Goal: Task Accomplishment & Management: Manage account settings

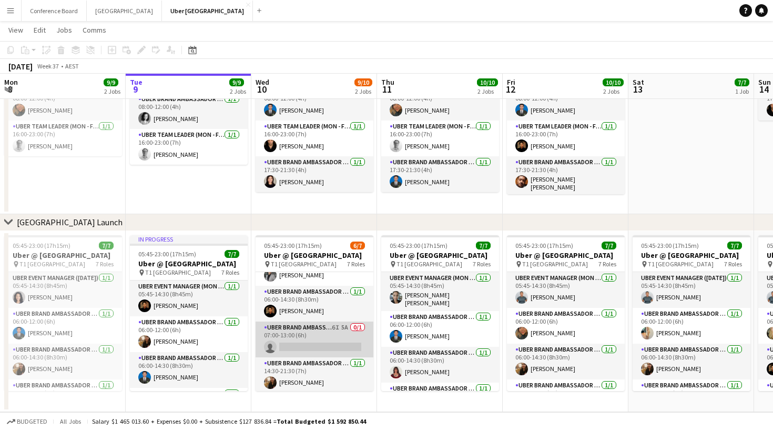
scroll to position [54, 0]
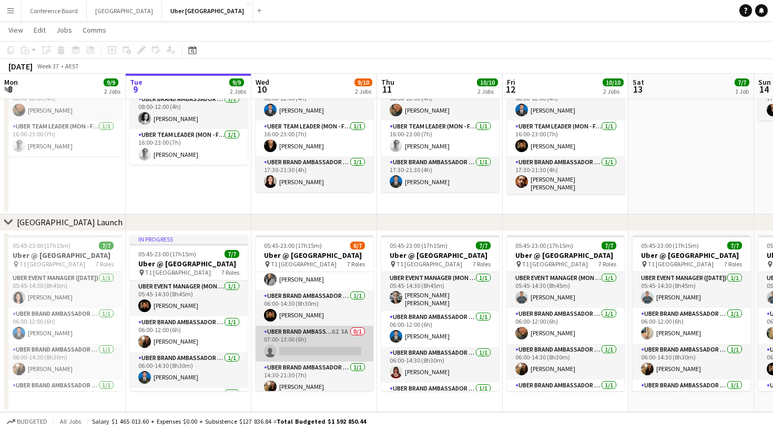
click at [295, 344] on app-card-role "UBER Brand Ambassador (Mon - Fri) 6I 5A 0/1 07:00-13:00 (6h) single-neutral-act…" at bounding box center [315, 344] width 118 height 36
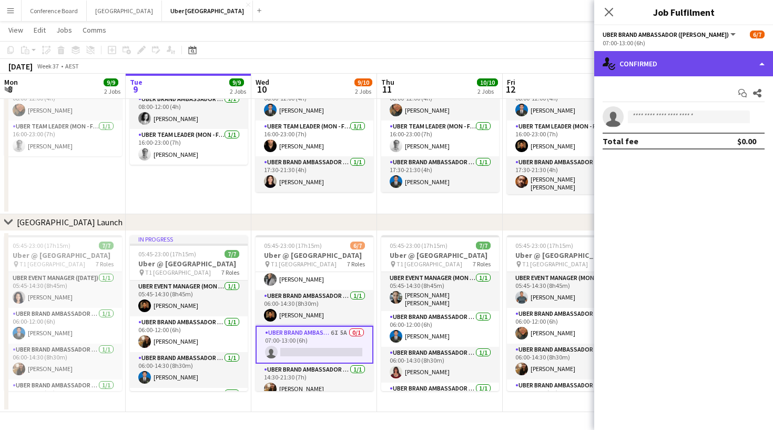
click at [666, 68] on div "single-neutral-actions-check-2 Confirmed" at bounding box center [683, 63] width 179 height 25
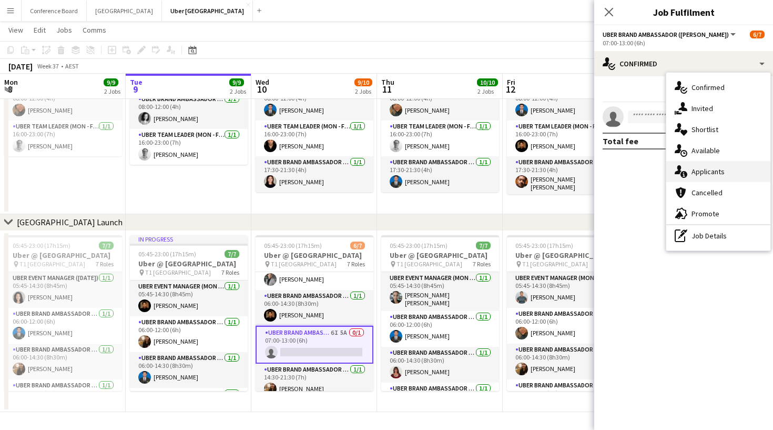
click at [688, 174] on div "single-neutral-actions-information Applicants" at bounding box center [718, 171] width 104 height 21
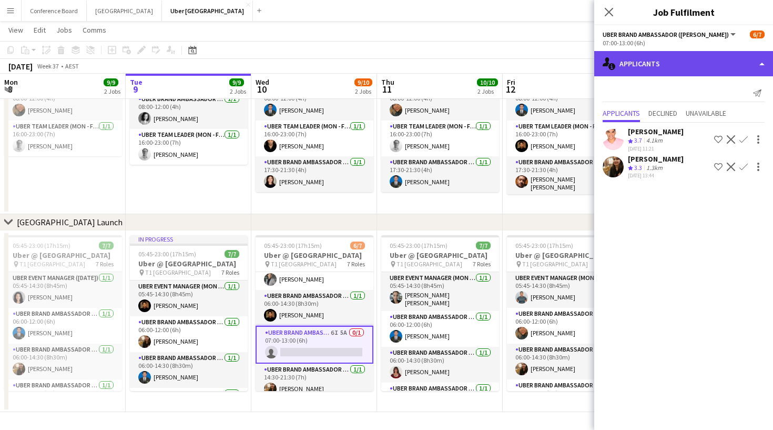
click at [639, 62] on div "single-neutral-actions-information Applicants" at bounding box center [683, 63] width 179 height 25
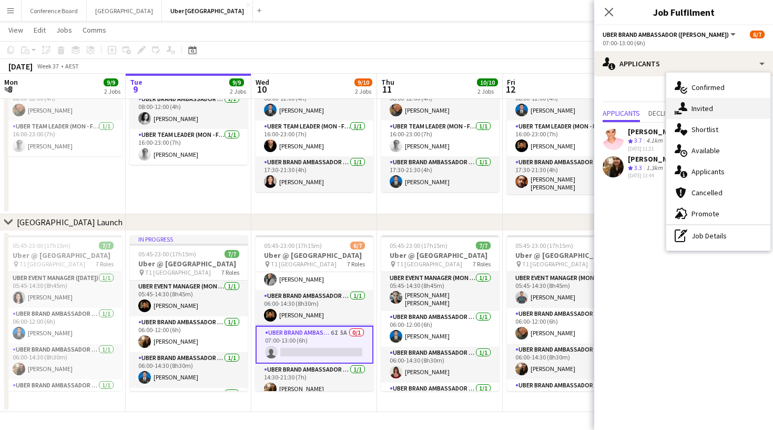
click at [703, 114] on div "single-neutral-actions-share-1 Invited" at bounding box center [718, 108] width 104 height 21
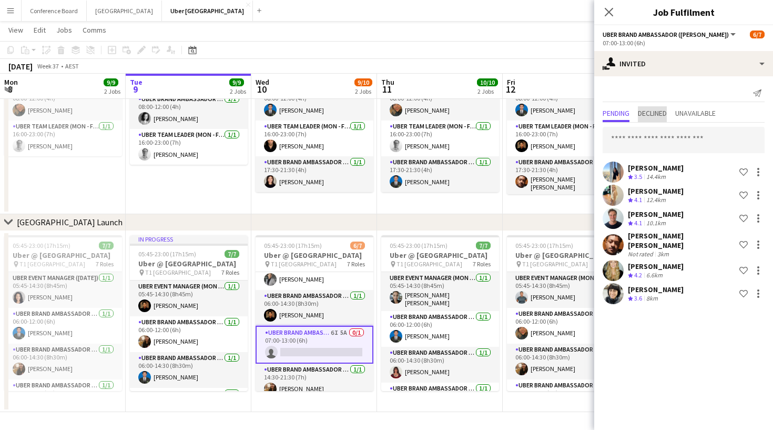
click at [654, 115] on span "Declined" at bounding box center [652, 112] width 29 height 7
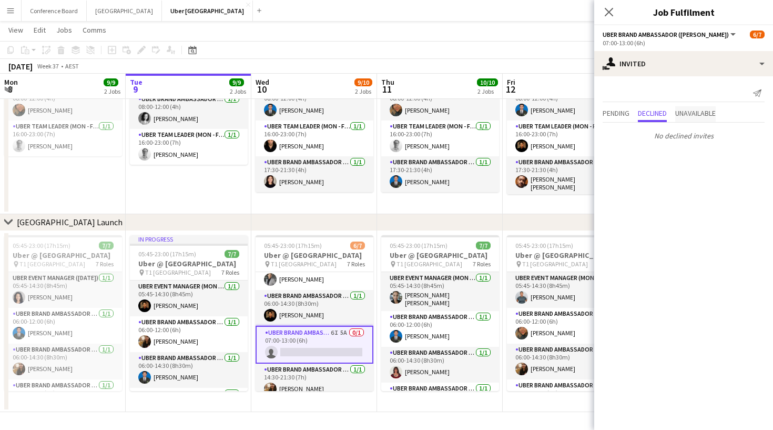
click at [699, 118] on span "Unavailable" at bounding box center [695, 114] width 40 height 16
click at [616, 113] on span "Pending" at bounding box center [616, 112] width 27 height 7
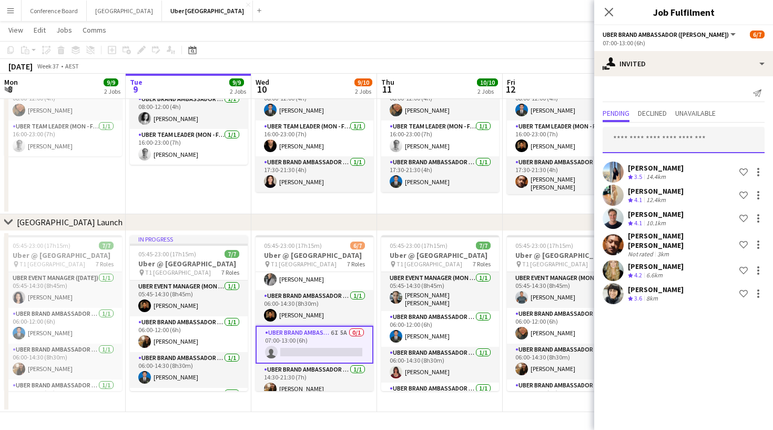
click at [637, 145] on input "text" at bounding box center [684, 140] width 162 height 26
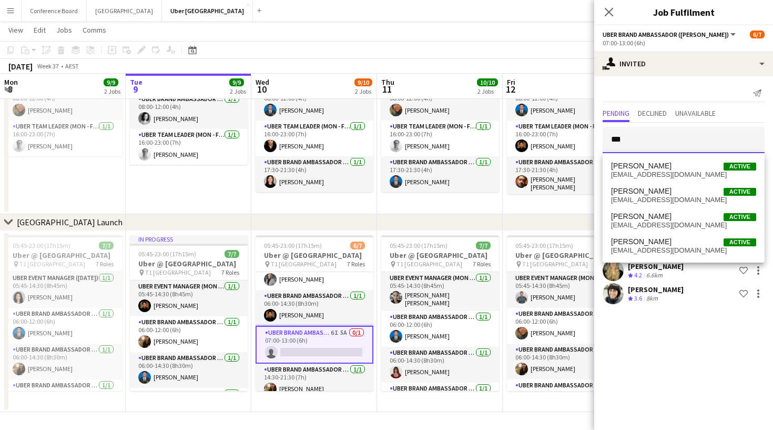
type input "***"
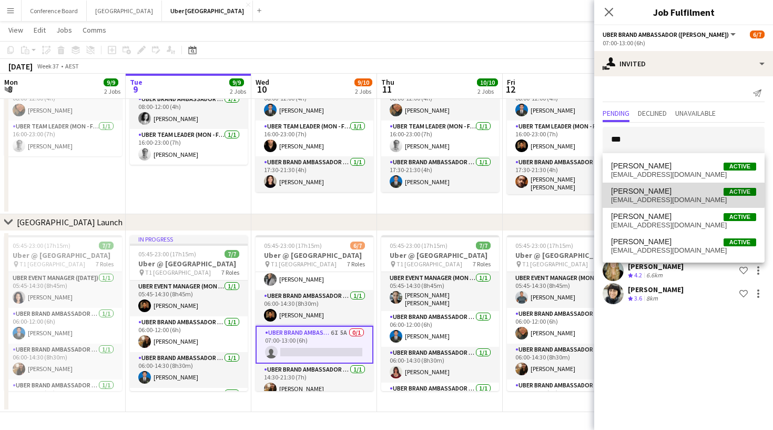
drag, startPoint x: 637, startPoint y: 145, endPoint x: 652, endPoint y: 195, distance: 51.6
click at [652, 195] on span "[PERSON_NAME]" at bounding box center [641, 191] width 60 height 9
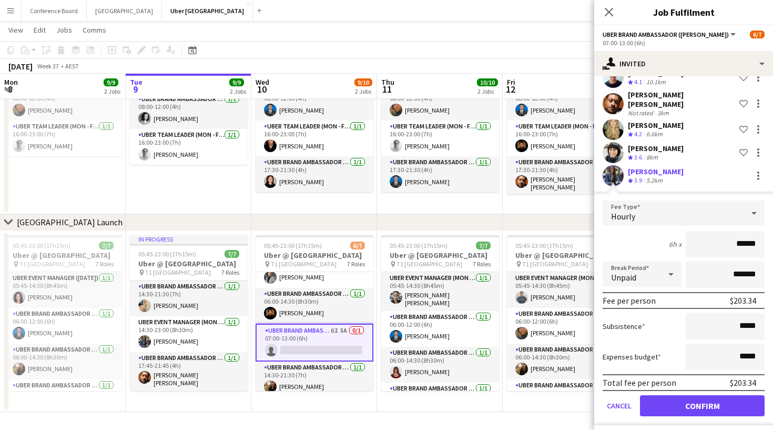
scroll to position [93, 0]
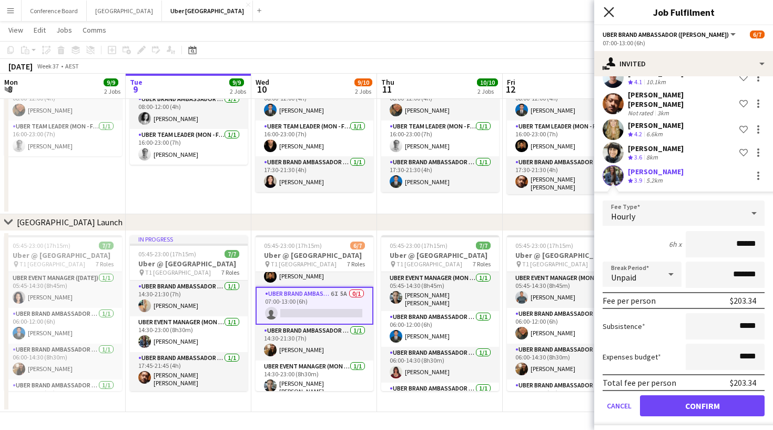
click at [609, 15] on icon "Close pop-in" at bounding box center [609, 12] width 10 height 10
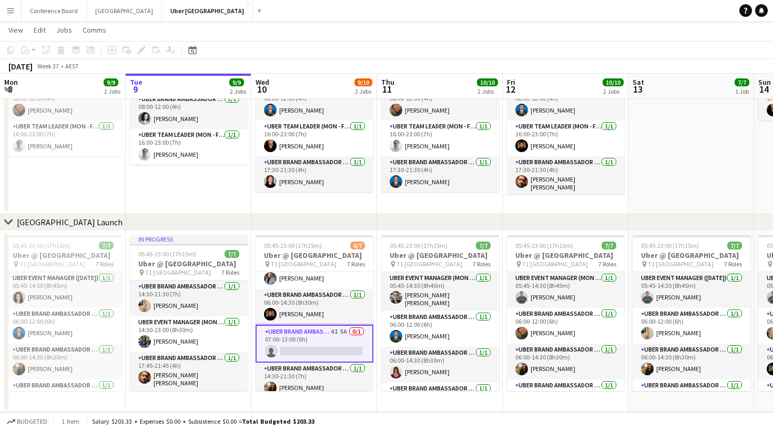
scroll to position [52, 0]
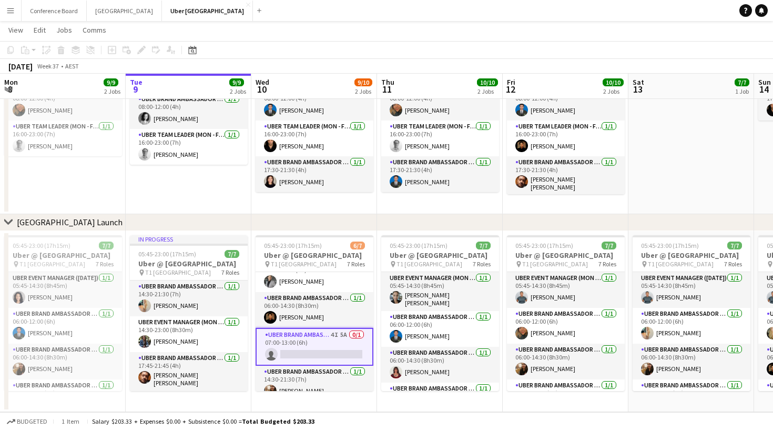
click at [282, 343] on app-card-role "UBER Brand Ambassador (Mon - Fri) 4I 5A 0/1 07:00-13:00 (6h) single-neutral-act…" at bounding box center [315, 347] width 118 height 38
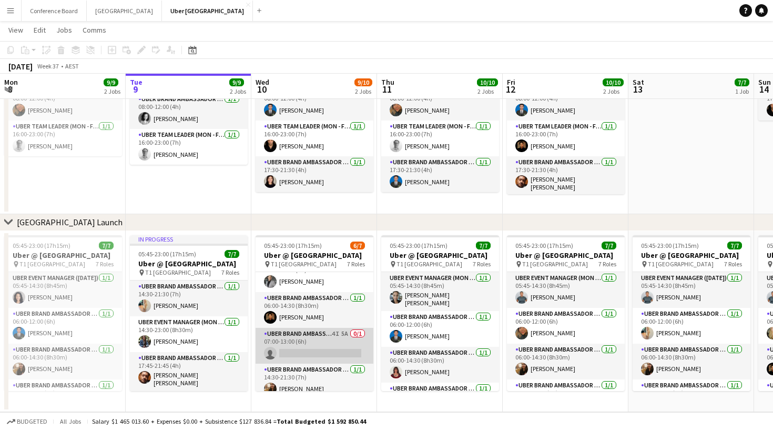
click at [277, 350] on app-card-role "UBER Brand Ambassador (Mon - Fri) 4I 5A 0/1 07:00-13:00 (6h) single-neutral-act…" at bounding box center [315, 346] width 118 height 36
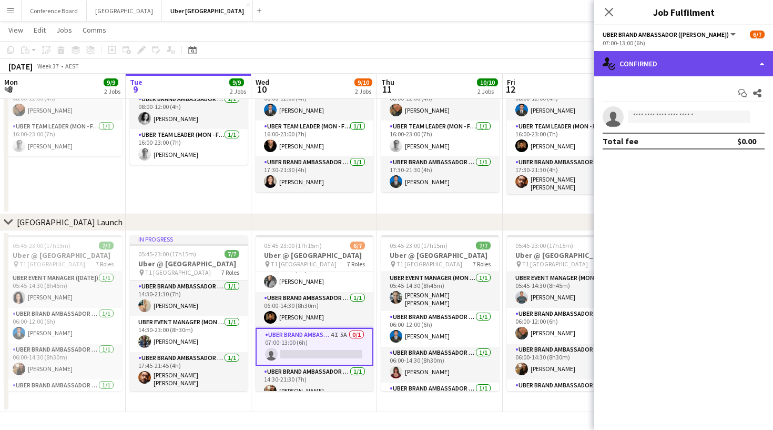
click at [690, 70] on div "single-neutral-actions-check-2 Confirmed" at bounding box center [683, 63] width 179 height 25
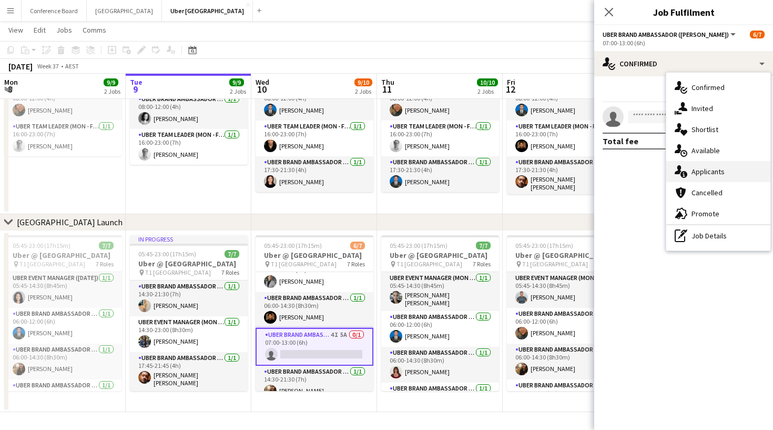
click at [701, 173] on span "Applicants" at bounding box center [708, 171] width 33 height 9
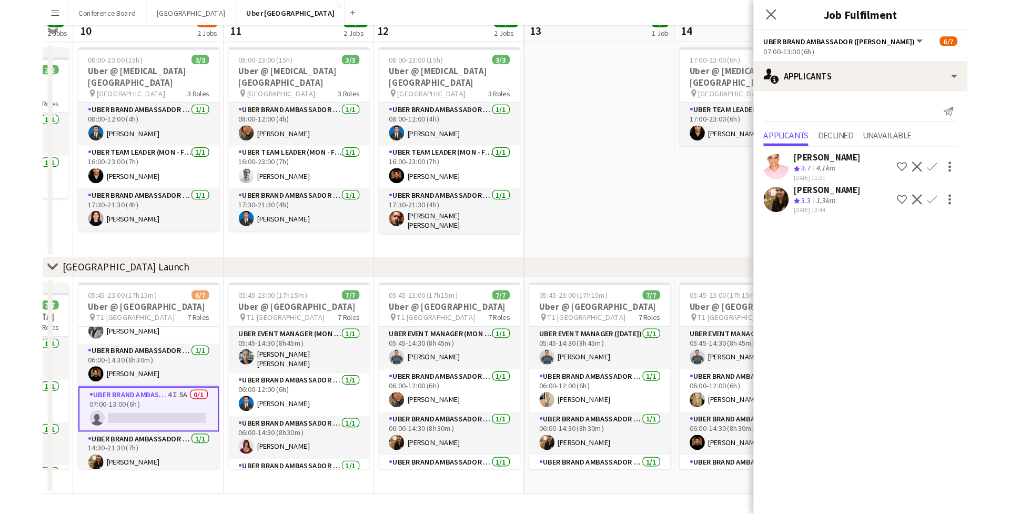
scroll to position [0, 0]
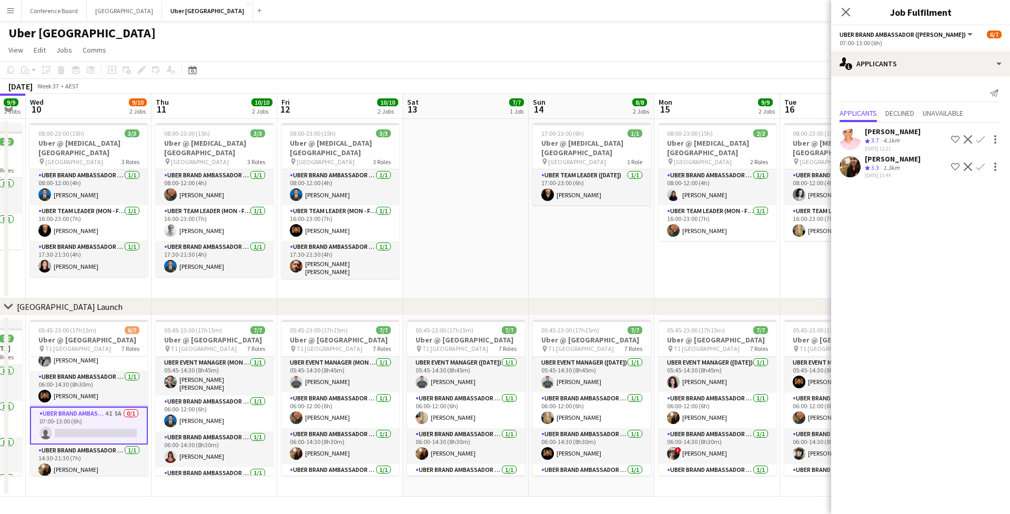
click at [773, 16] on icon "Close pop-in" at bounding box center [846, 12] width 8 height 8
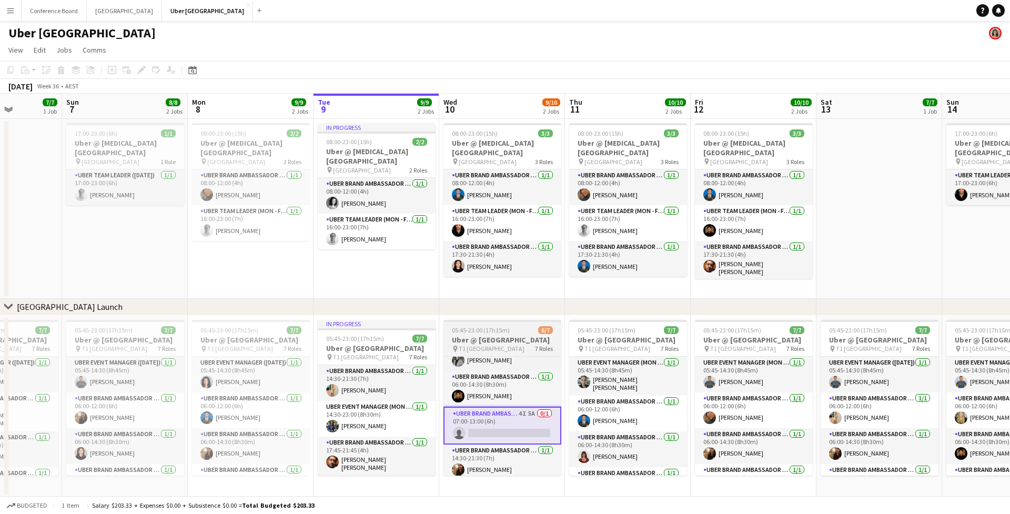
scroll to position [149, 0]
click at [495, 424] on app-card-role "UBER Brand Ambassador (Mon - Fri) 4I 5A 0/1 07:00-13:00 (6h) single-neutral-act…" at bounding box center [502, 426] width 118 height 38
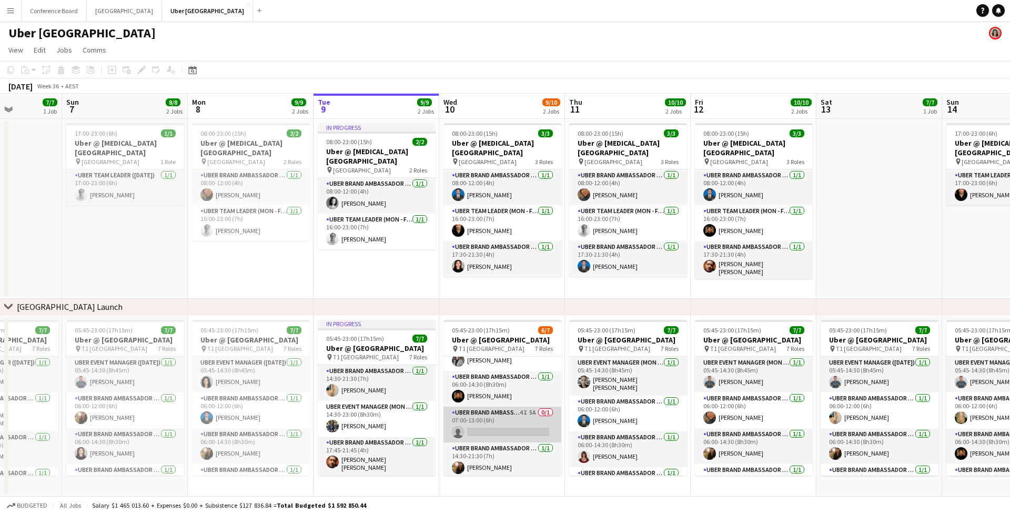
click at [495, 424] on app-card-role "UBER Brand Ambassador (Mon - Fri) 4I 5A 0/1 07:00-13:00 (6h) single-neutral-act…" at bounding box center [502, 425] width 118 height 36
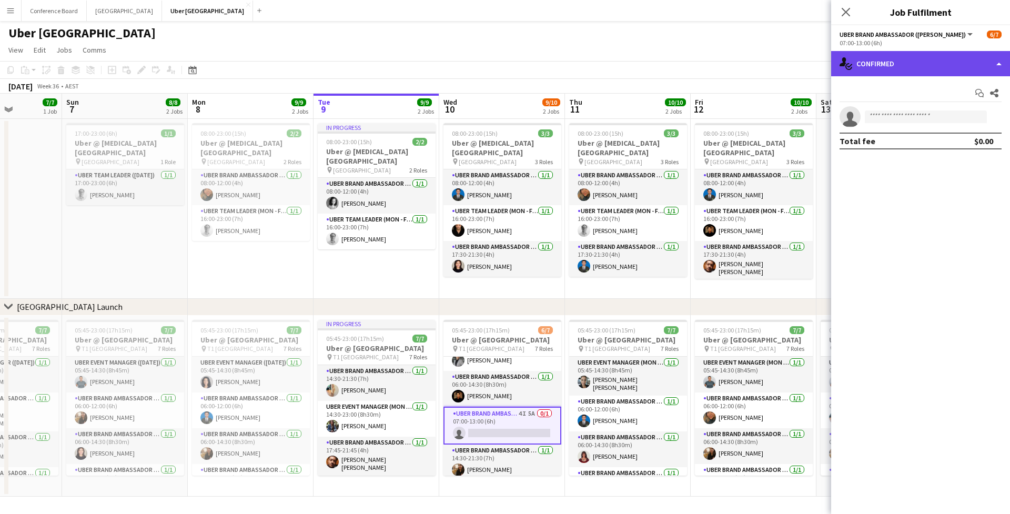
click at [773, 66] on div "single-neutral-actions-check-2 Confirmed" at bounding box center [920, 63] width 179 height 25
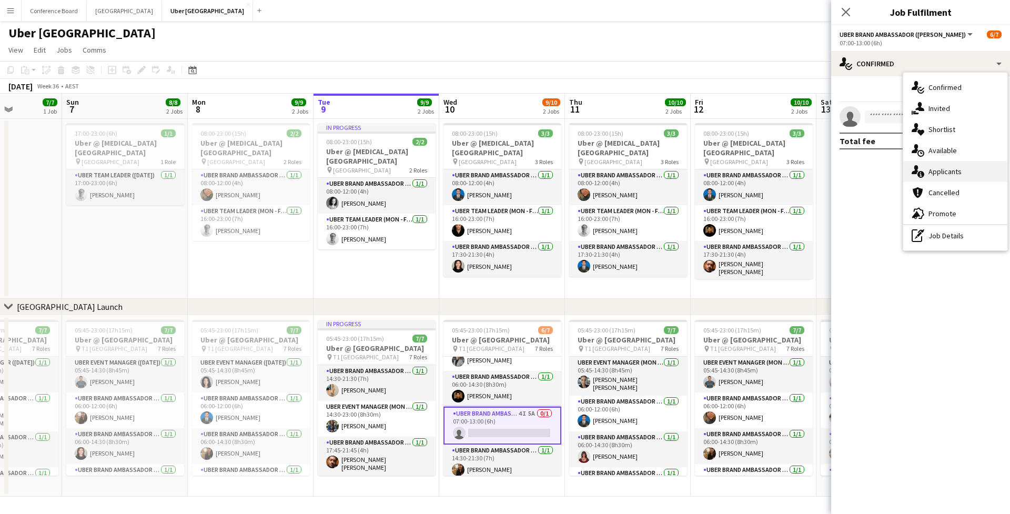
click at [773, 179] on div "single-neutral-actions-information Applicants" at bounding box center [955, 171] width 104 height 21
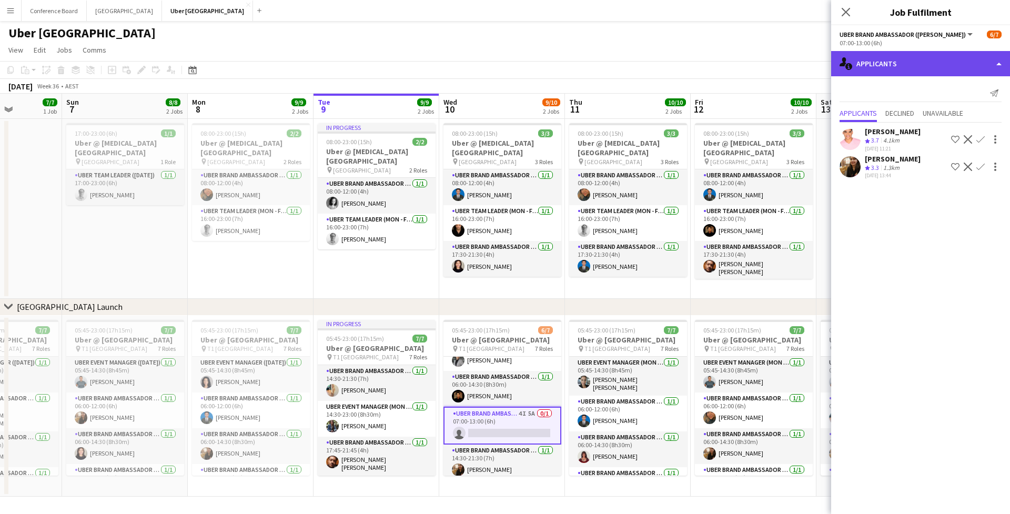
click at [773, 67] on div "single-neutral-actions-information Applicants" at bounding box center [920, 63] width 179 height 25
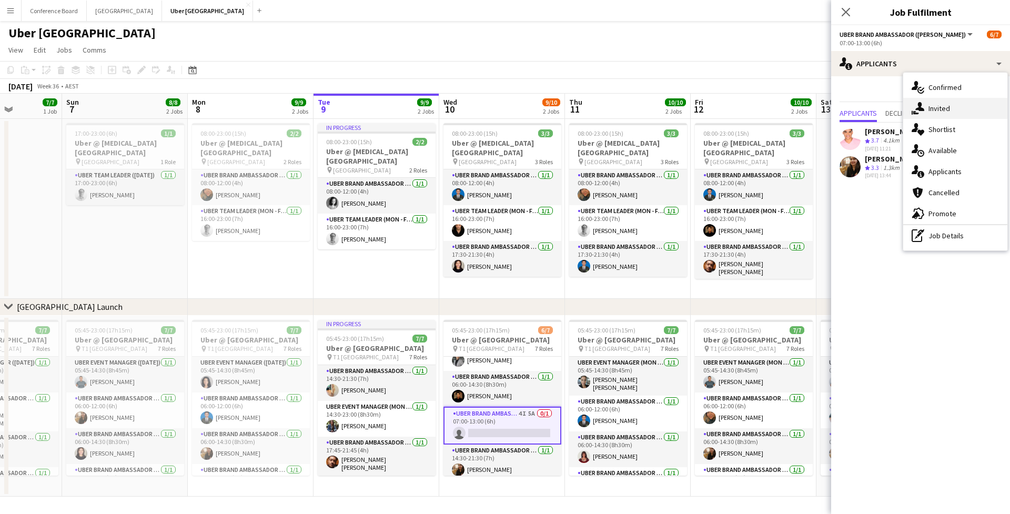
click at [773, 105] on span "Invited" at bounding box center [939, 108] width 22 height 9
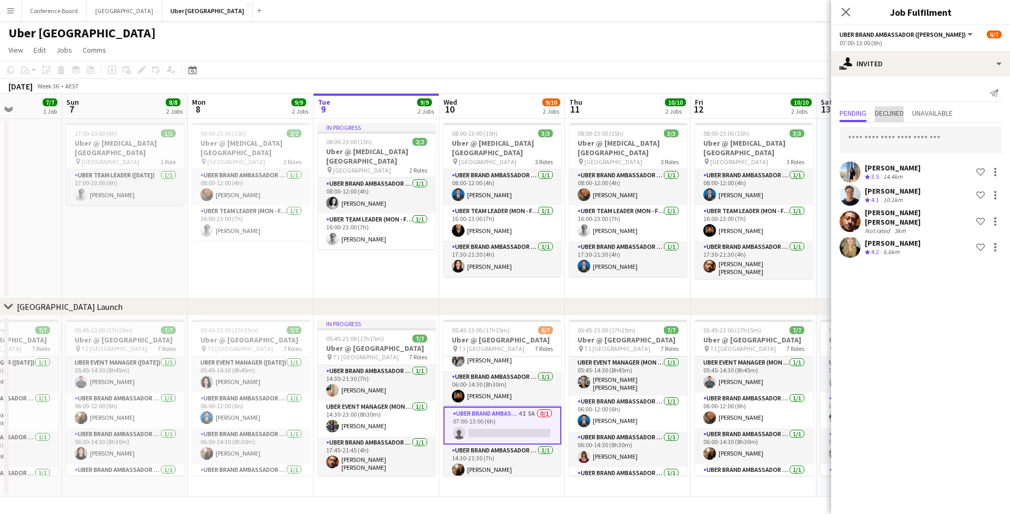
click at [773, 112] on span "Declined" at bounding box center [889, 112] width 29 height 7
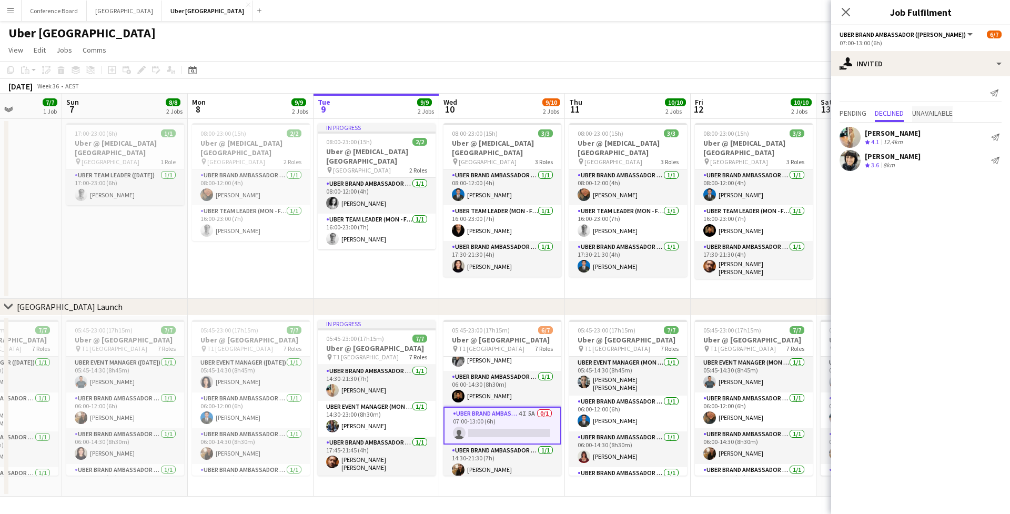
click at [773, 113] on span "Unavailable" at bounding box center [932, 112] width 40 height 7
drag, startPoint x: 906, startPoint y: 115, endPoint x: 899, endPoint y: 115, distance: 6.9
click at [773, 115] on span "Declined" at bounding box center [889, 112] width 29 height 7
click at [773, 114] on span "Pending" at bounding box center [852, 112] width 27 height 7
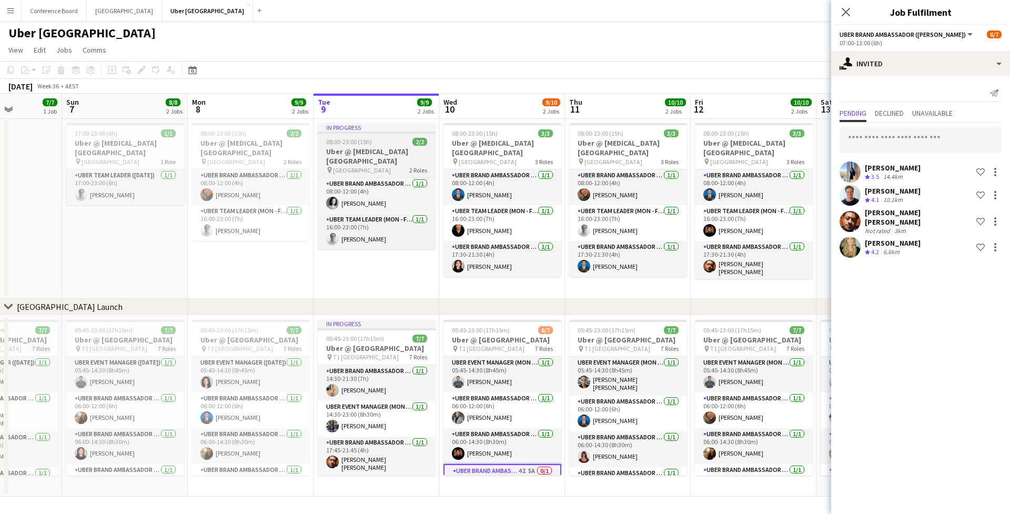
scroll to position [0, 0]
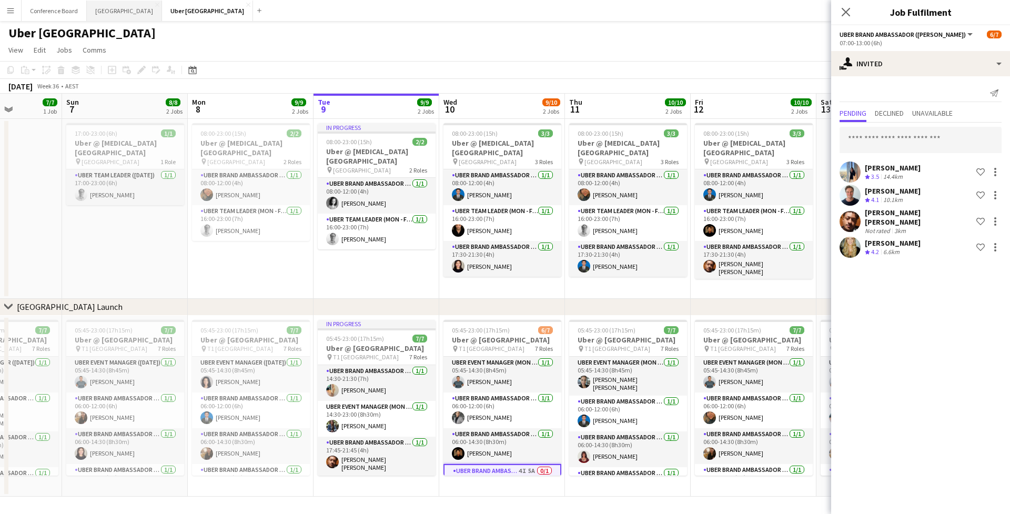
click at [106, 14] on button "Sydney Close" at bounding box center [124, 11] width 75 height 21
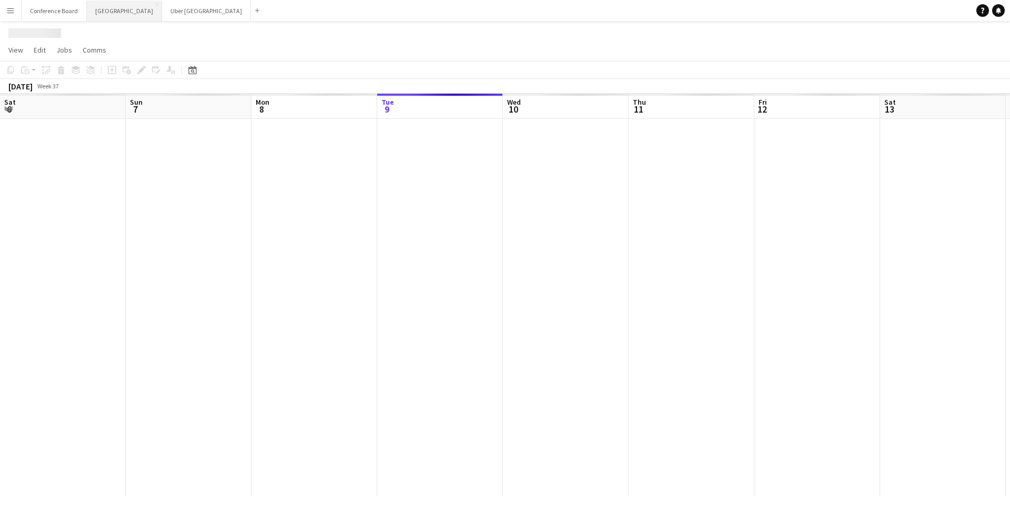
scroll to position [0, 251]
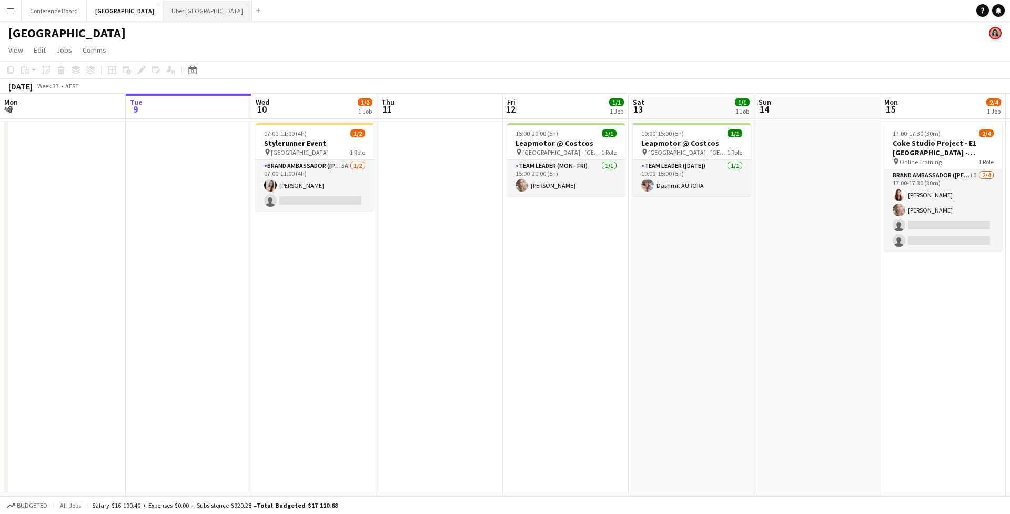
click at [163, 16] on button "Uber Sydney Close" at bounding box center [207, 11] width 89 height 21
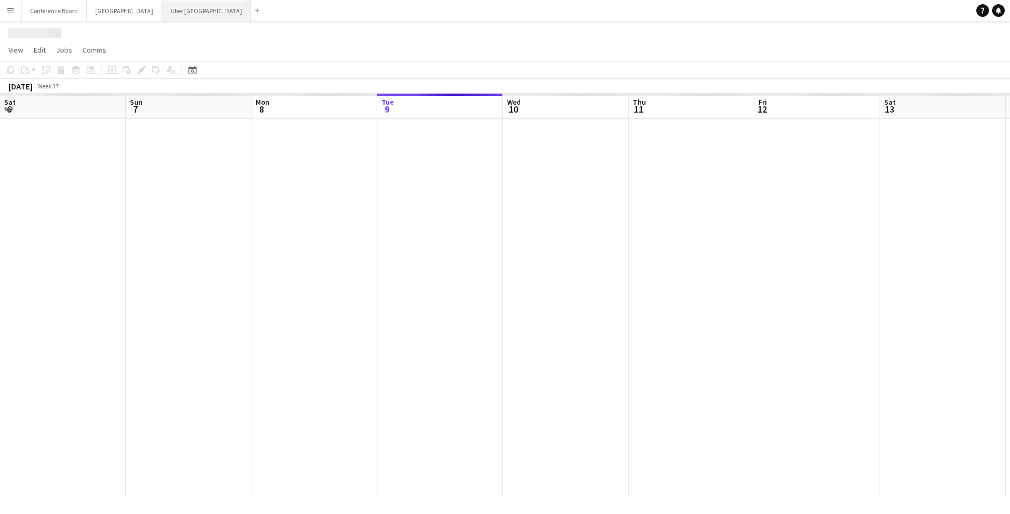
scroll to position [0, 251]
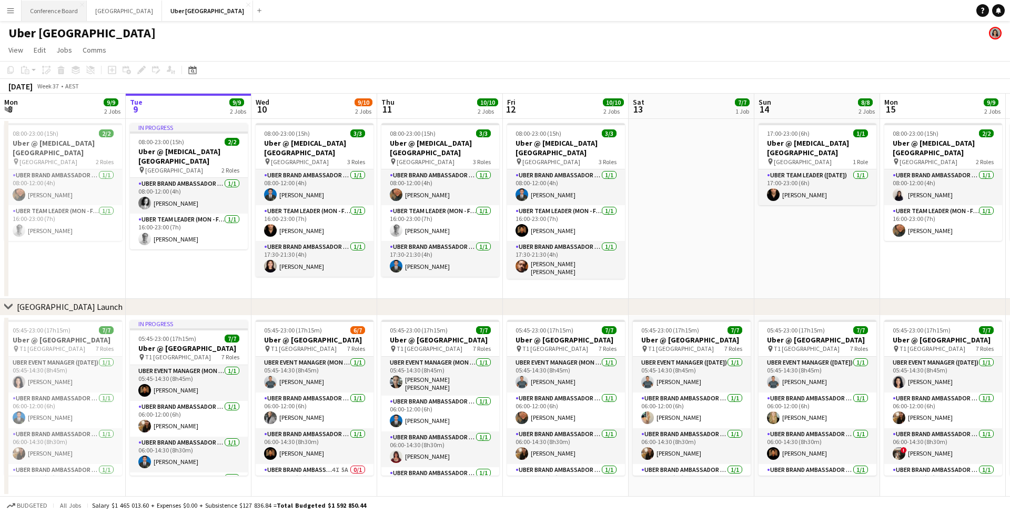
click at [55, 8] on button "Conference Board Close" at bounding box center [54, 11] width 65 height 21
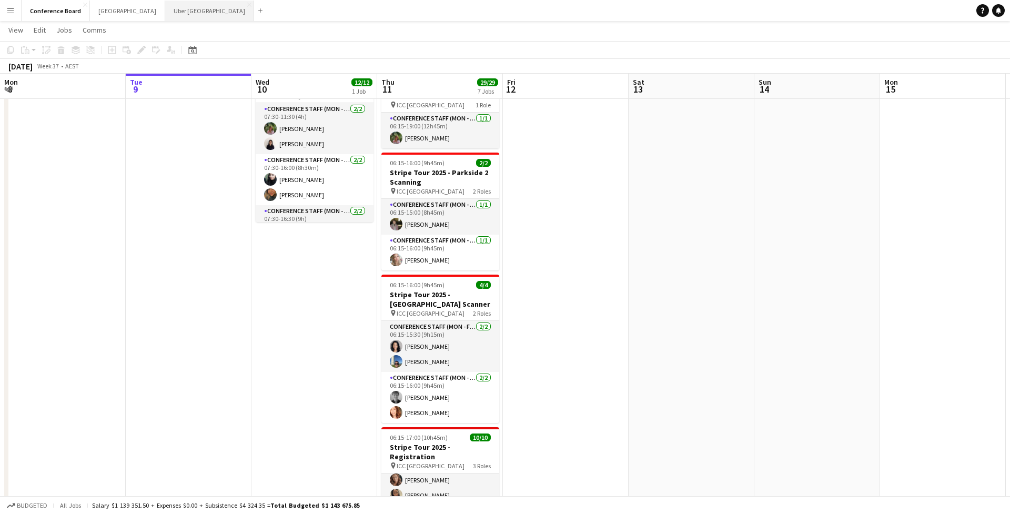
click at [165, 20] on button "Uber Sydney Close" at bounding box center [209, 11] width 89 height 21
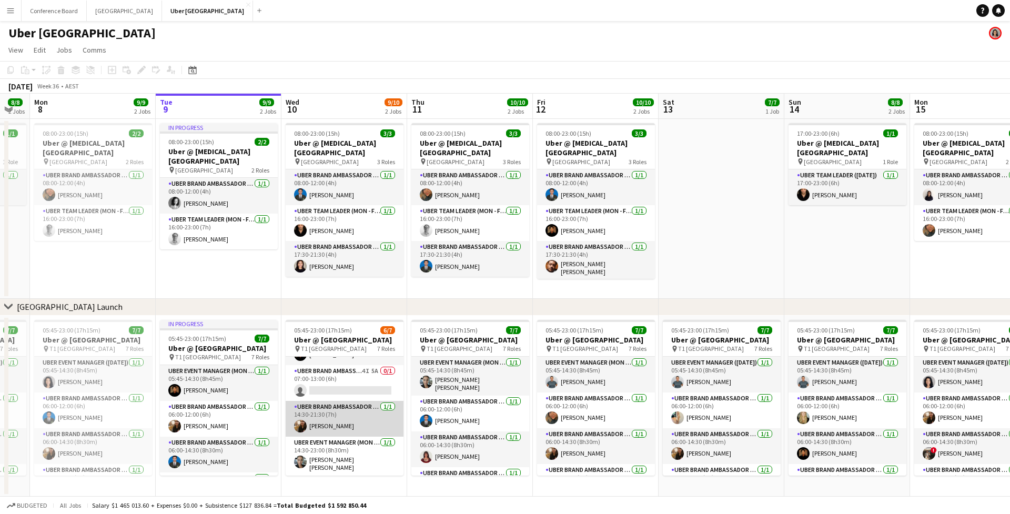
scroll to position [96, 0]
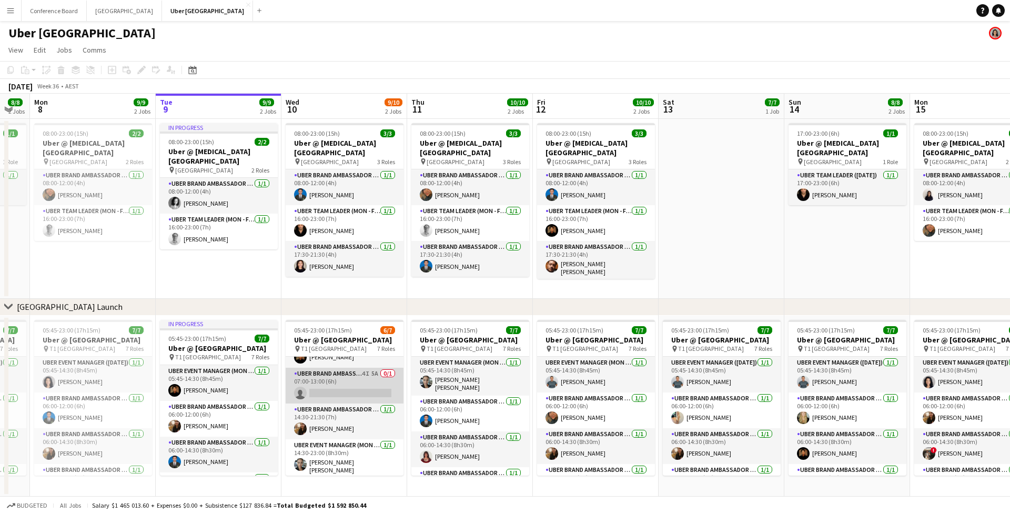
click at [325, 390] on app-card-role "UBER Brand Ambassador (Mon - Fri) 4I 5A 0/1 07:00-13:00 (6h) single-neutral-act…" at bounding box center [345, 386] width 118 height 36
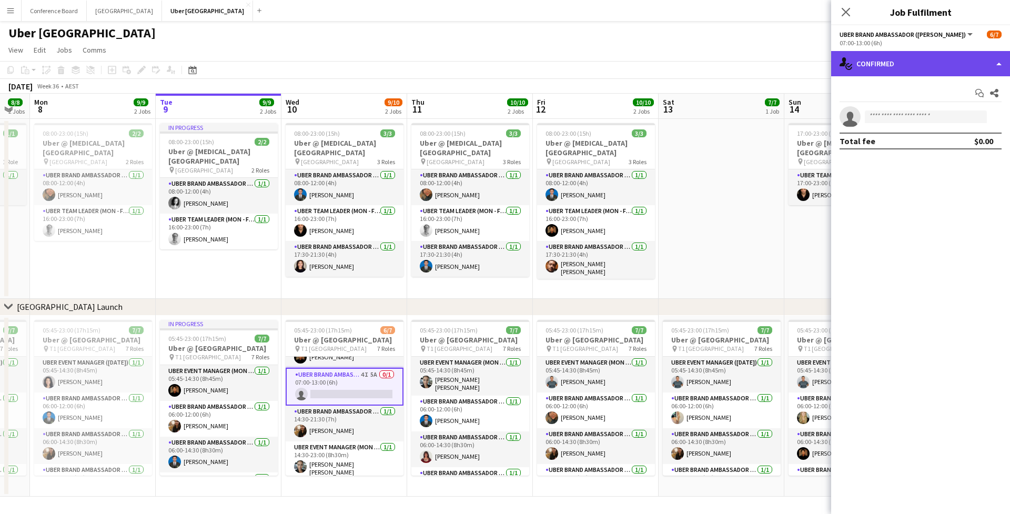
click at [773, 60] on div "single-neutral-actions-check-2 Confirmed" at bounding box center [920, 63] width 179 height 25
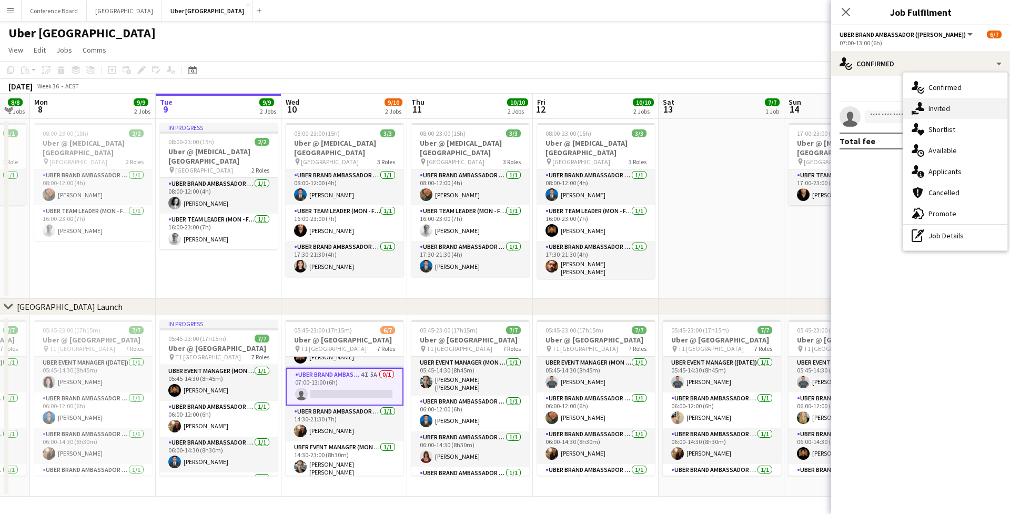
click at [773, 112] on span "Invited" at bounding box center [939, 108] width 22 height 9
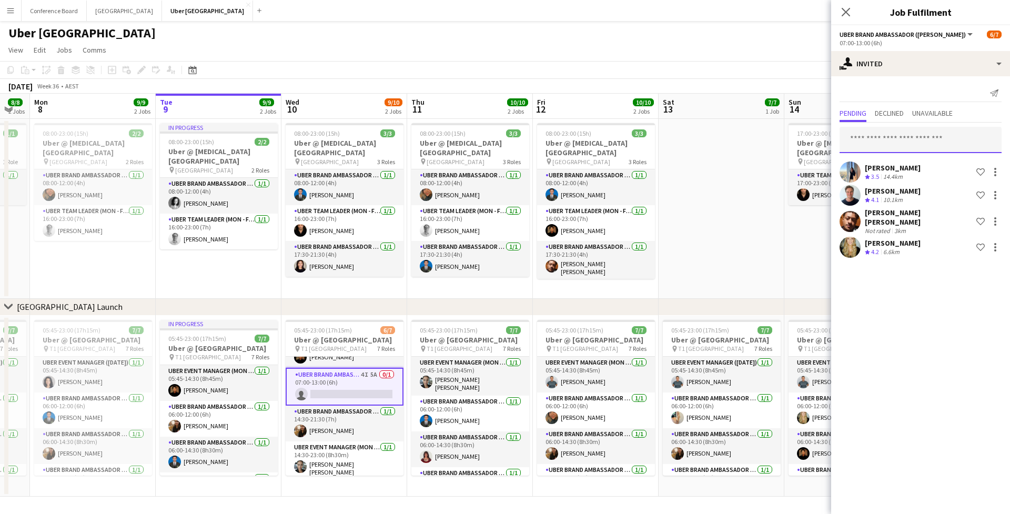
click at [773, 148] on input "text" at bounding box center [920, 140] width 162 height 26
type input "*******"
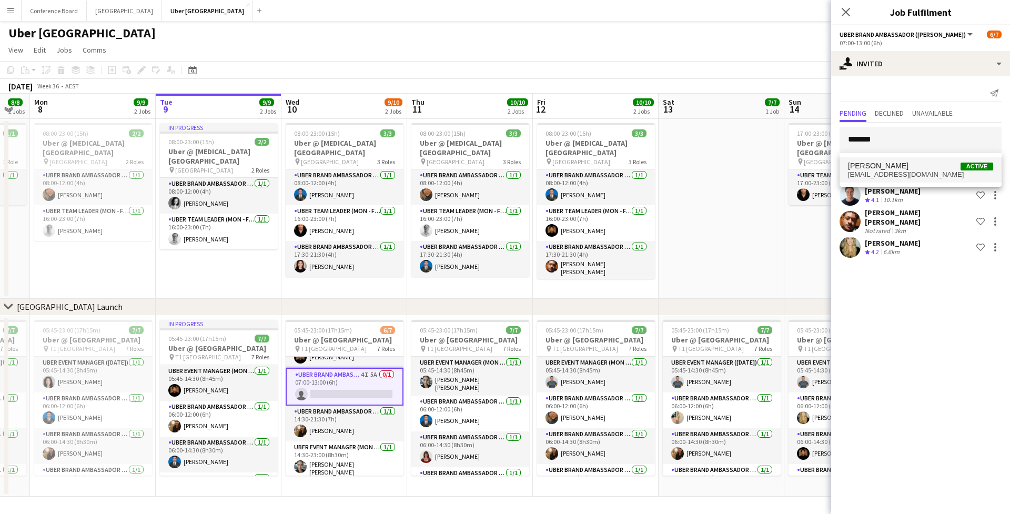
click at [773, 160] on mat-option "Alex Valenzuela Active alexvalenzuela2525@gmail.com" at bounding box center [920, 169] width 162 height 25
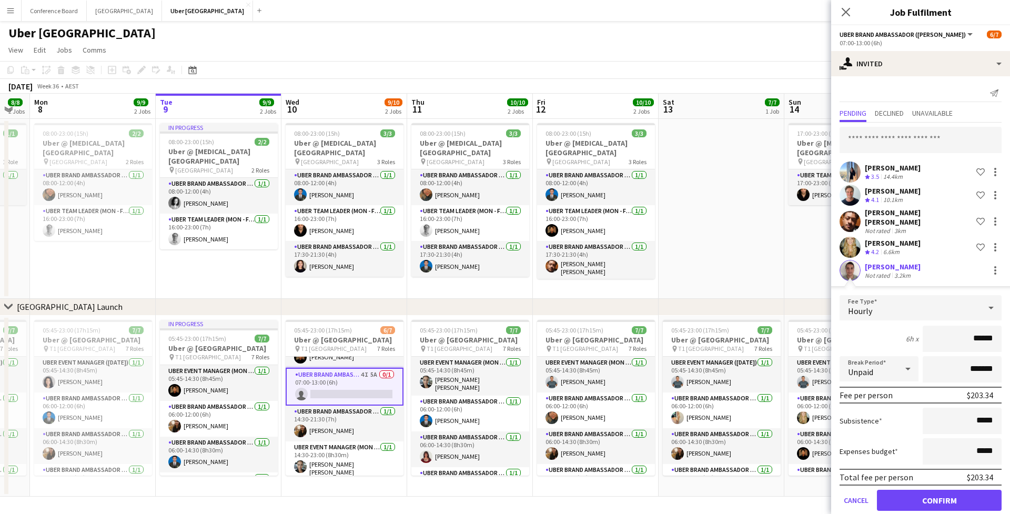
scroll to position [0, 0]
click at [773, 429] on button "Confirm" at bounding box center [939, 500] width 125 height 21
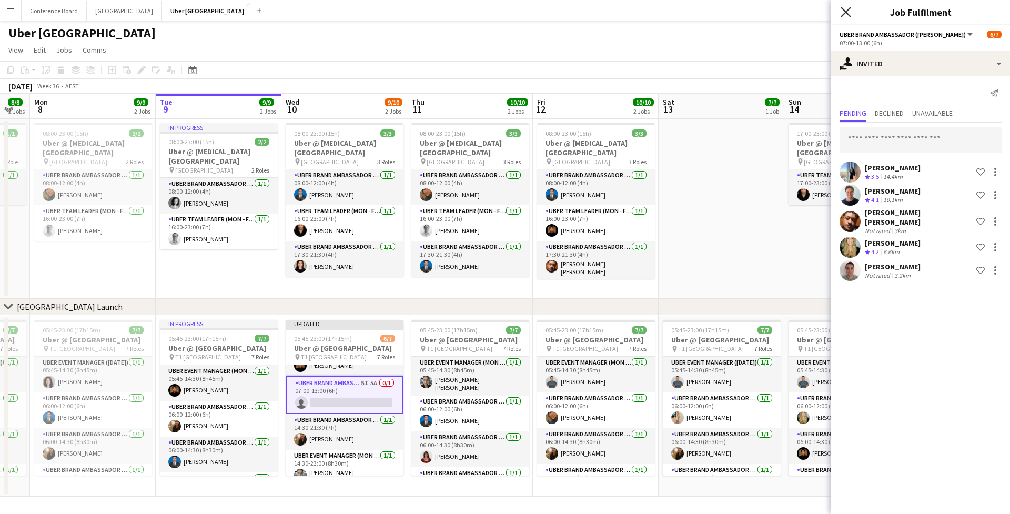
click at [773, 17] on icon "Close pop-in" at bounding box center [845, 12] width 10 height 10
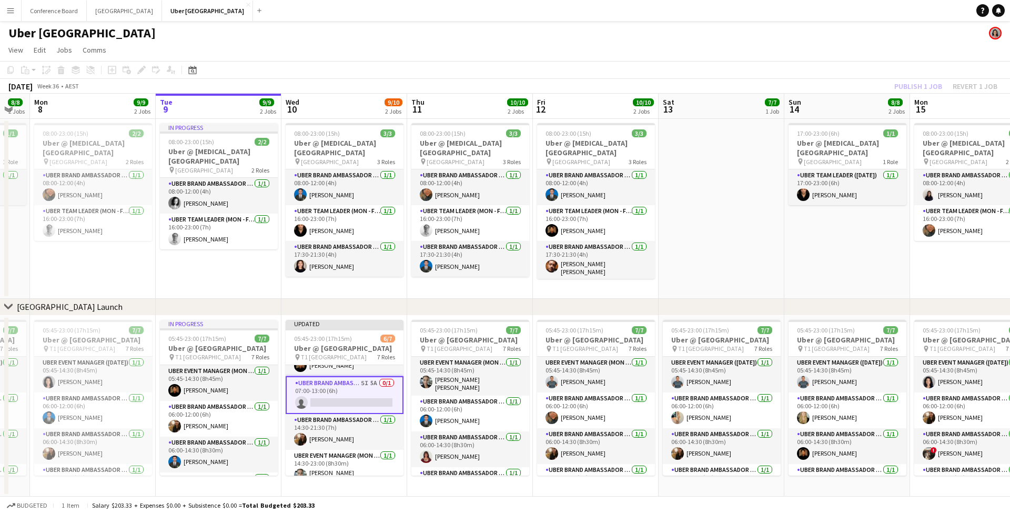
click at [773, 70] on app-toolbar "Copy Paste Paste Command V Paste with crew Command Shift V Paste linked Job Del…" at bounding box center [505, 70] width 1010 height 18
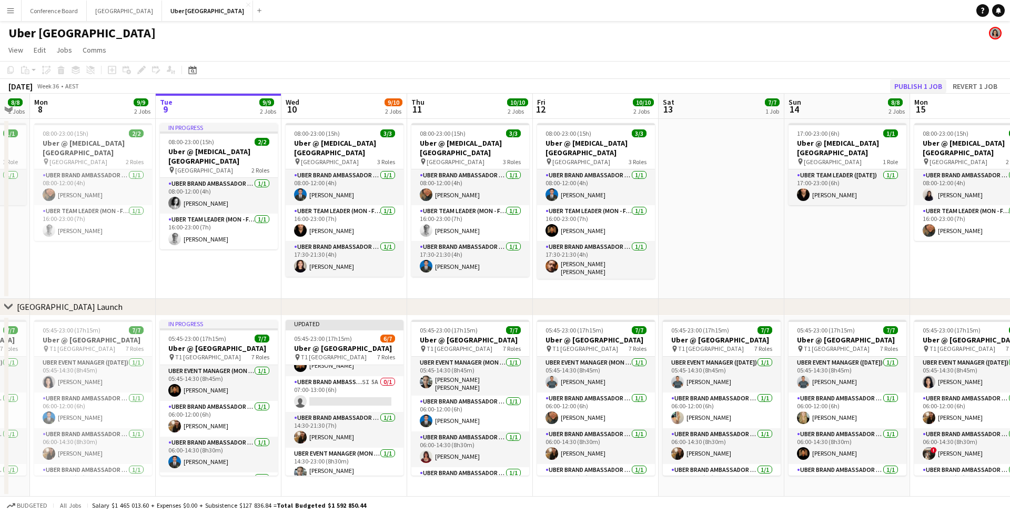
click at [773, 87] on button "Publish 1 job" at bounding box center [918, 86] width 56 height 14
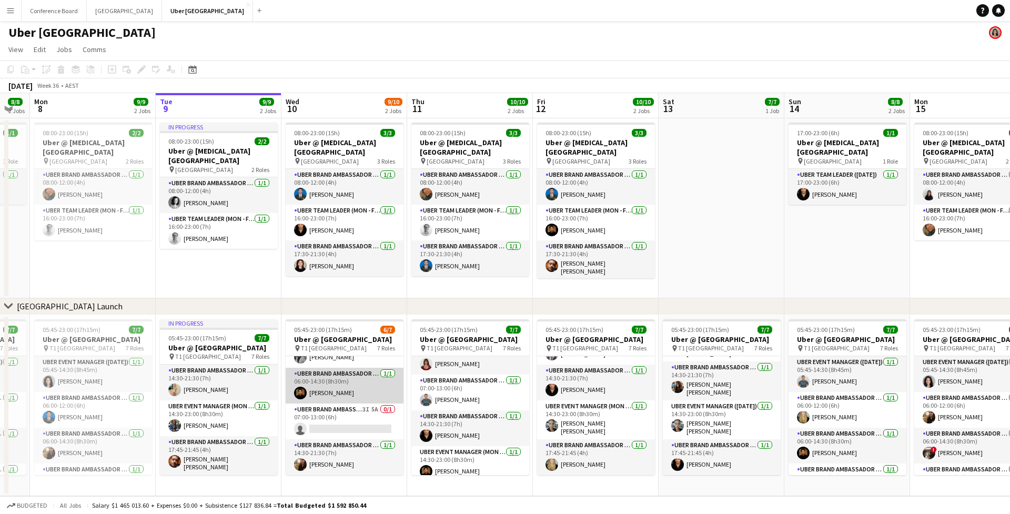
scroll to position [52, 0]
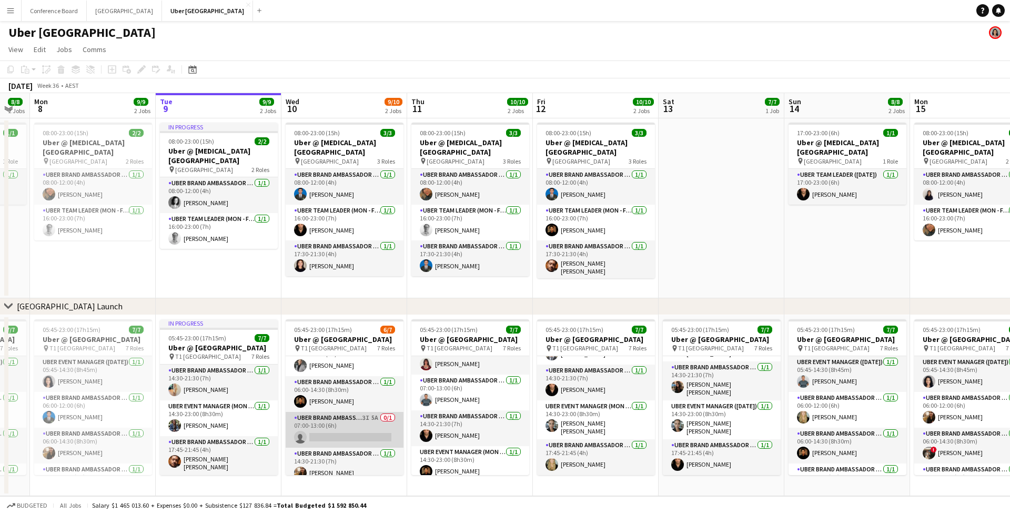
drag, startPoint x: 331, startPoint y: 427, endPoint x: 343, endPoint y: 422, distance: 13.2
click at [331, 427] on app-card-role "UBER Brand Ambassador (Mon - Fri) 3I 5A 0/1 07:00-13:00 (6h) single-neutral-act…" at bounding box center [345, 430] width 118 height 36
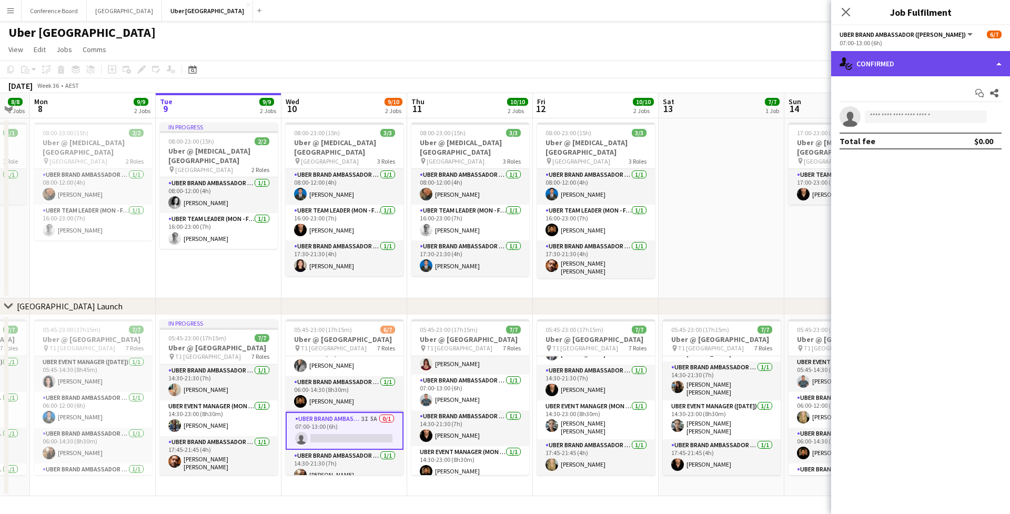
click at [773, 67] on div "single-neutral-actions-check-2 Confirmed" at bounding box center [920, 63] width 179 height 25
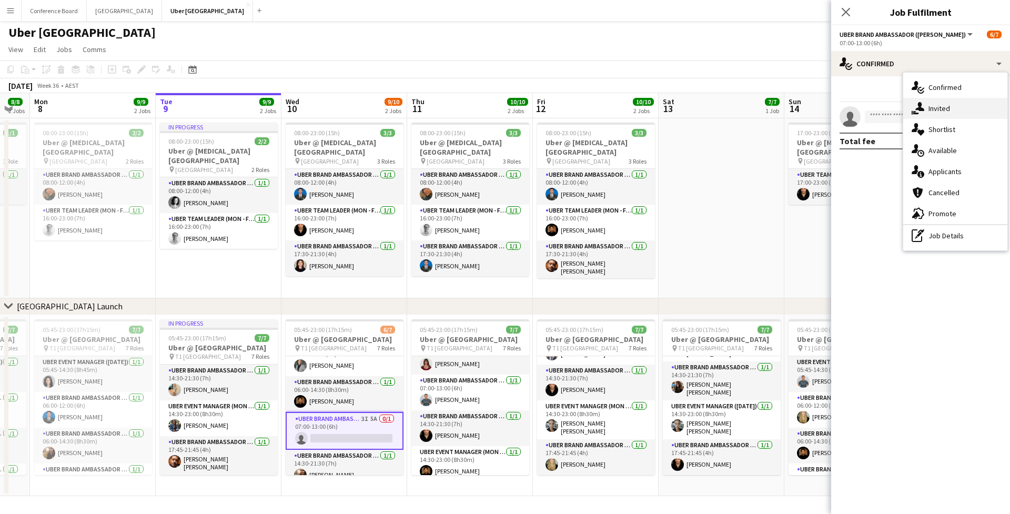
click at [773, 108] on span "Invited" at bounding box center [939, 108] width 22 height 9
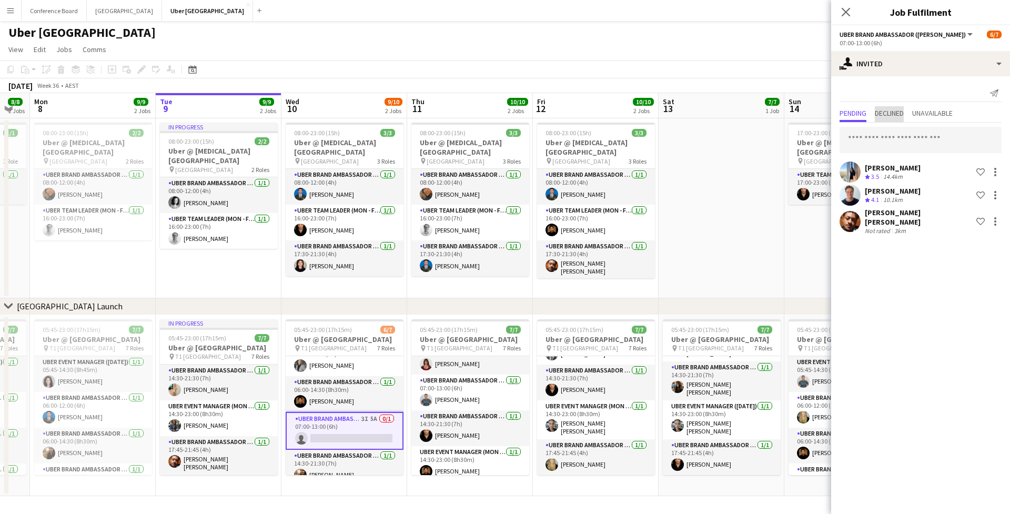
click at [773, 114] on span "Declined" at bounding box center [889, 112] width 29 height 7
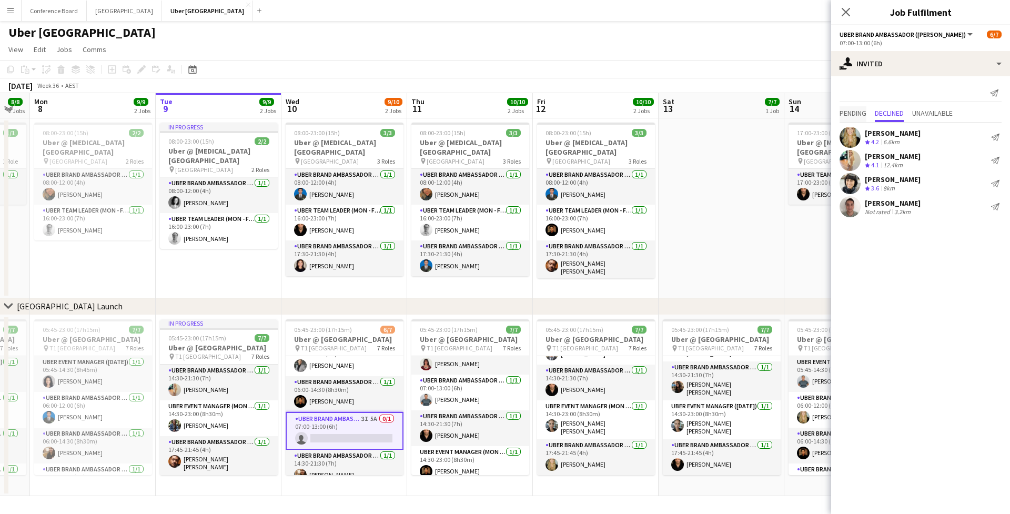
click at [773, 114] on span "Pending" at bounding box center [852, 112] width 27 height 7
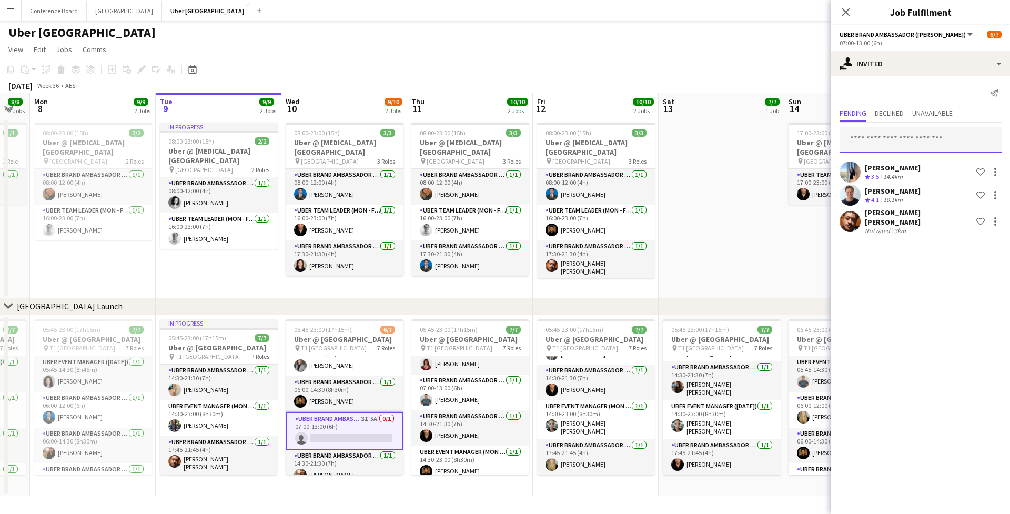
click at [773, 134] on input "text" at bounding box center [920, 140] width 162 height 26
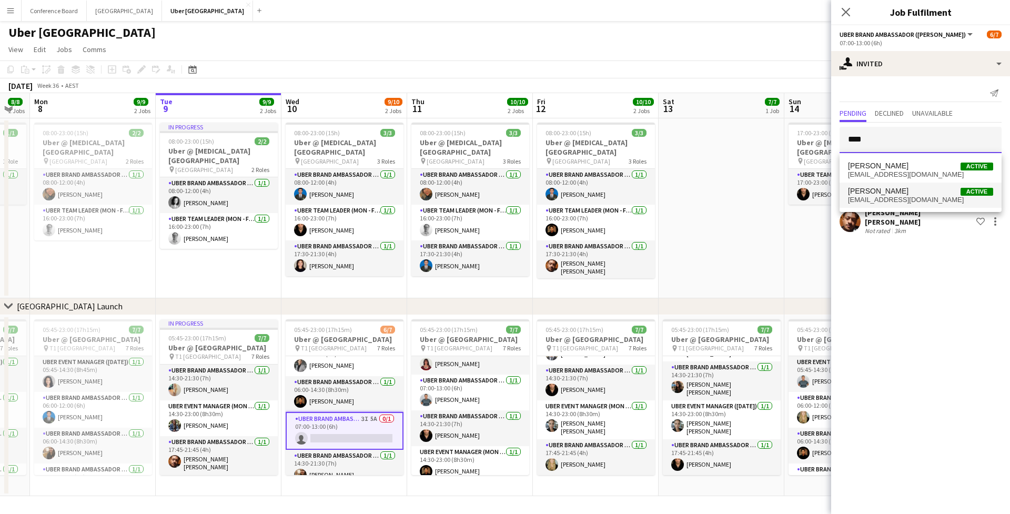
type input "****"
click at [773, 189] on span "[PERSON_NAME]" at bounding box center [878, 191] width 60 height 9
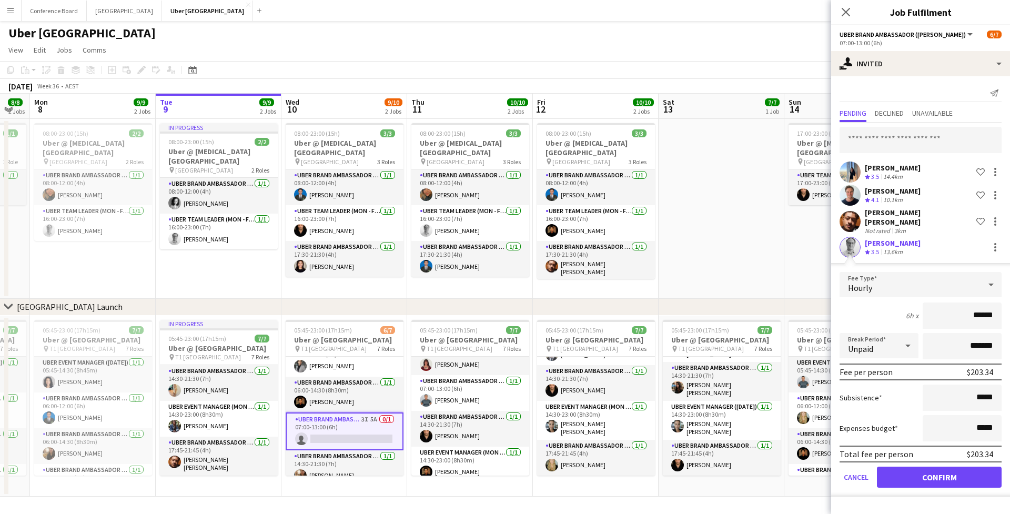
scroll to position [0, 0]
click at [773, 429] on button "Confirm" at bounding box center [939, 477] width 125 height 21
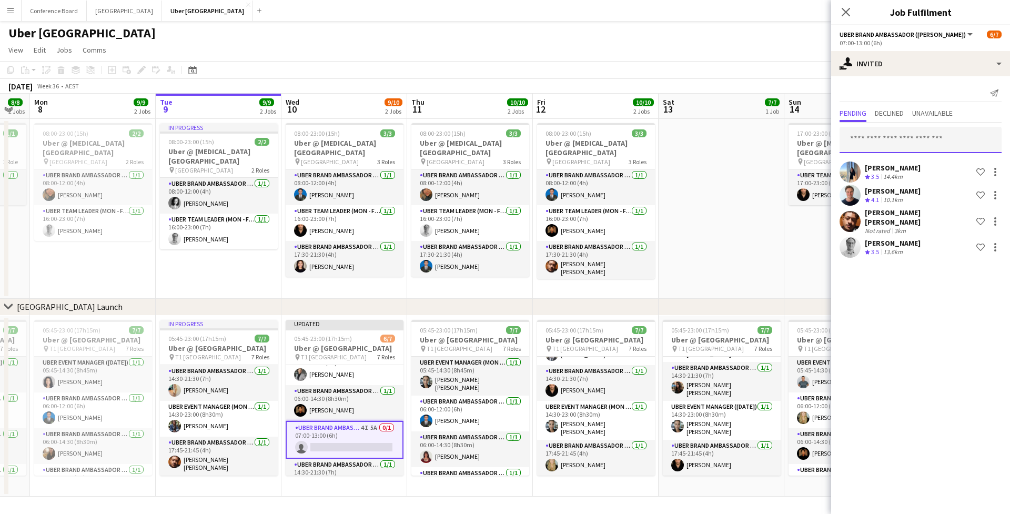
click at [773, 145] on input "text" at bounding box center [920, 140] width 162 height 26
type input "******"
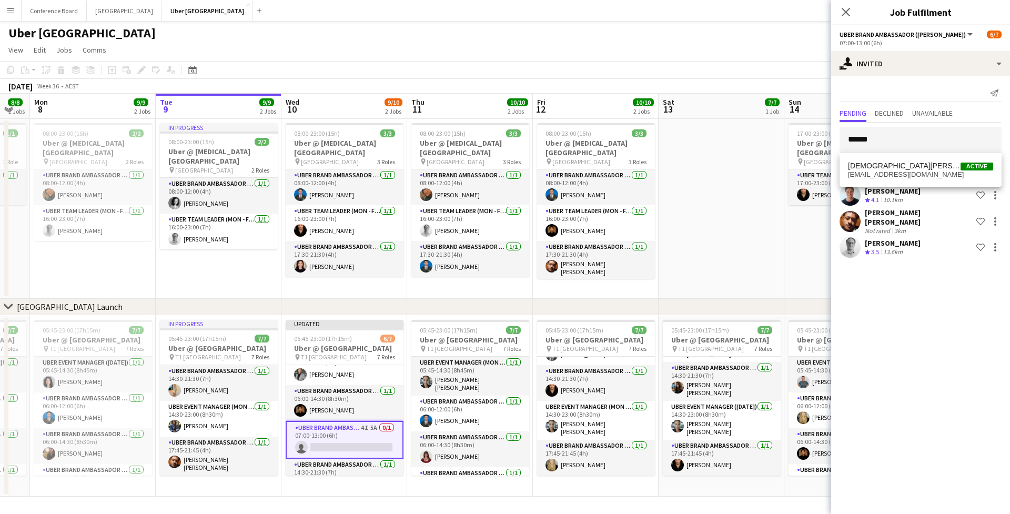
click at [773, 163] on span "[DEMOGRAPHIC_DATA][PERSON_NAME]" at bounding box center [904, 165] width 113 height 9
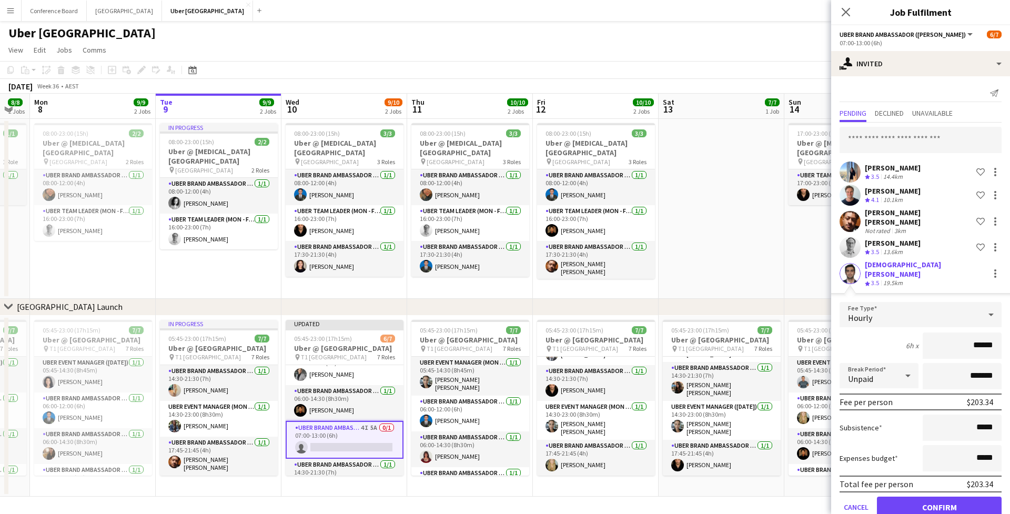
click at [773, 429] on button "Confirm" at bounding box center [939, 506] width 125 height 21
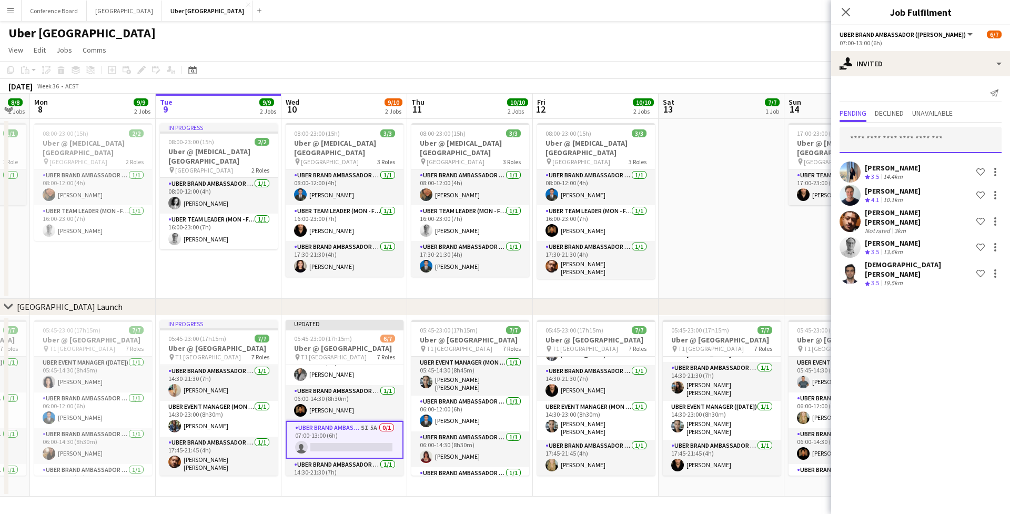
click at [773, 138] on input "text" at bounding box center [920, 140] width 162 height 26
type input "******"
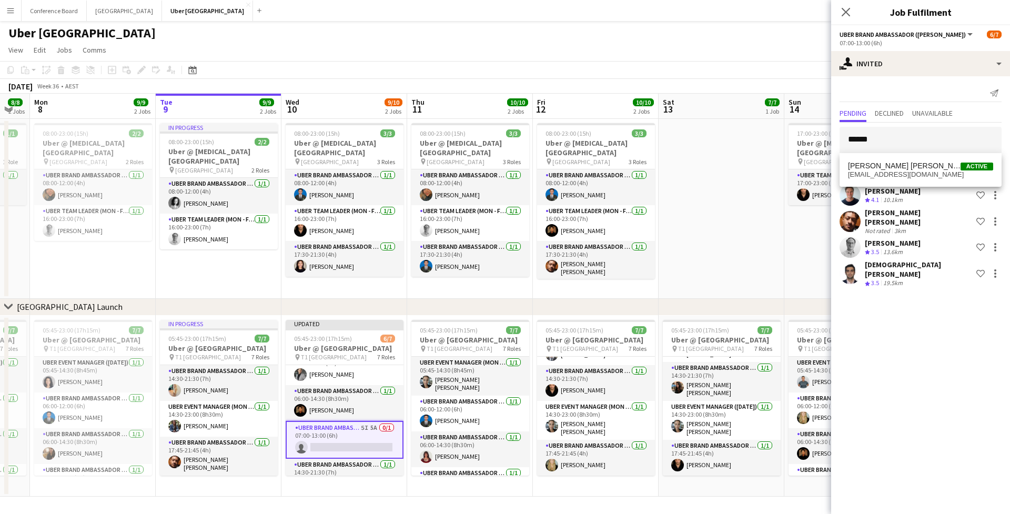
scroll to position [1, 0]
click at [773, 156] on div "Saniya Sanjeev Active saniya.sanjeev2012@gmail.com" at bounding box center [920, 170] width 162 height 34
click at [773, 164] on span "Saniya Sanjeev Active" at bounding box center [920, 165] width 145 height 9
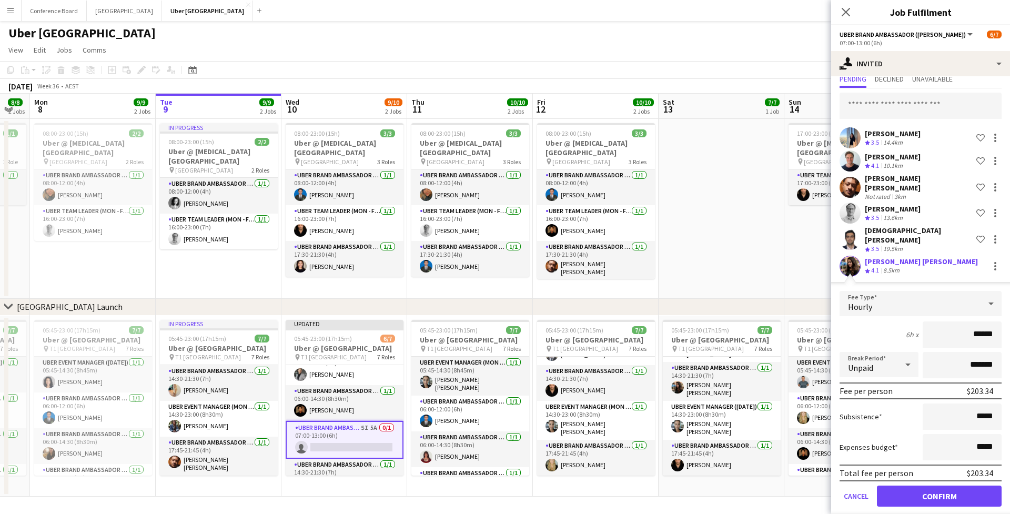
scroll to position [34, 0]
click at [773, 429] on button "Confirm" at bounding box center [939, 496] width 125 height 21
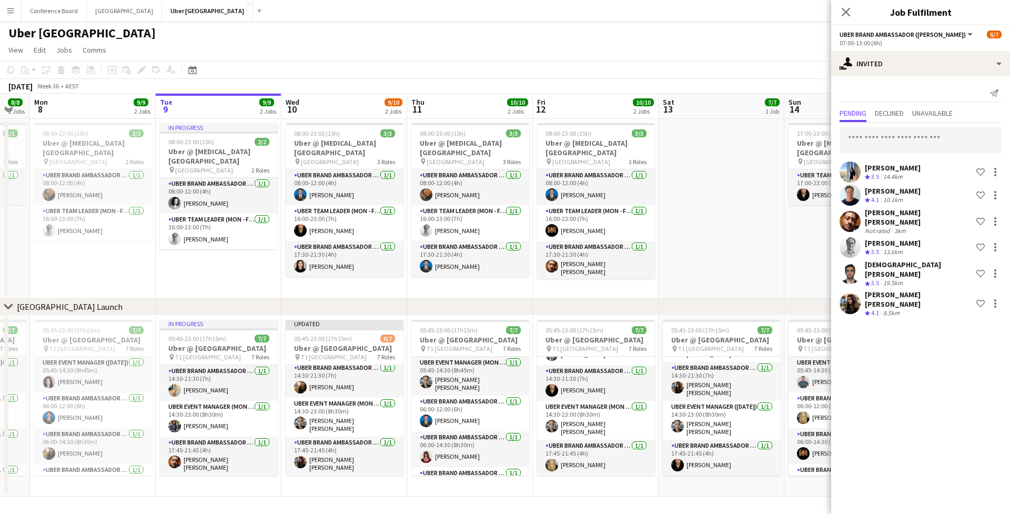
scroll to position [0, 0]
click at [773, 297] on div at bounding box center [995, 303] width 13 height 13
click at [773, 379] on span "Cancel invitation" at bounding box center [962, 382] width 62 height 9
click at [773, 269] on div at bounding box center [995, 273] width 13 height 13
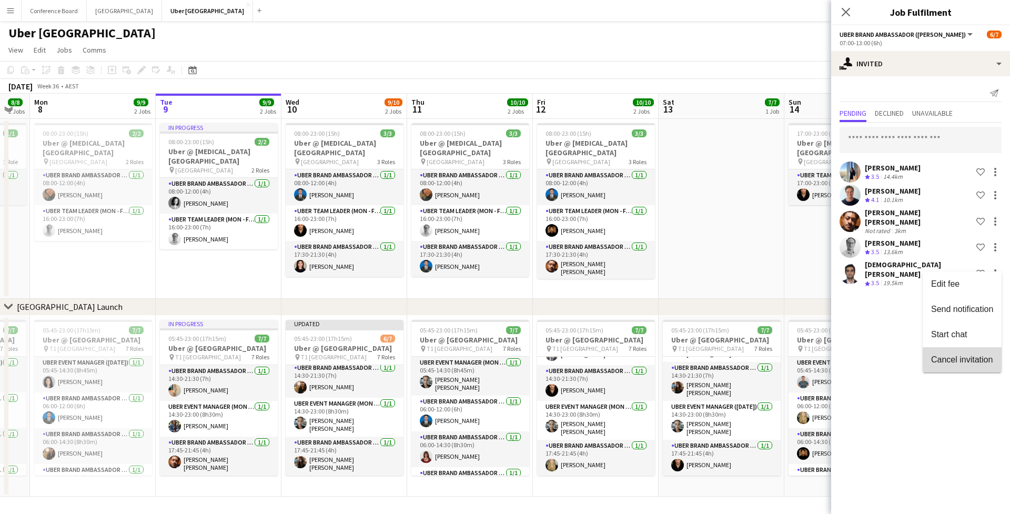
click at [773, 363] on span "Cancel invitation" at bounding box center [962, 359] width 62 height 9
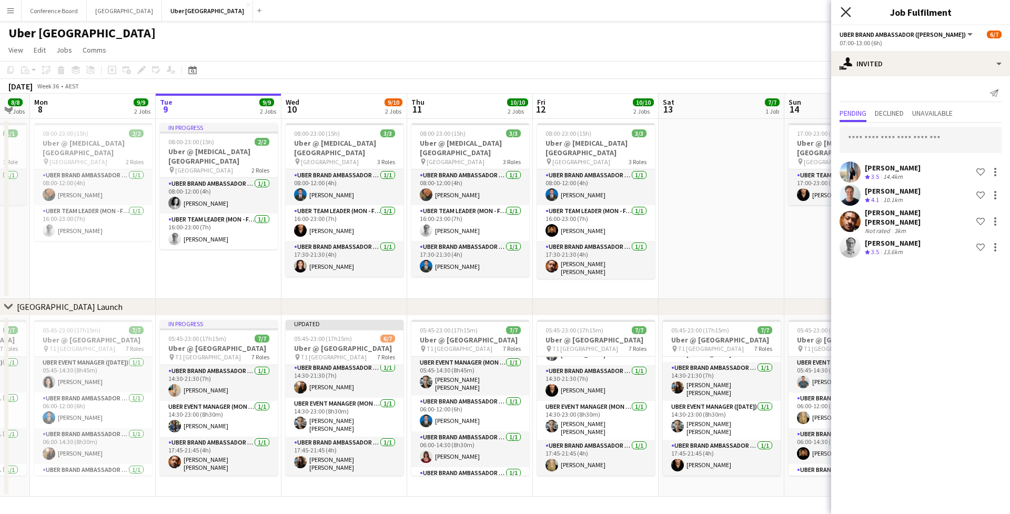
click at [773, 14] on icon at bounding box center [845, 12] width 10 height 10
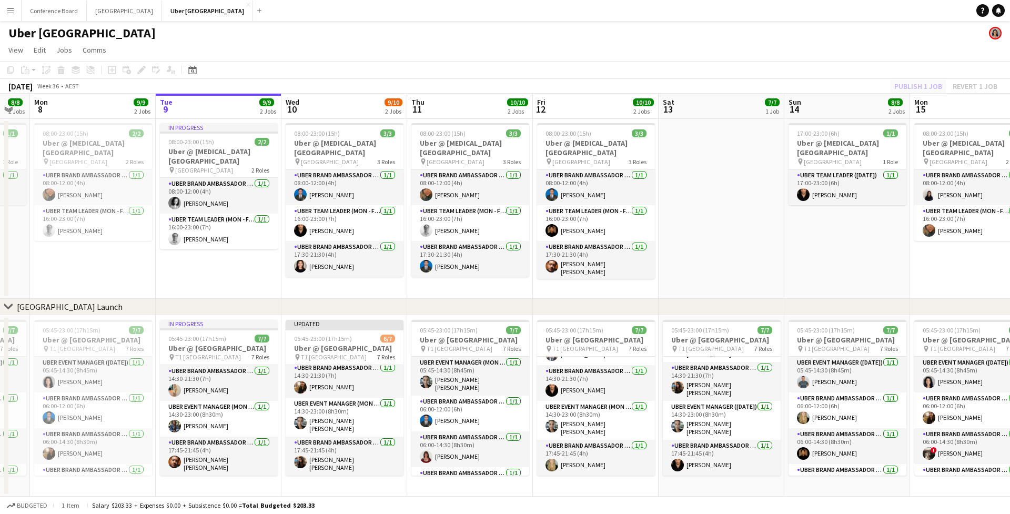
click at [773, 83] on div "Publish 1 job Revert 1 job" at bounding box center [945, 86] width 128 height 14
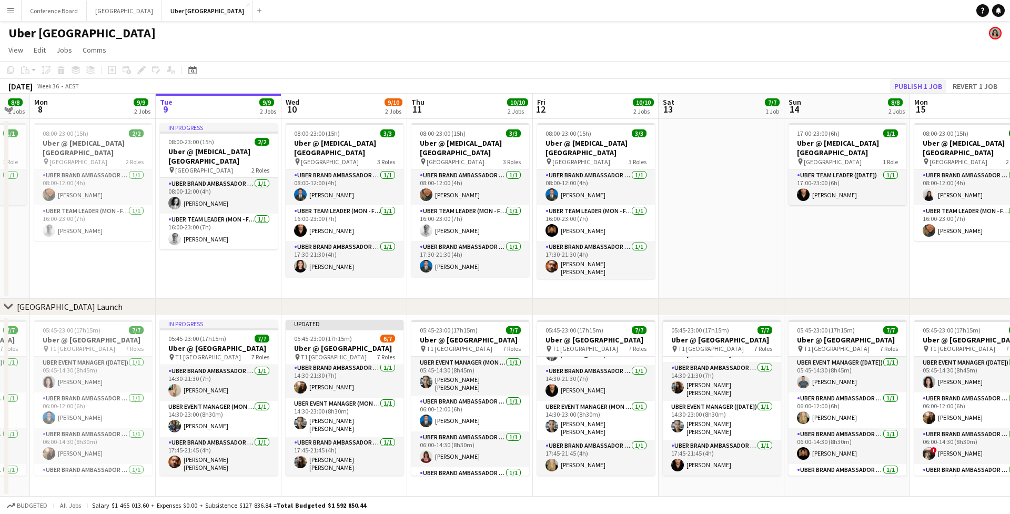
click at [773, 86] on button "Publish 1 job" at bounding box center [918, 86] width 56 height 14
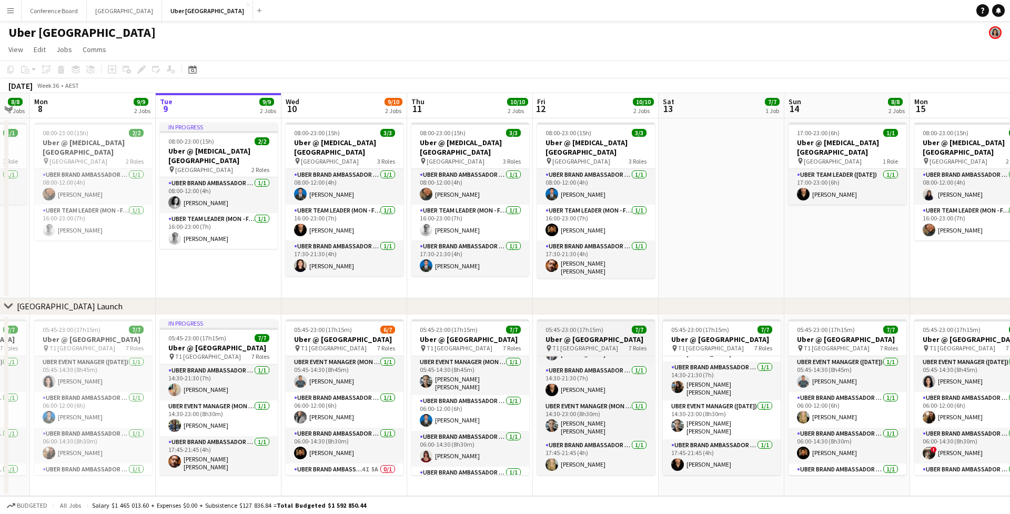
scroll to position [0, 223]
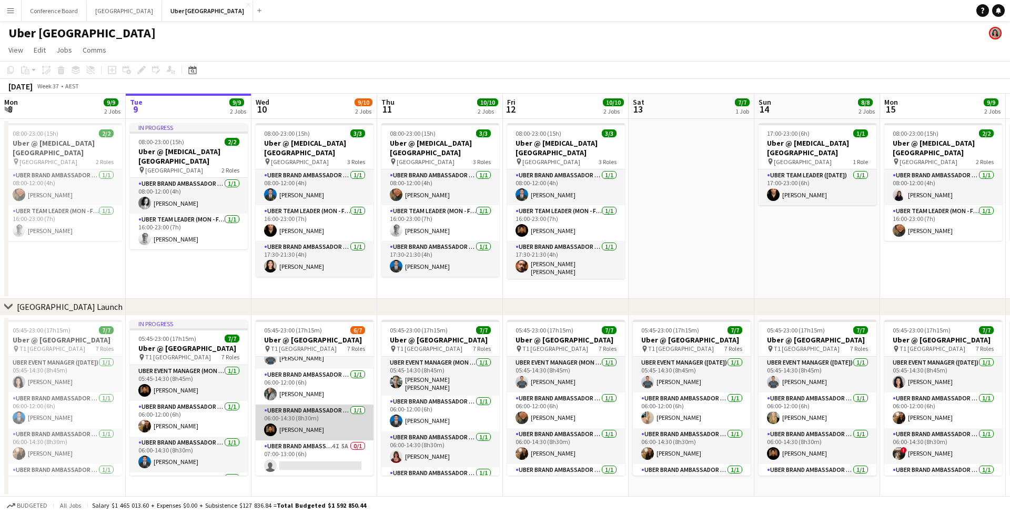
scroll to position [44, 0]
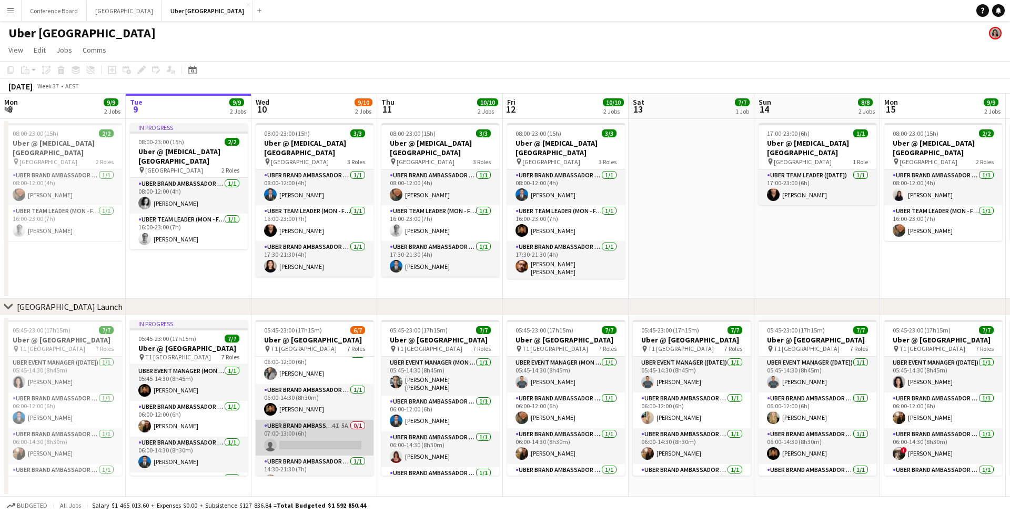
click at [305, 433] on app-card-role "UBER Brand Ambassador (Mon - Fri) 4I 5A 0/1 07:00-13:00 (6h) single-neutral-act…" at bounding box center [315, 438] width 118 height 36
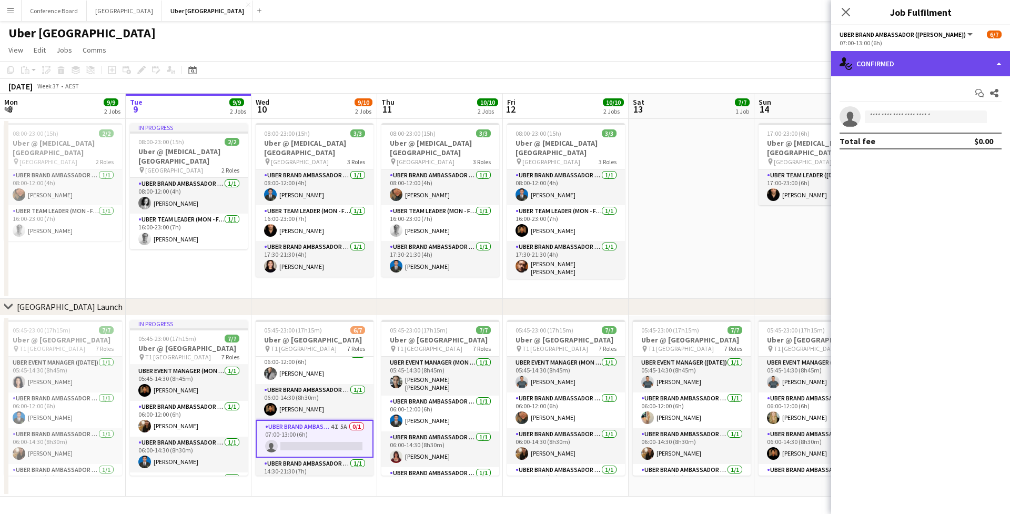
click at [879, 59] on div "single-neutral-actions-check-2 Confirmed" at bounding box center [920, 63] width 179 height 25
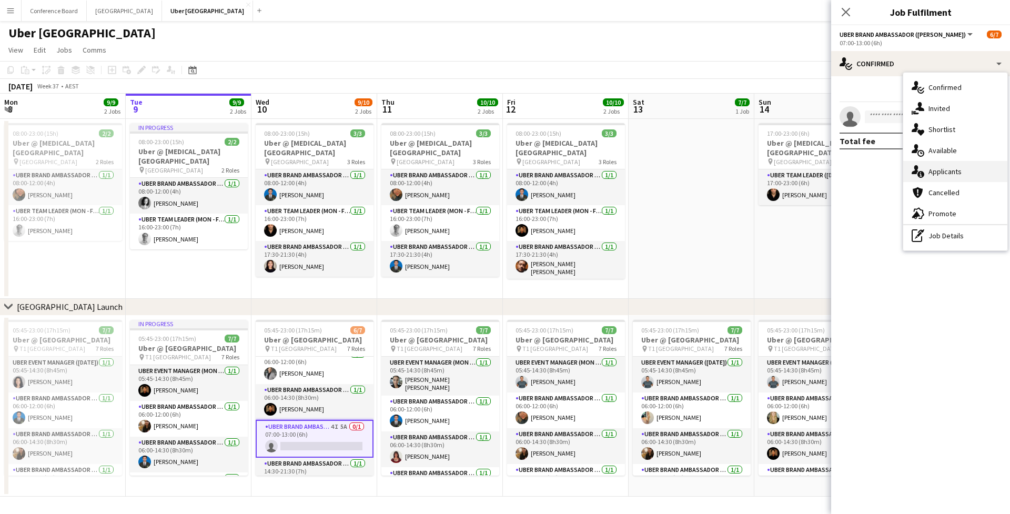
click at [956, 176] on span "Applicants" at bounding box center [944, 171] width 33 height 9
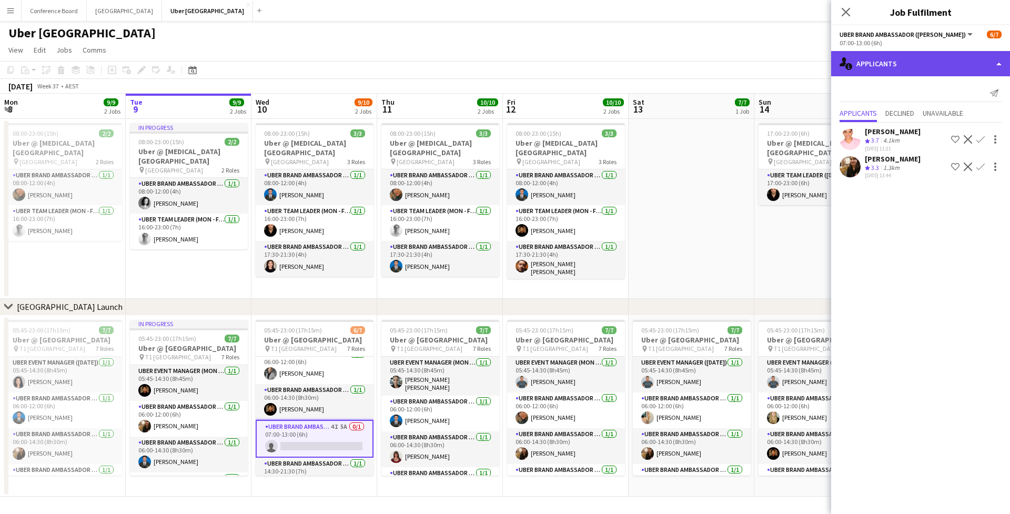
click at [920, 65] on div "single-neutral-actions-information Applicants" at bounding box center [920, 63] width 179 height 25
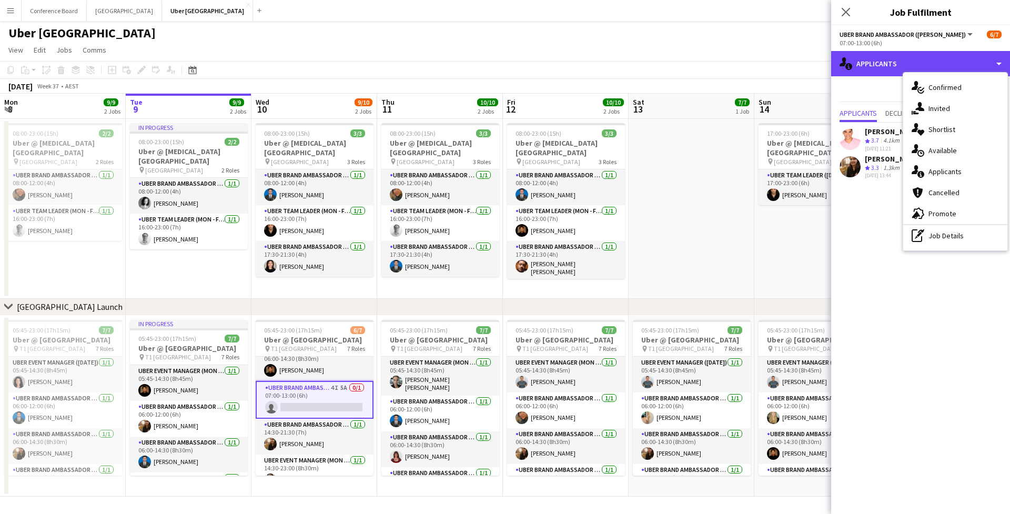
scroll to position [90, 0]
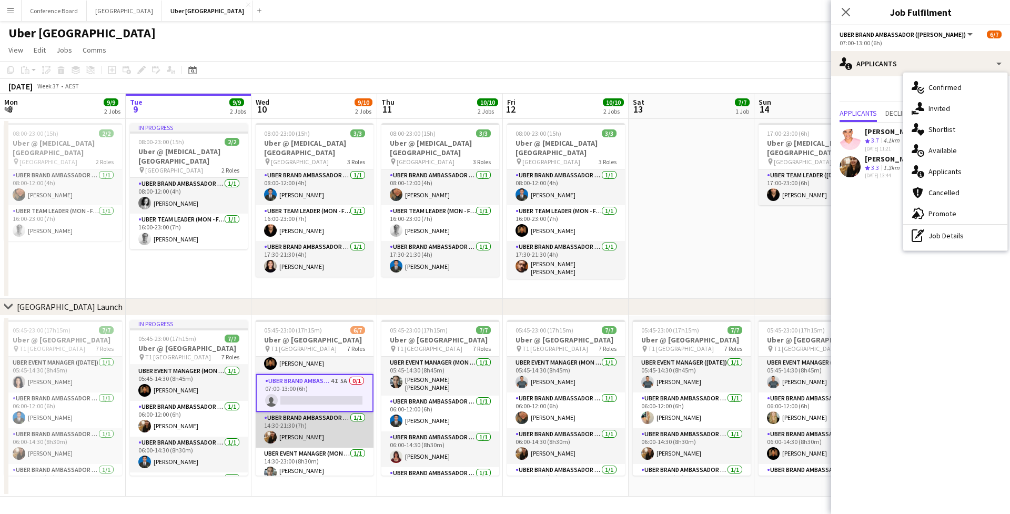
click at [316, 430] on app-card-role "UBER Brand Ambassador (Mon - Fri) [DATE] 14:30-21:30 (7h) [PERSON_NAME]" at bounding box center [315, 430] width 118 height 36
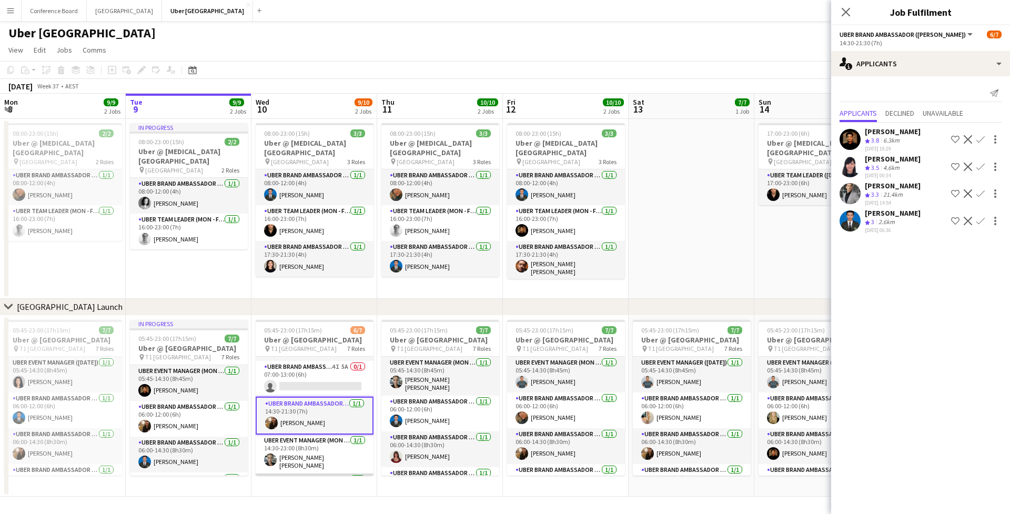
scroll to position [101, 0]
click at [6, 12] on app-icon "Menu" at bounding box center [10, 10] width 8 height 8
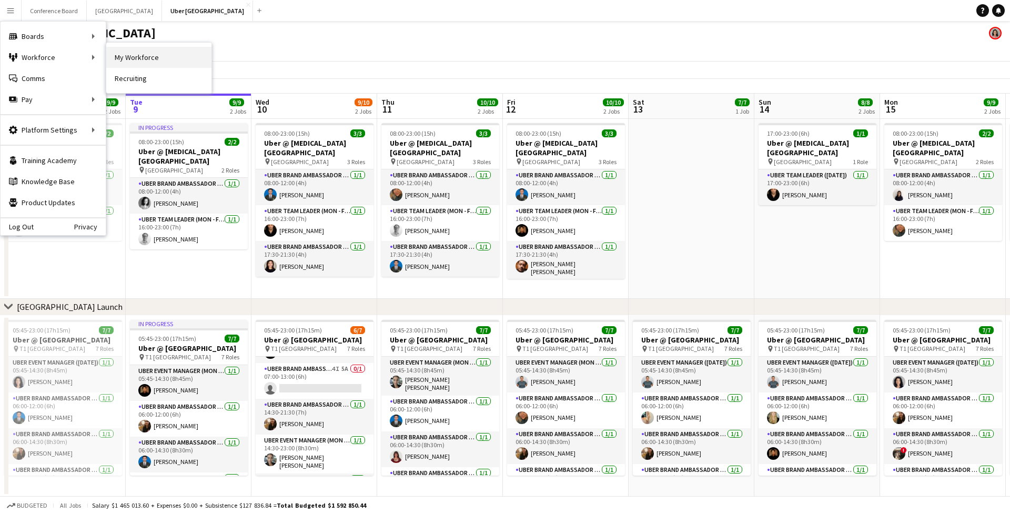
click at [118, 60] on link "My Workforce" at bounding box center [158, 57] width 105 height 21
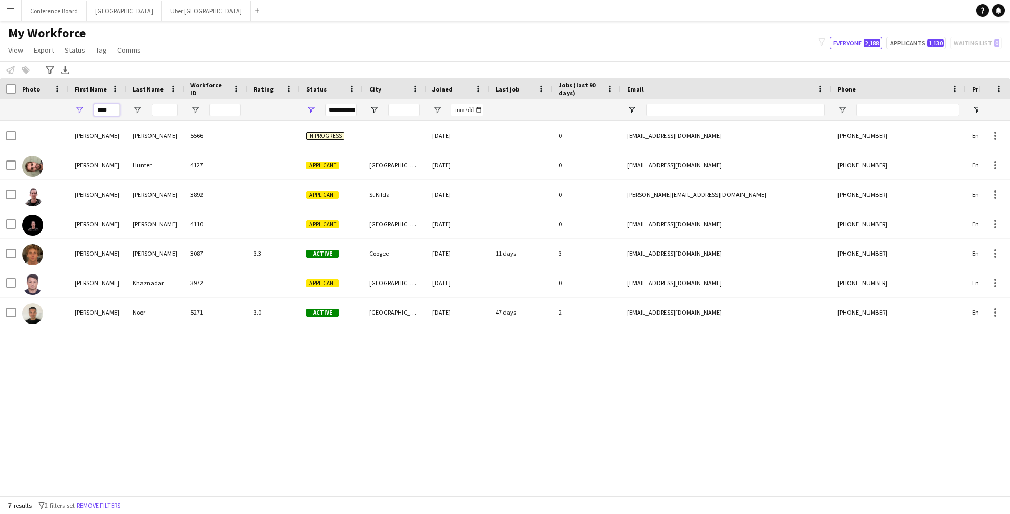
drag, startPoint x: 117, startPoint y: 113, endPoint x: 88, endPoint y: 112, distance: 29.0
click at [88, 112] on div "****" at bounding box center [97, 109] width 58 height 21
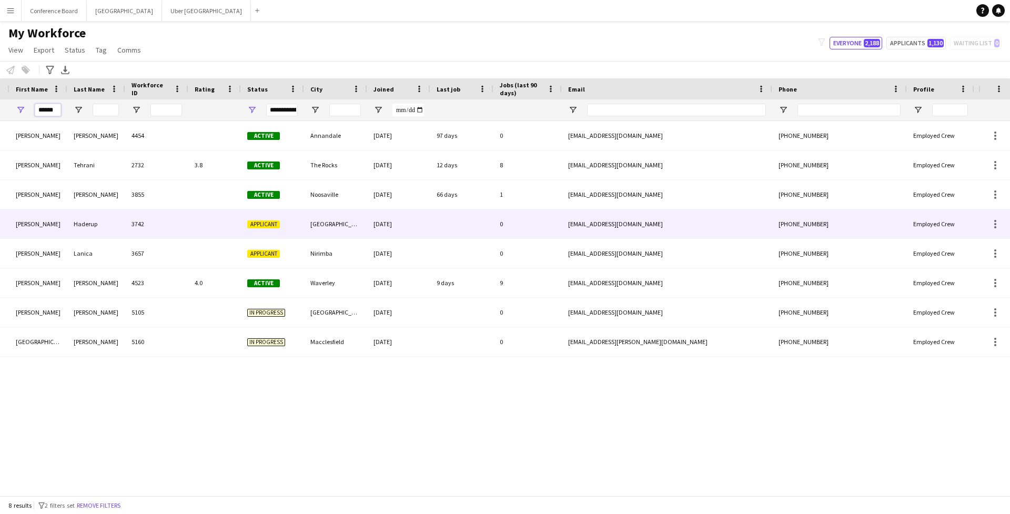
scroll to position [0, 90]
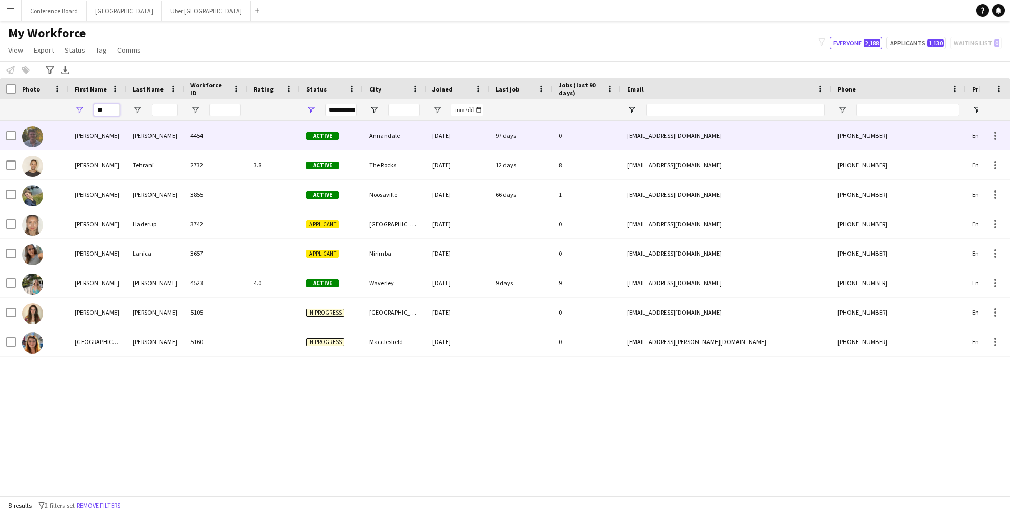
type input "*"
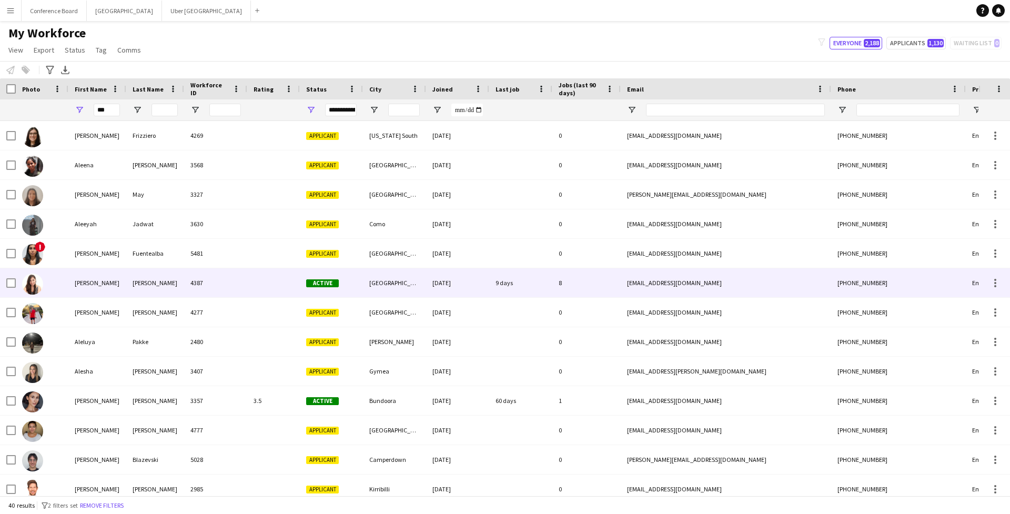
click at [34, 281] on img at bounding box center [32, 283] width 21 height 21
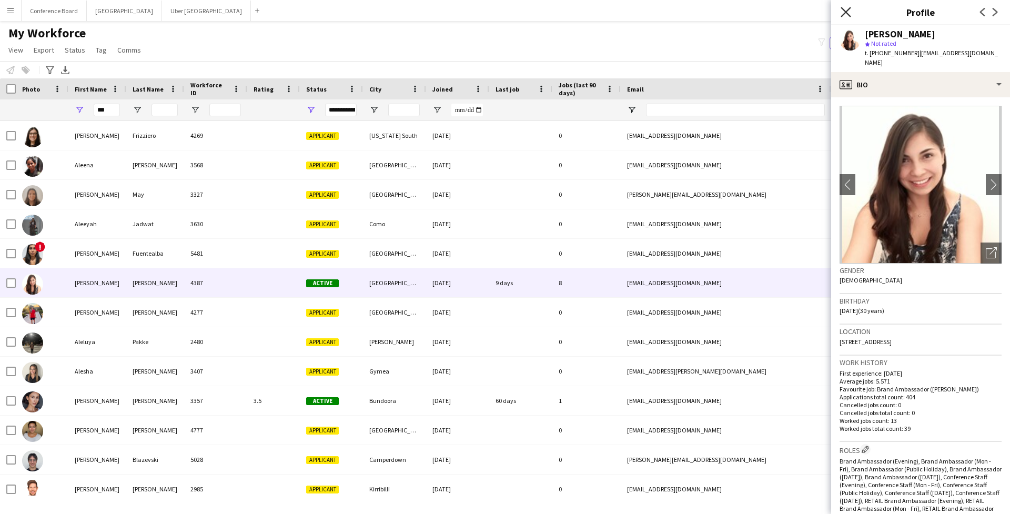
click at [846, 14] on icon "Close pop-in" at bounding box center [845, 12] width 10 height 10
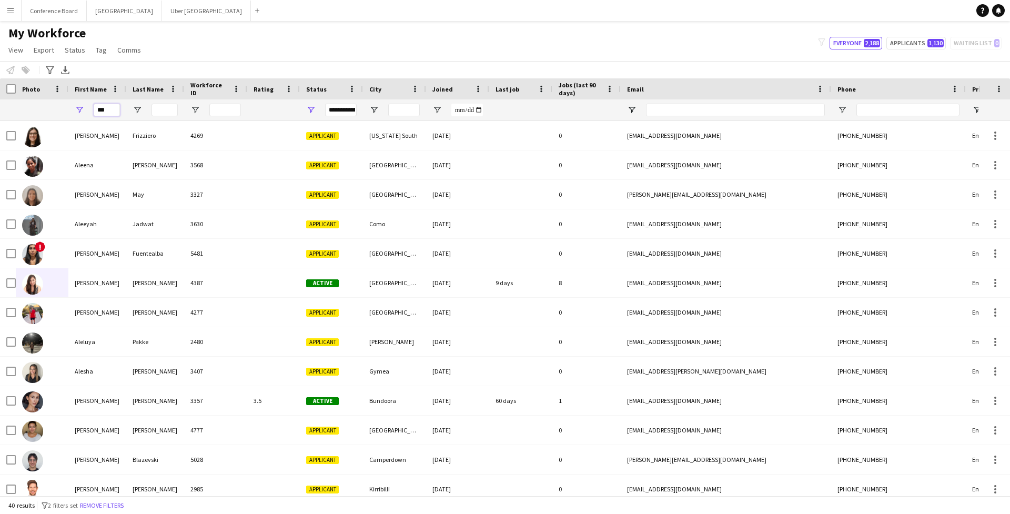
drag, startPoint x: 105, startPoint y: 113, endPoint x: 94, endPoint y: 112, distance: 11.1
click at [94, 113] on input "***" at bounding box center [107, 110] width 26 height 13
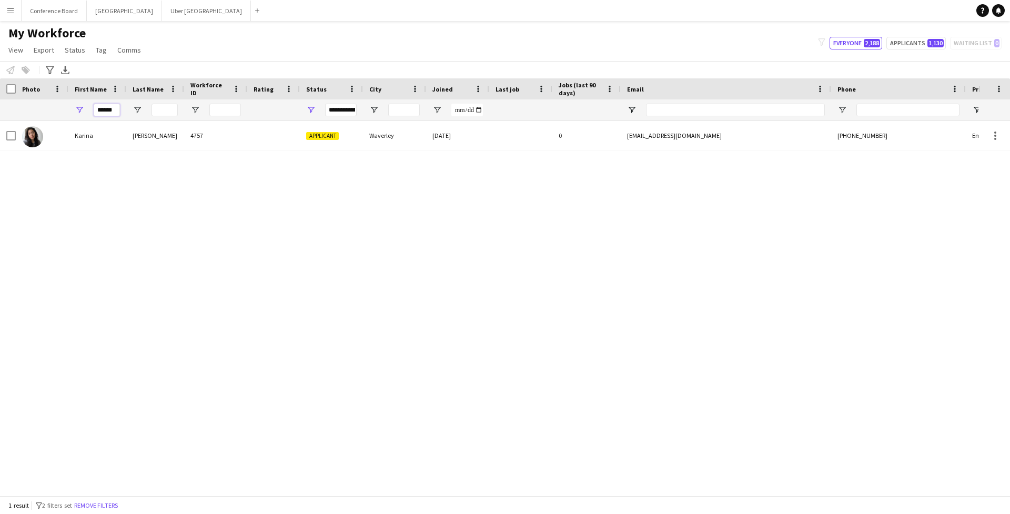
drag, startPoint x: 115, startPoint y: 108, endPoint x: 92, endPoint y: 108, distance: 23.7
click at [90, 109] on div "******" at bounding box center [97, 109] width 58 height 21
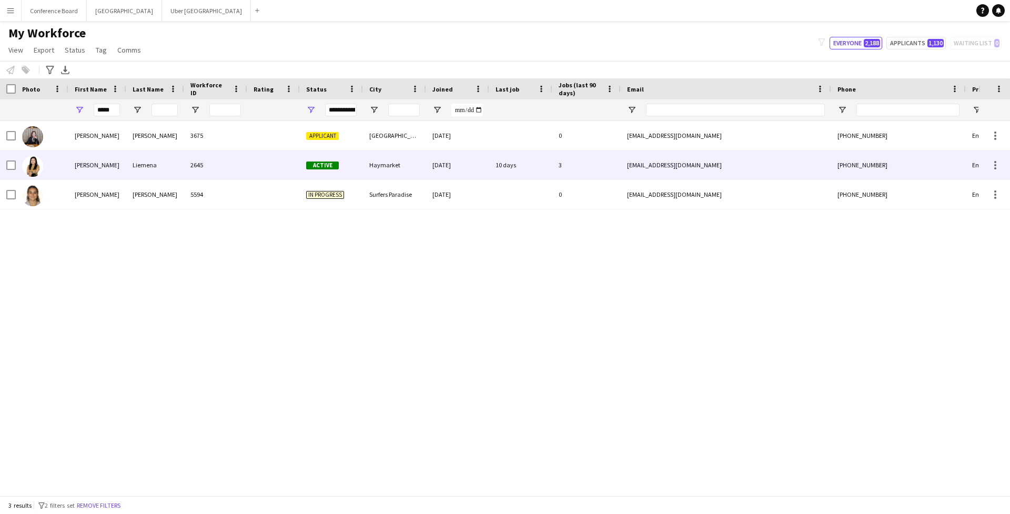
drag, startPoint x: 92, startPoint y: 108, endPoint x: 99, endPoint y: 163, distance: 55.2
click at [99, 163] on div "[PERSON_NAME]" at bounding box center [97, 164] width 58 height 29
click at [64, 168] on div at bounding box center [42, 164] width 53 height 29
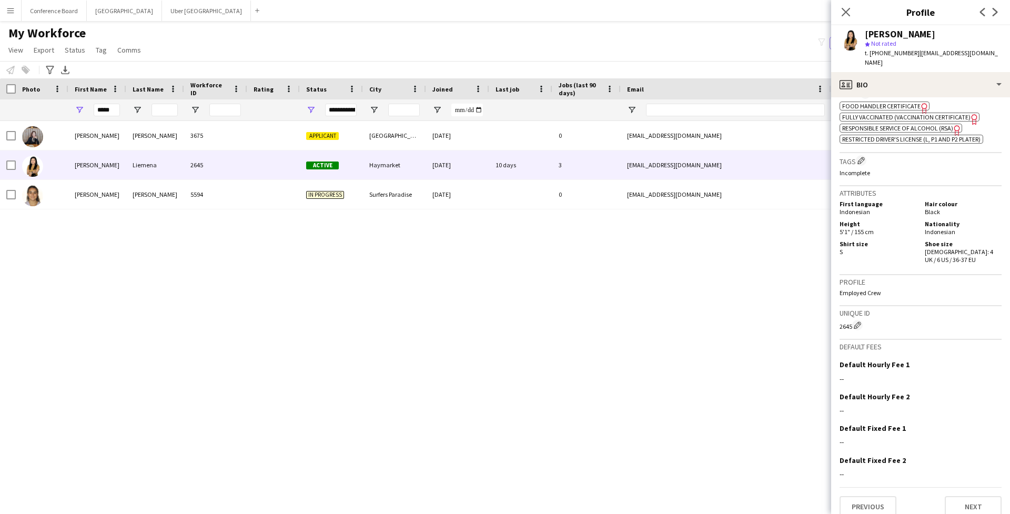
scroll to position [467, 0]
click at [849, 37] on app-user-avatar at bounding box center [849, 39] width 21 height 21
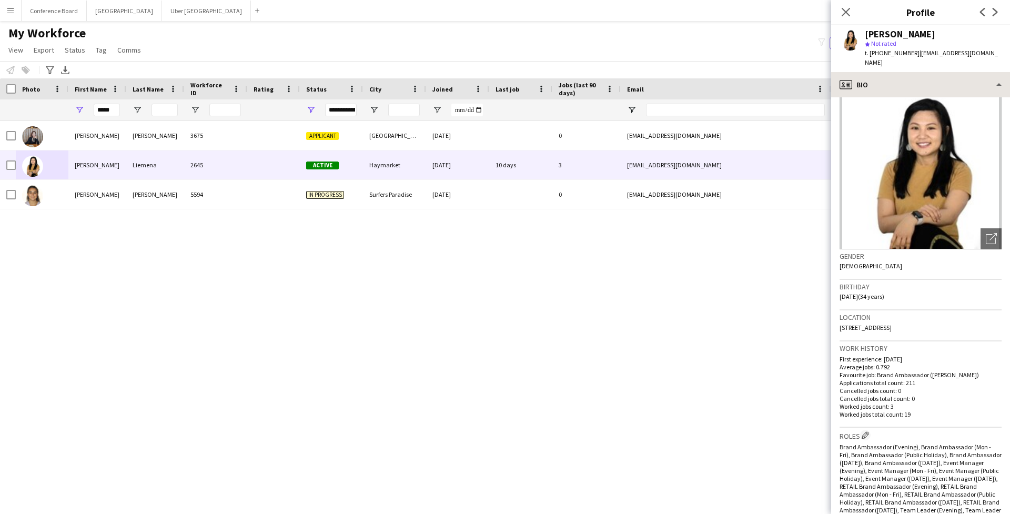
scroll to position [2, 0]
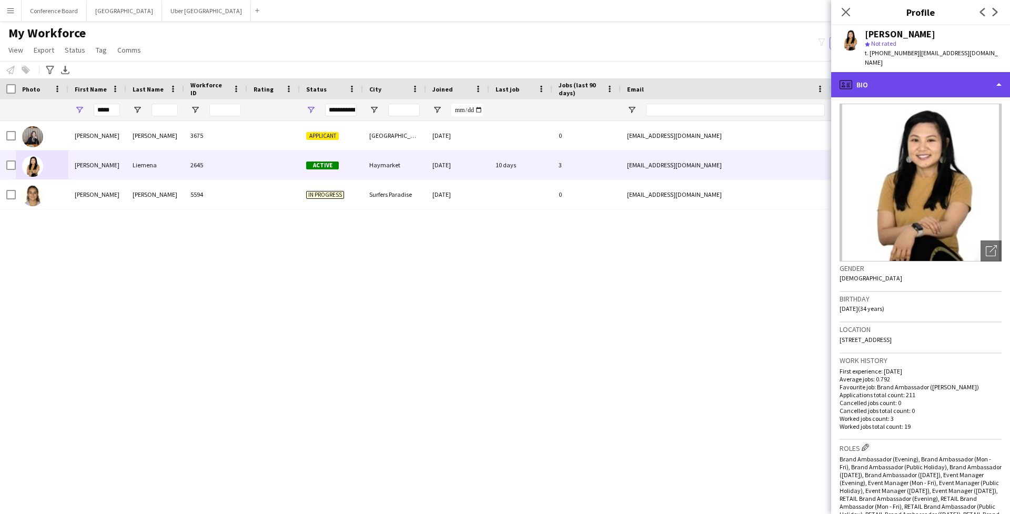
click at [866, 74] on div "profile Bio" at bounding box center [920, 84] width 179 height 25
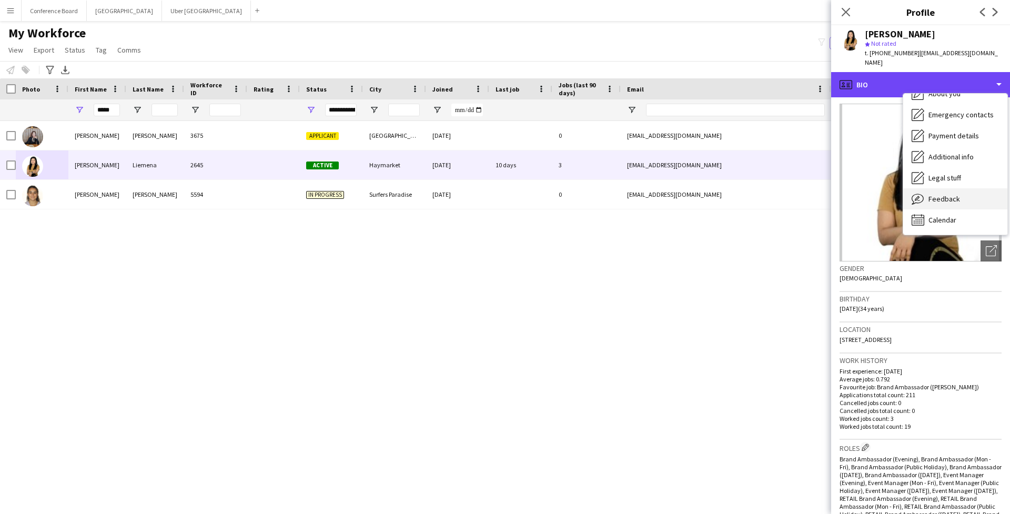
scroll to position [78, 0]
click at [954, 194] on span "Feedback" at bounding box center [944, 198] width 32 height 9
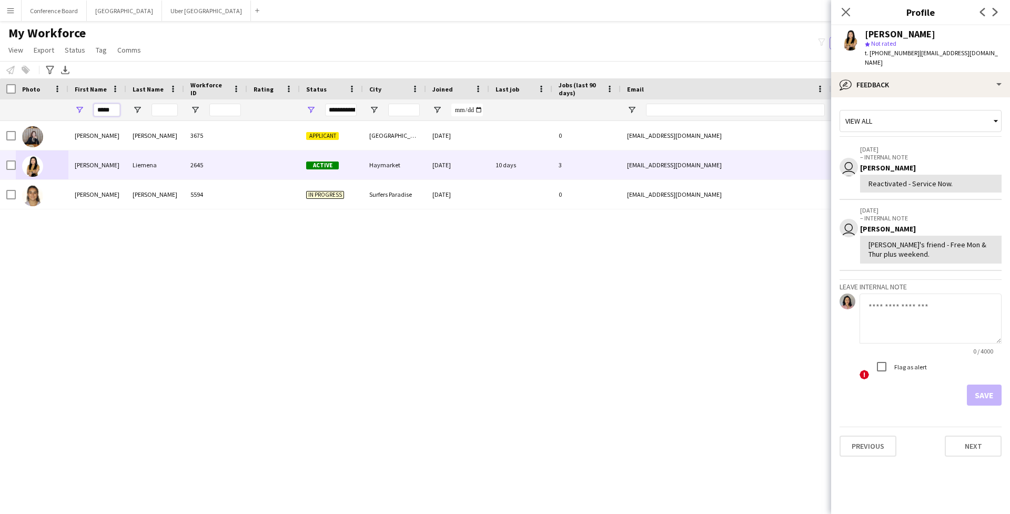
drag, startPoint x: 112, startPoint y: 110, endPoint x: 86, endPoint y: 110, distance: 25.2
click at [86, 110] on div "*****" at bounding box center [97, 109] width 58 height 21
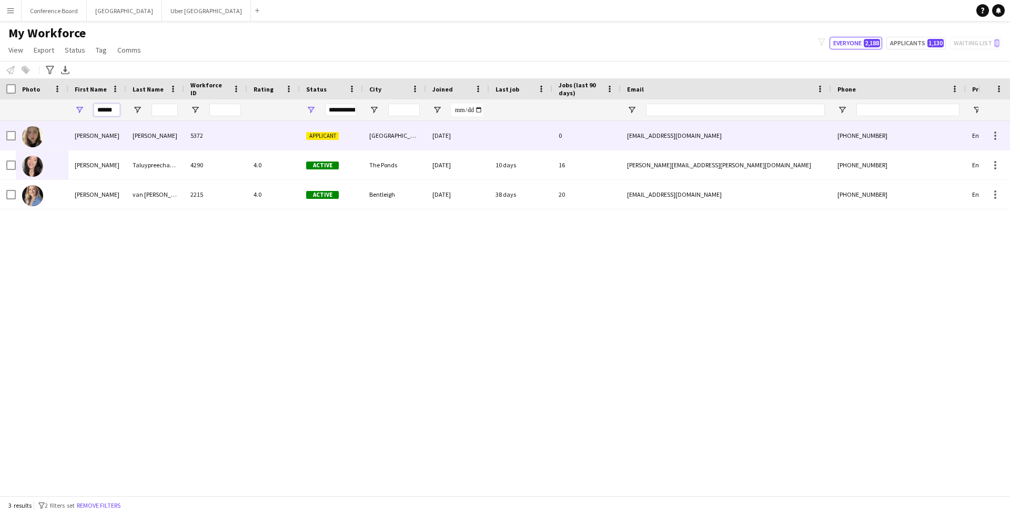
type input "******"
drag, startPoint x: 100, startPoint y: 127, endPoint x: 93, endPoint y: 166, distance: 39.0
click at [93, 166] on div "[PERSON_NAME]" at bounding box center [97, 164] width 58 height 29
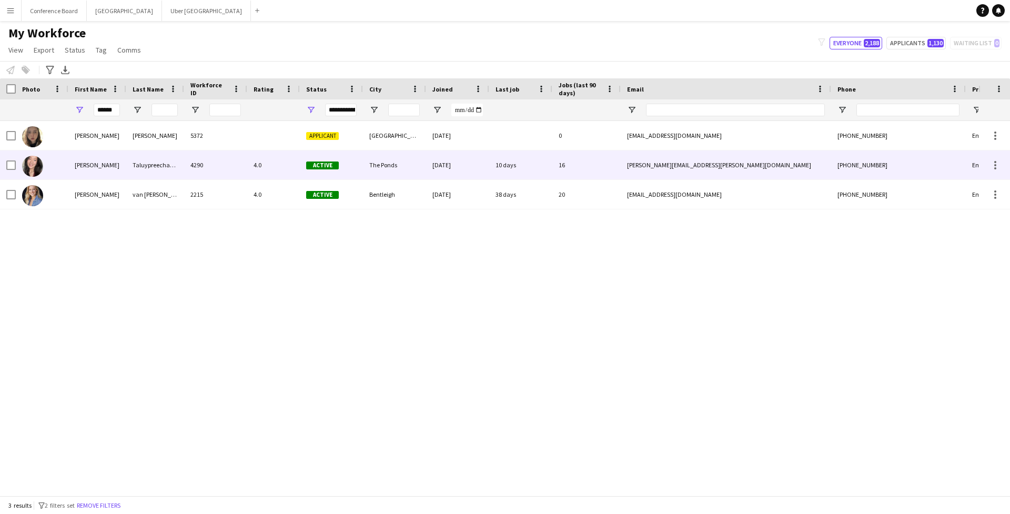
click at [44, 166] on div at bounding box center [42, 164] width 53 height 29
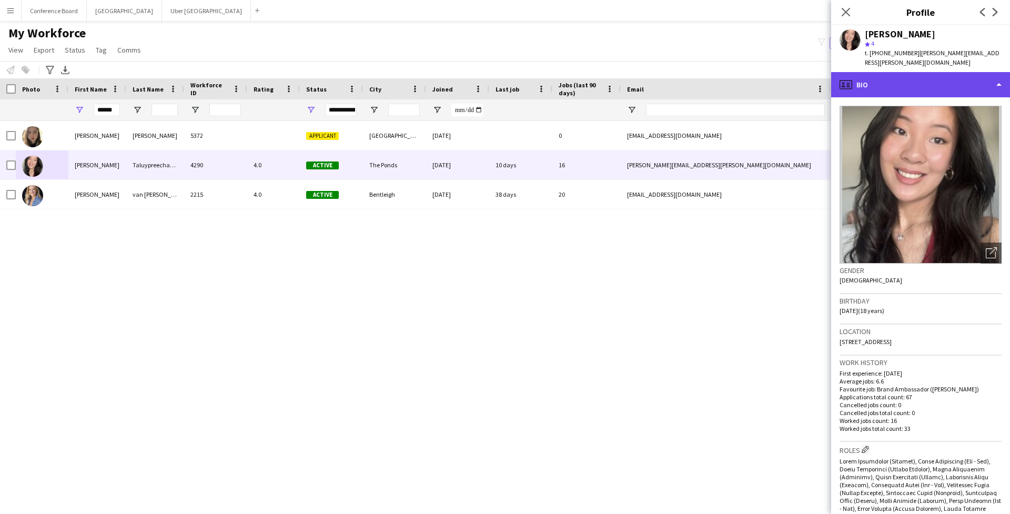
click at [860, 78] on div "profile Bio" at bounding box center [920, 84] width 179 height 25
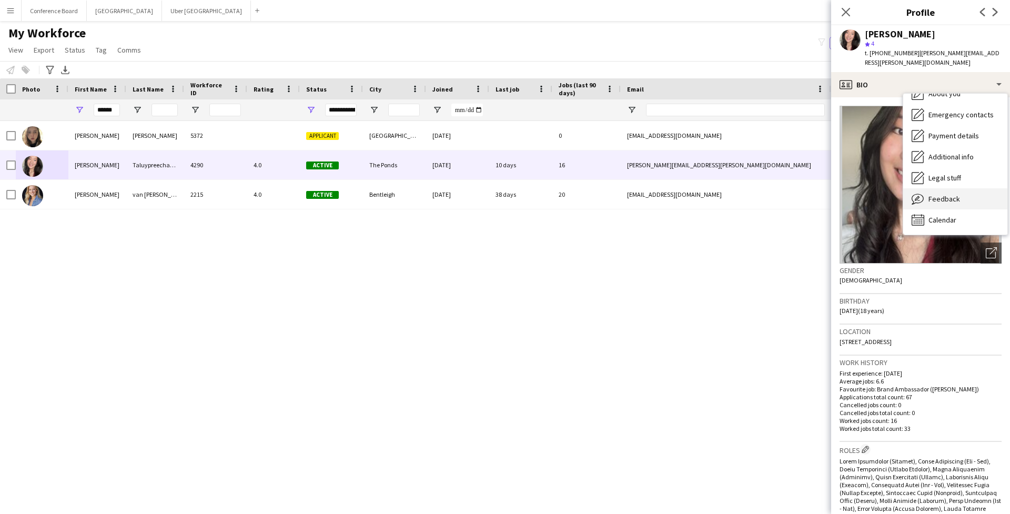
click at [939, 194] on span "Feedback" at bounding box center [944, 198] width 32 height 9
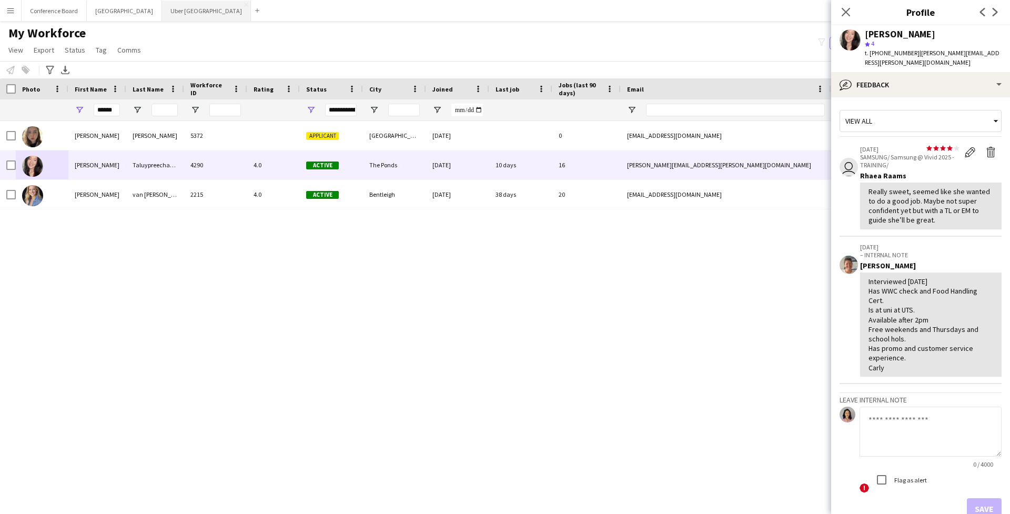
click at [162, 17] on button "Uber Sydney Close" at bounding box center [206, 11] width 89 height 21
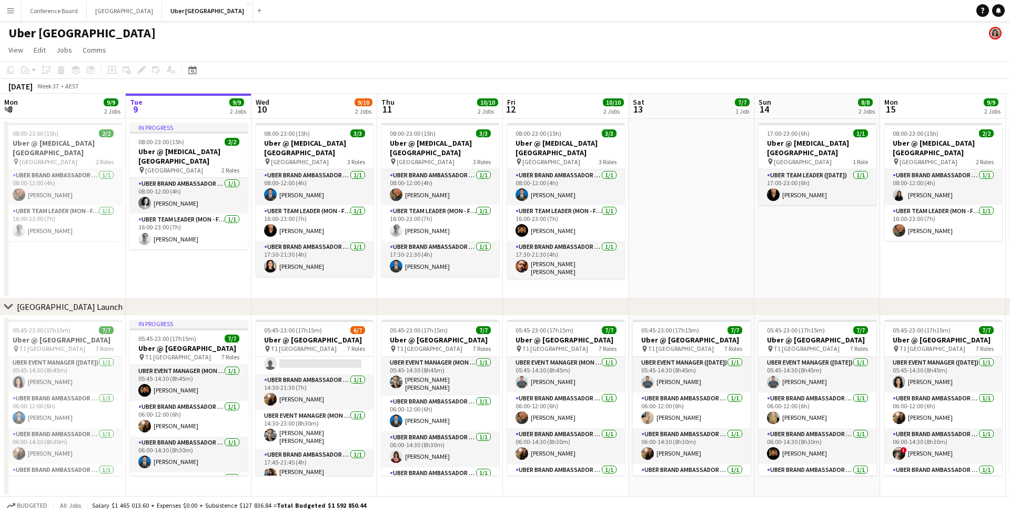
scroll to position [126, 0]
click at [296, 394] on app-card-role "UBER Brand Ambassador (Mon - Fri) [DATE] 14:30-21:30 (7h) [PERSON_NAME]" at bounding box center [315, 391] width 118 height 36
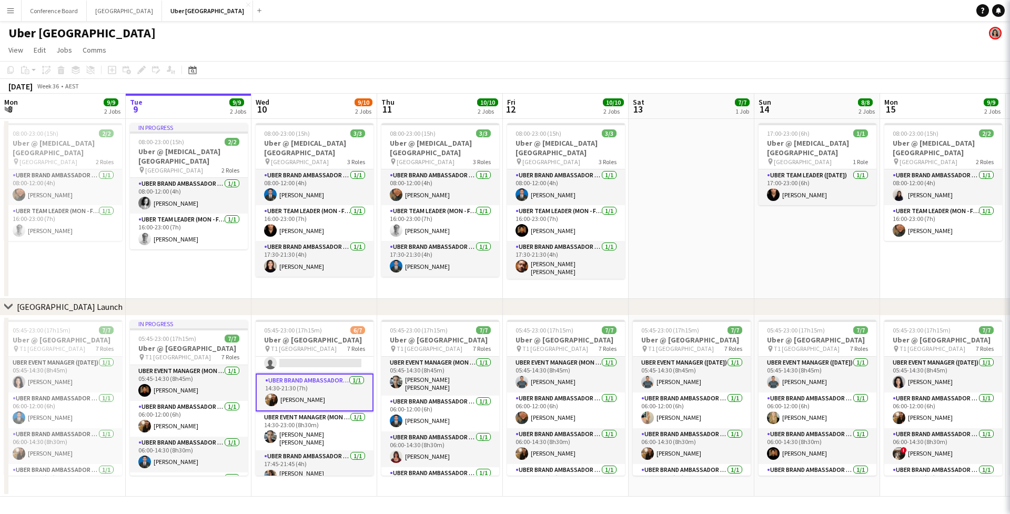
scroll to position [0, 251]
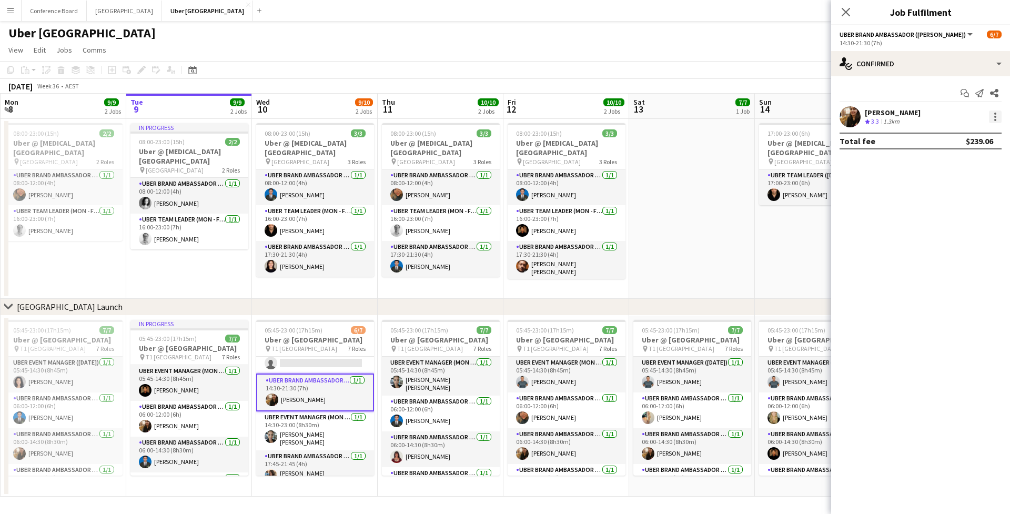
click at [995, 116] on div at bounding box center [995, 117] width 2 height 2
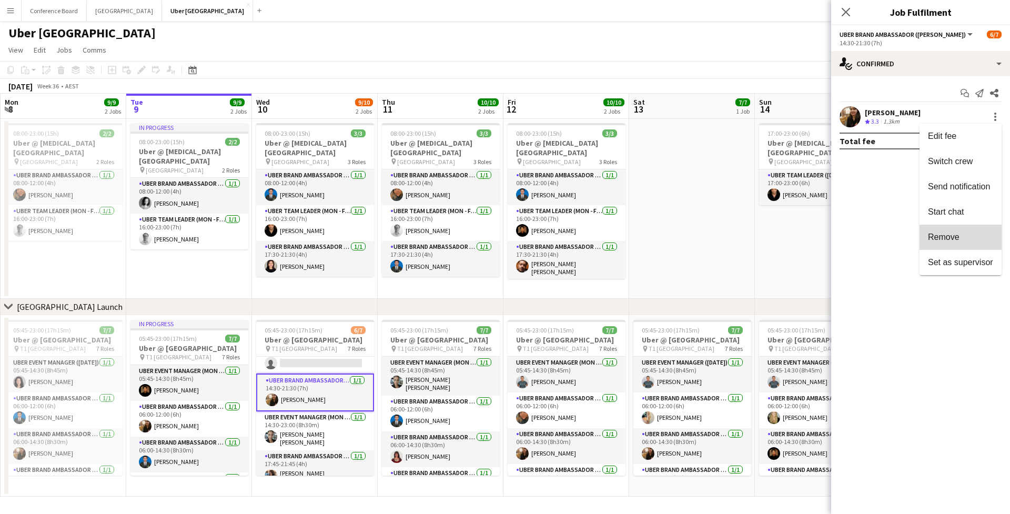
click at [959, 241] on span "Remove" at bounding box center [944, 236] width 32 height 9
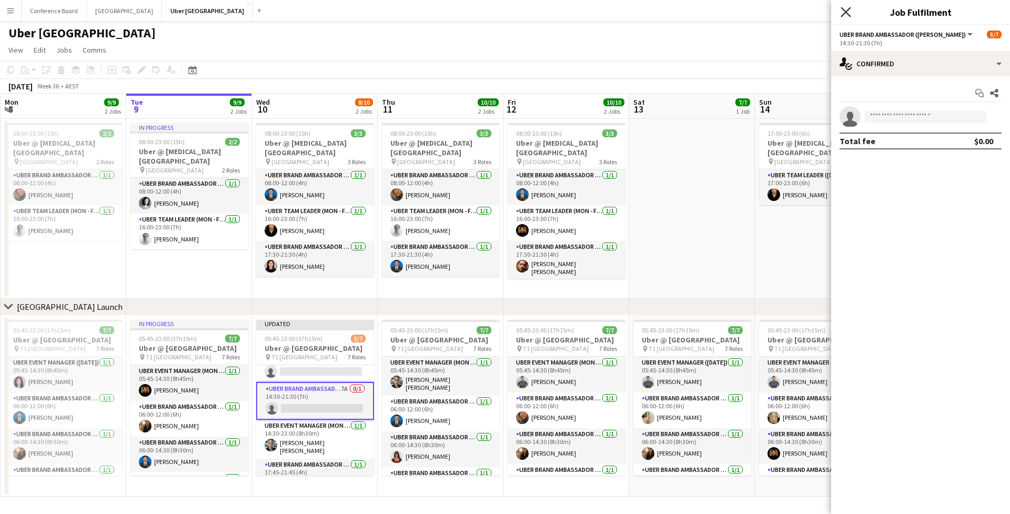
click at [847, 16] on icon "Close pop-in" at bounding box center [845, 12] width 10 height 10
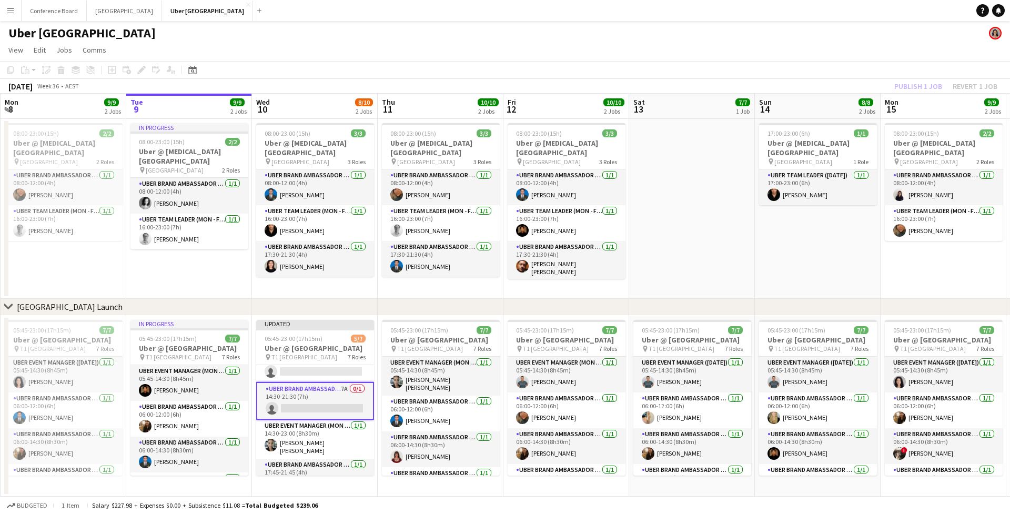
scroll to position [0, 0]
click at [311, 393] on app-card-role "UBER Brand Ambassador (Mon - Fri) 7A 0/1 14:30-21:30 (7h) single-neutral-actions" at bounding box center [315, 401] width 118 height 38
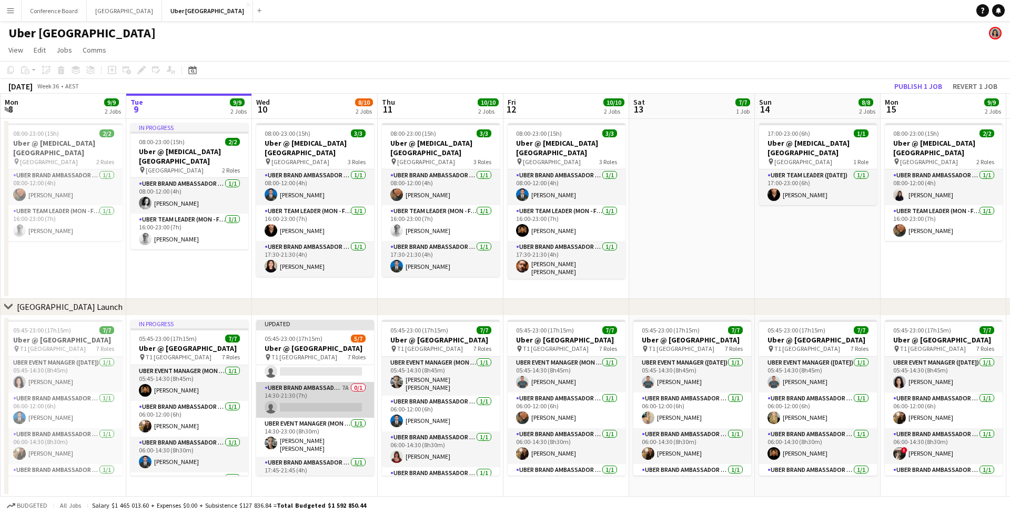
click at [297, 405] on app-card-role "UBER Brand Ambassador (Mon - Fri) 7A 0/1 14:30-21:30 (7h) single-neutral-actions" at bounding box center [315, 400] width 118 height 36
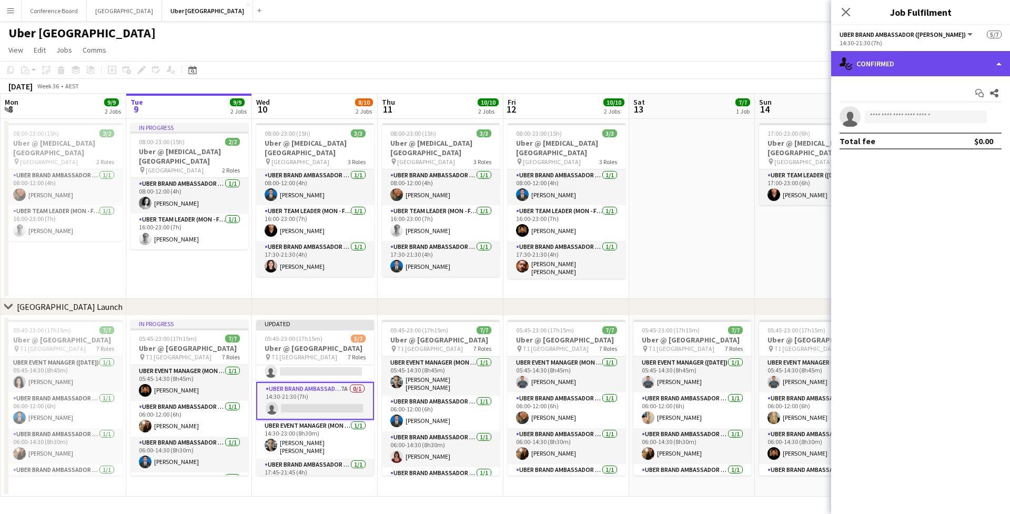
click at [933, 63] on div "single-neutral-actions-check-2 Confirmed" at bounding box center [920, 63] width 179 height 25
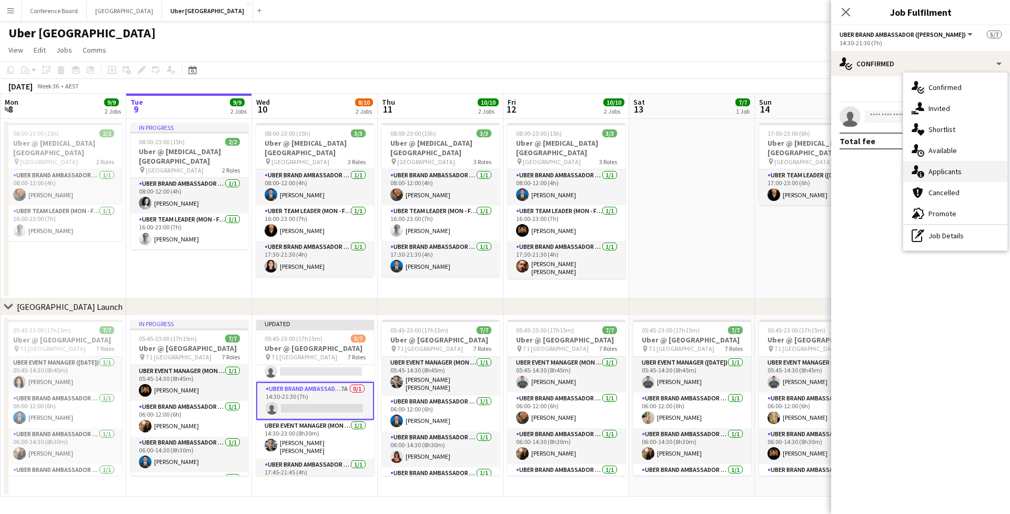
click at [951, 174] on span "Applicants" at bounding box center [944, 171] width 33 height 9
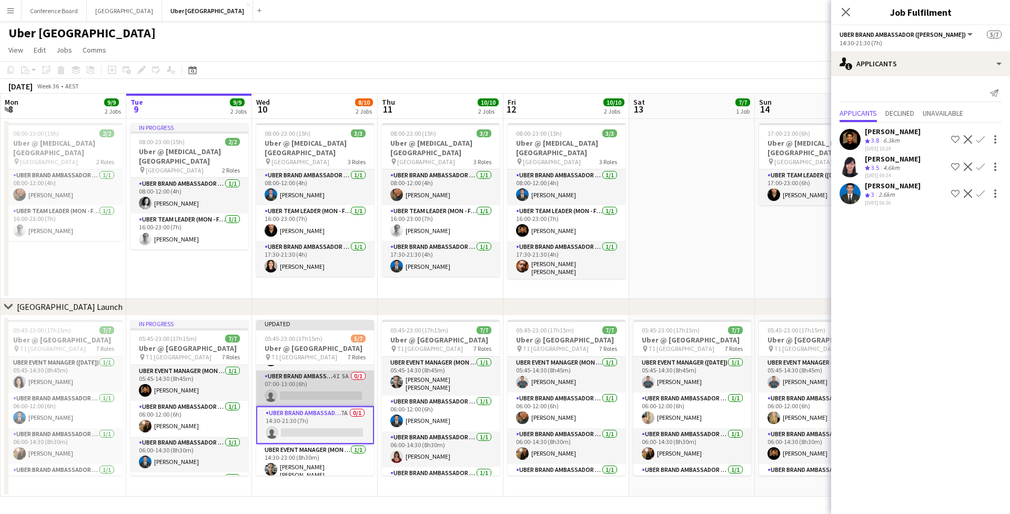
scroll to position [102, 0]
click at [295, 393] on app-card-role "UBER Brand Ambassador (Mon - Fri) 4I 5A 0/1 07:00-13:00 (6h) single-neutral-act…" at bounding box center [315, 389] width 118 height 36
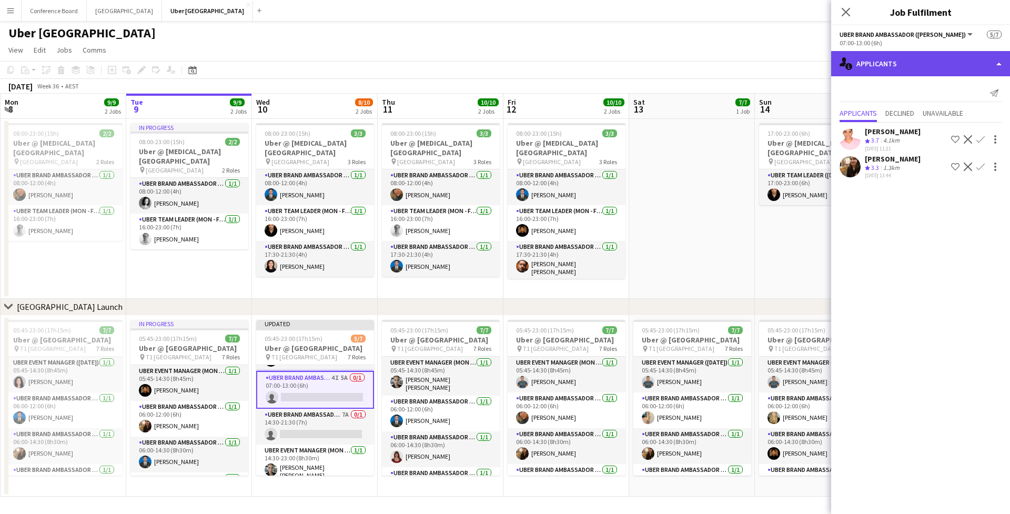
click at [913, 69] on div "single-neutral-actions-information Applicants" at bounding box center [920, 63] width 179 height 25
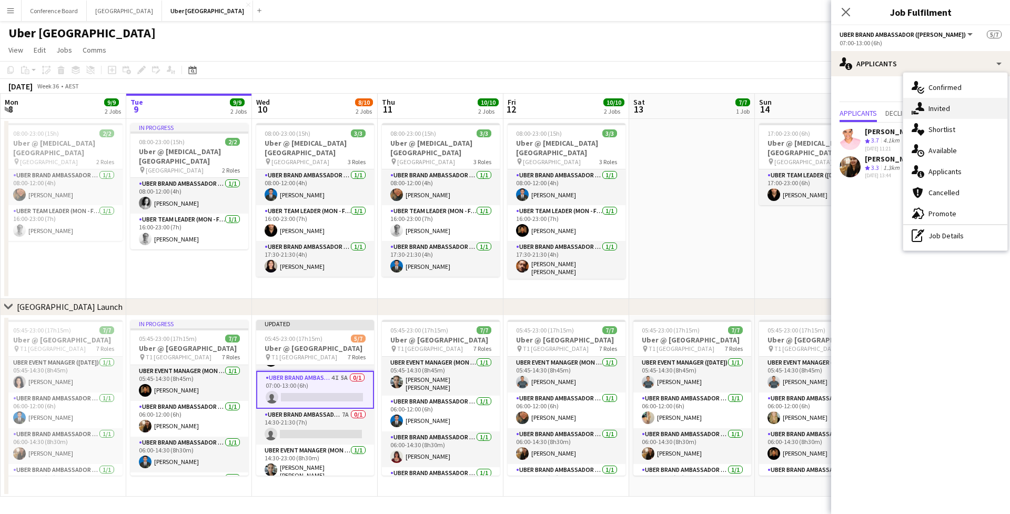
click at [949, 110] on span "Invited" at bounding box center [939, 108] width 22 height 9
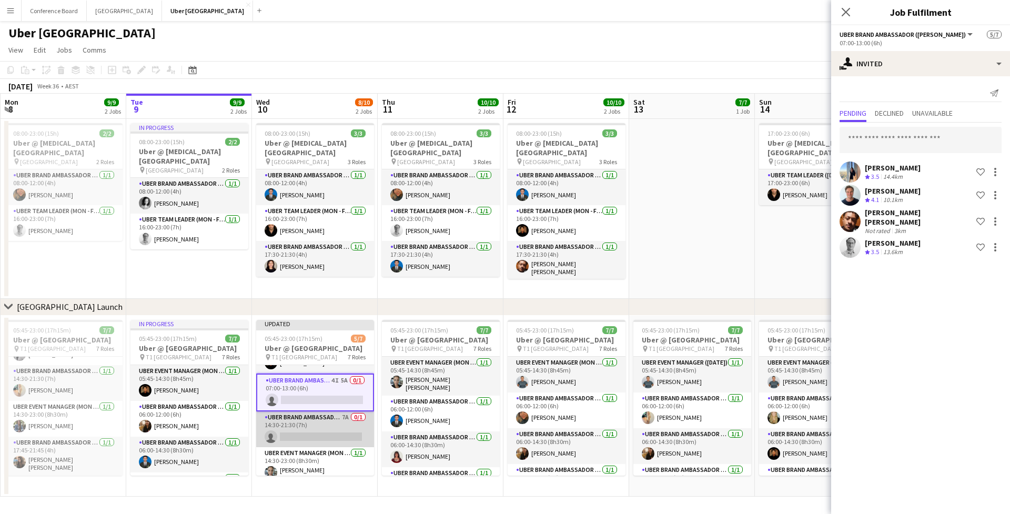
scroll to position [98, 0]
click at [843, 11] on icon "Close pop-in" at bounding box center [845, 12] width 10 height 10
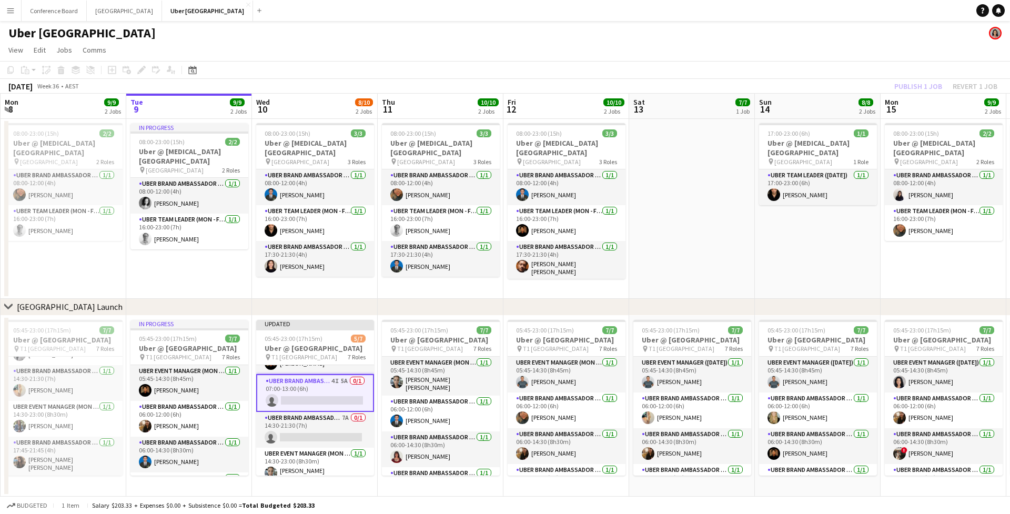
click at [925, 87] on div "Publish 1 job Revert 1 job" at bounding box center [945, 86] width 128 height 14
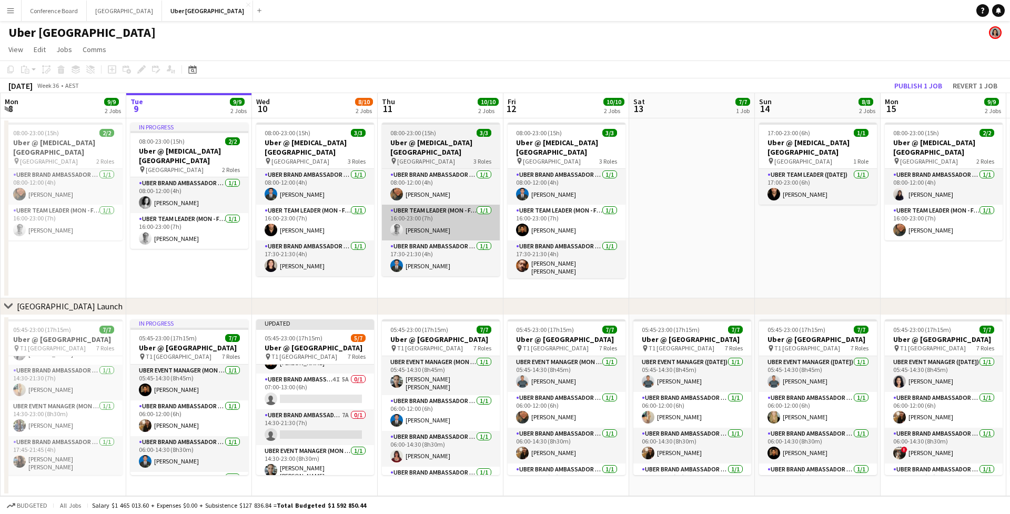
scroll to position [1, 0]
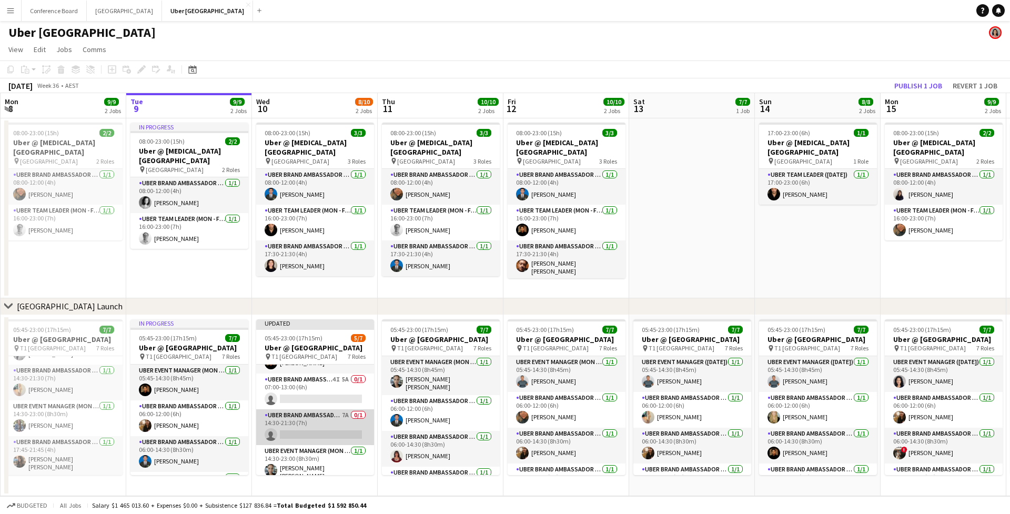
click at [287, 433] on app-card-role "UBER Brand Ambassador (Mon - Fri) 7A 0/1 14:30-21:30 (7h) single-neutral-actions" at bounding box center [315, 427] width 118 height 36
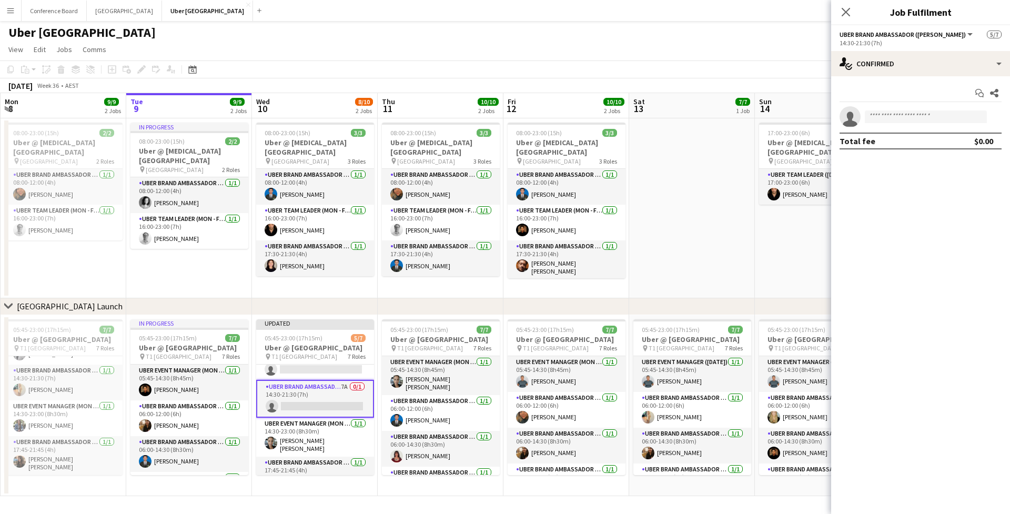
scroll to position [129, 0]
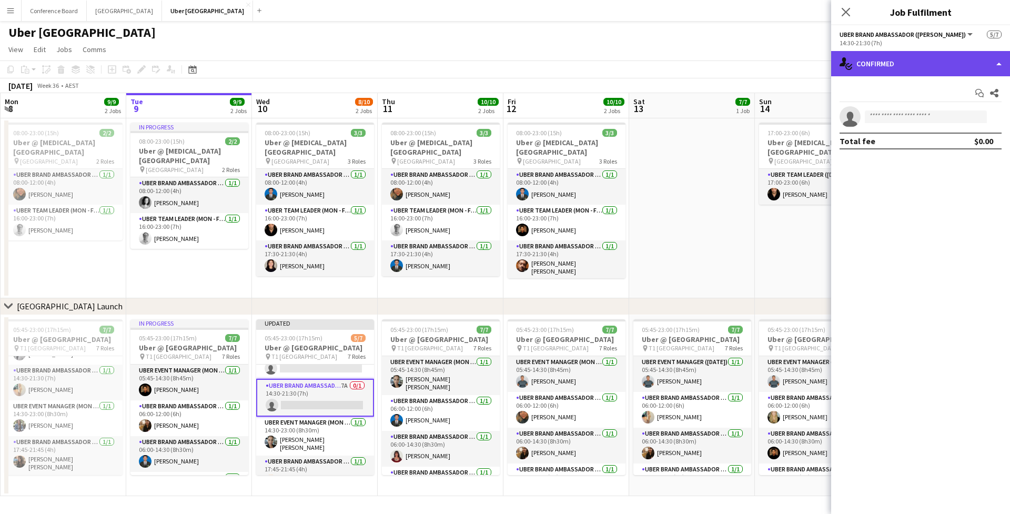
click at [924, 68] on div "single-neutral-actions-check-2 Confirmed" at bounding box center [920, 63] width 179 height 25
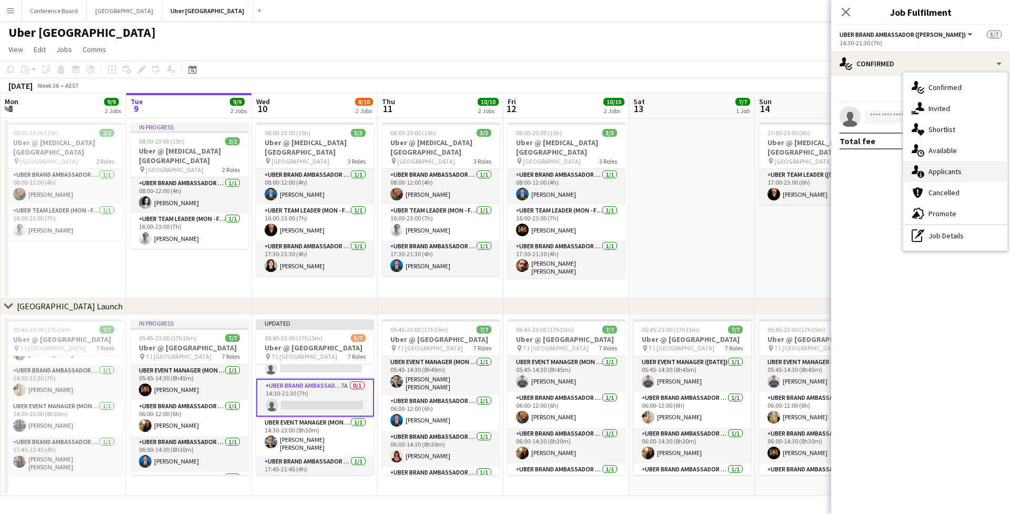
click at [969, 169] on div "single-neutral-actions-information Applicants" at bounding box center [955, 171] width 104 height 21
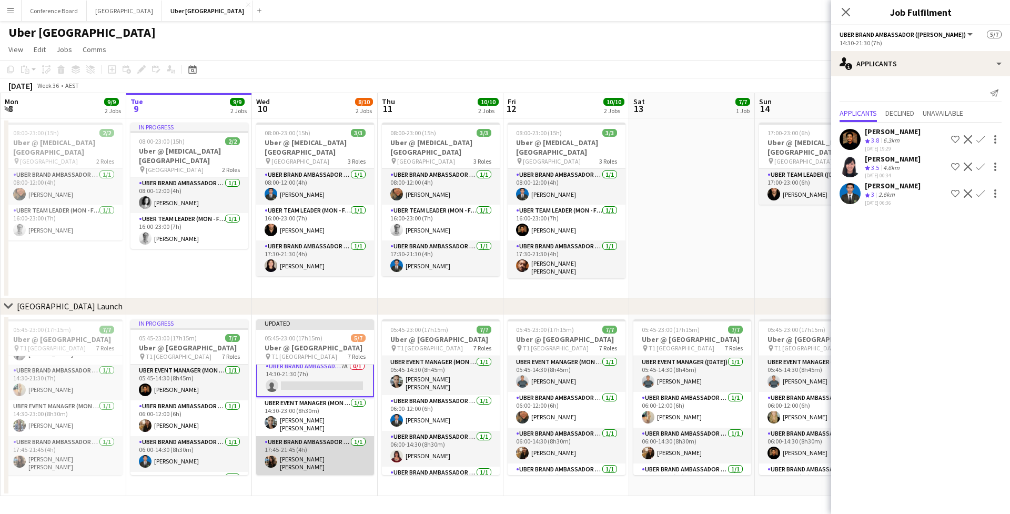
scroll to position [1, 0]
click at [846, 16] on icon "Close pop-in" at bounding box center [846, 12] width 8 height 8
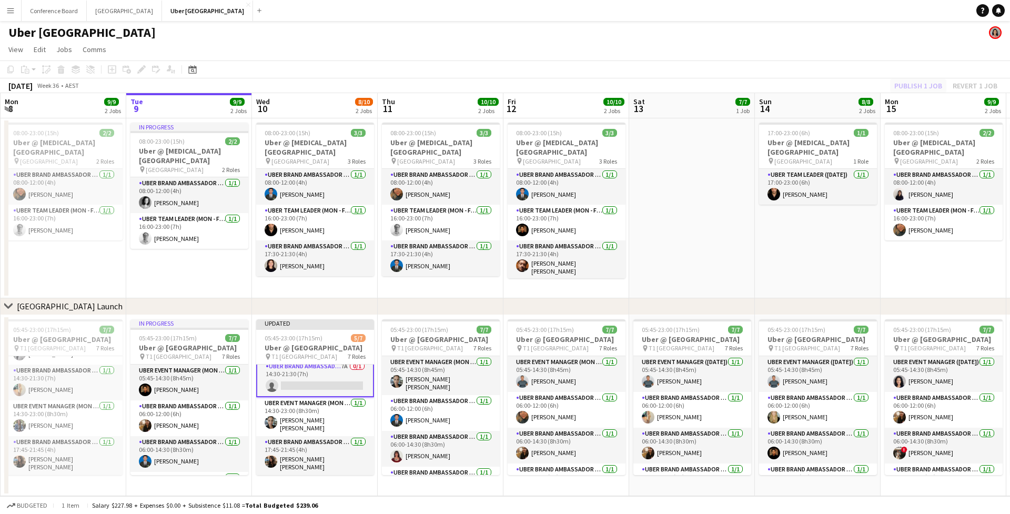
click at [905, 87] on div "Publish 1 job Revert 1 job" at bounding box center [945, 86] width 128 height 14
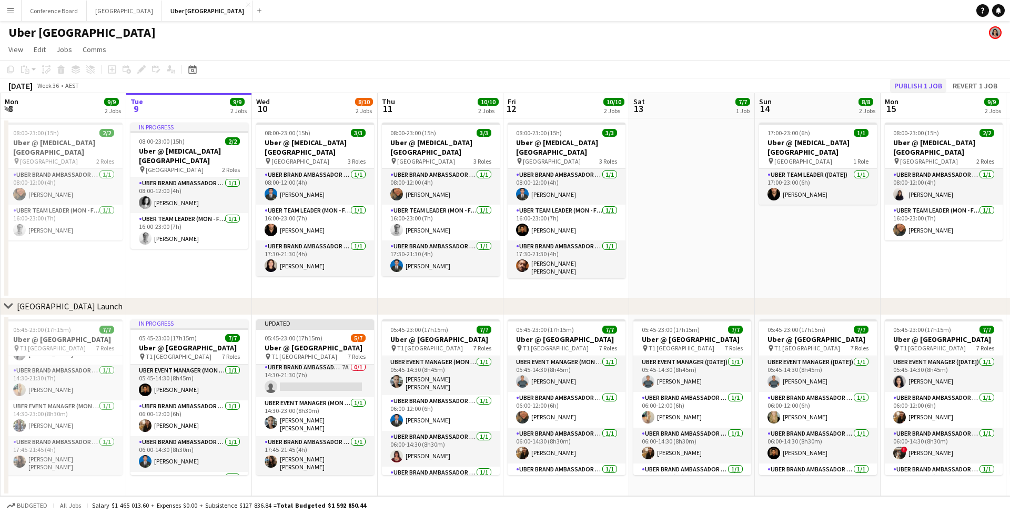
scroll to position [149, 0]
click at [905, 87] on button "Publish 1 job" at bounding box center [918, 86] width 56 height 14
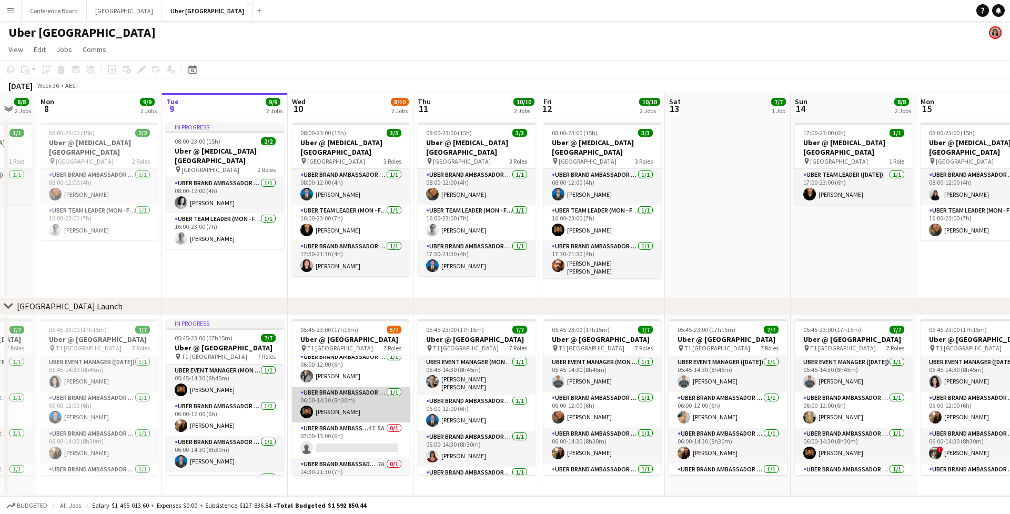
scroll to position [64, 0]
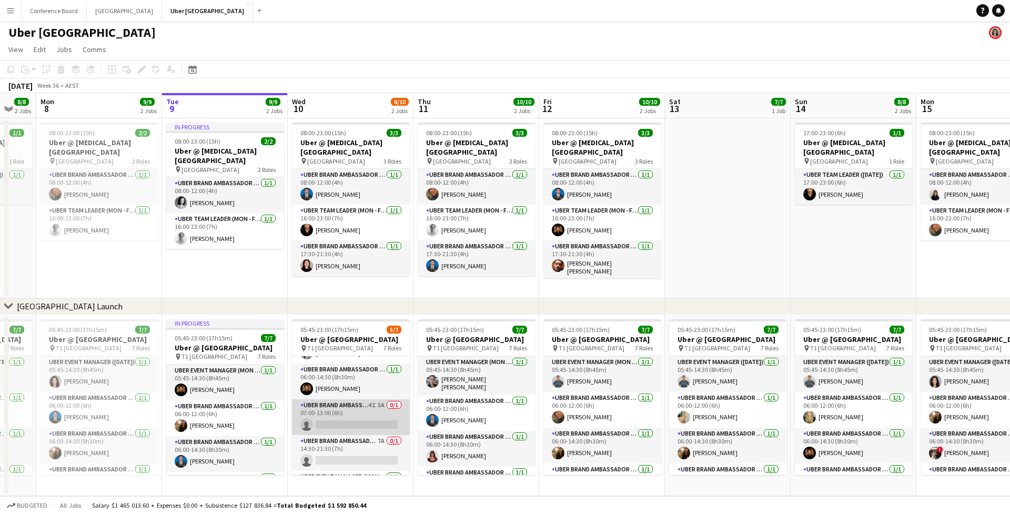
click at [342, 418] on app-card-role "UBER Brand Ambassador (Mon - Fri) 4I 5A 0/1 07:00-13:00 (6h) single-neutral-act…" at bounding box center [351, 417] width 118 height 36
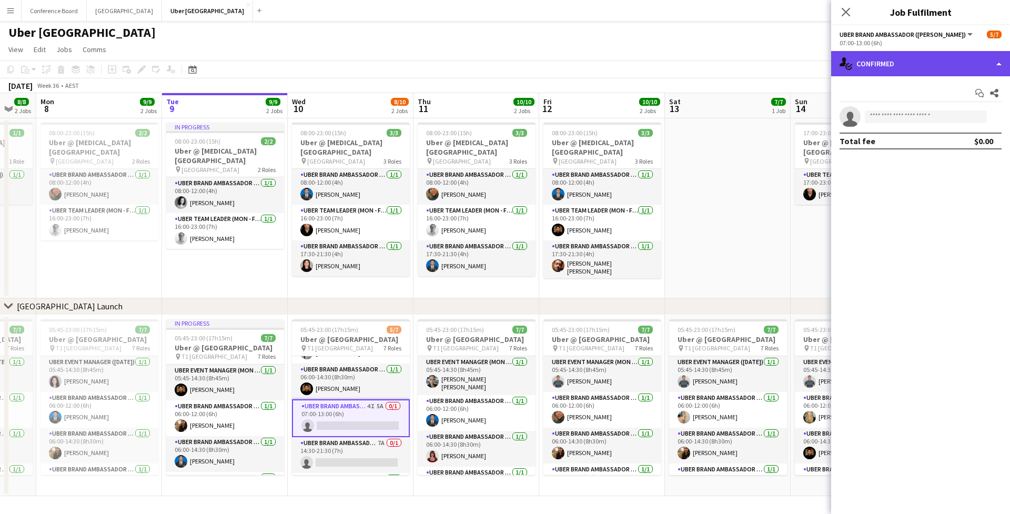
click at [907, 60] on div "single-neutral-actions-check-2 Confirmed" at bounding box center [920, 63] width 179 height 25
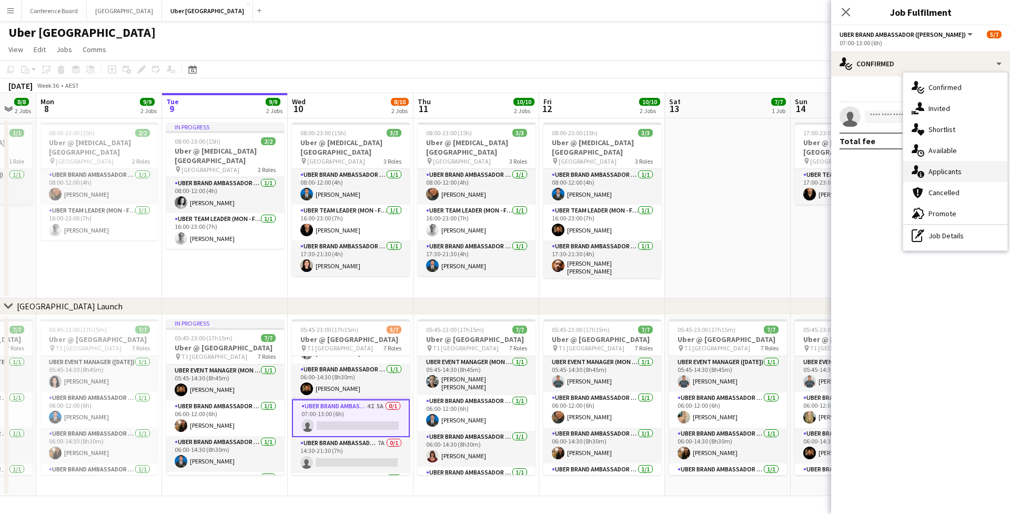
click at [948, 171] on span "Applicants" at bounding box center [944, 171] width 33 height 9
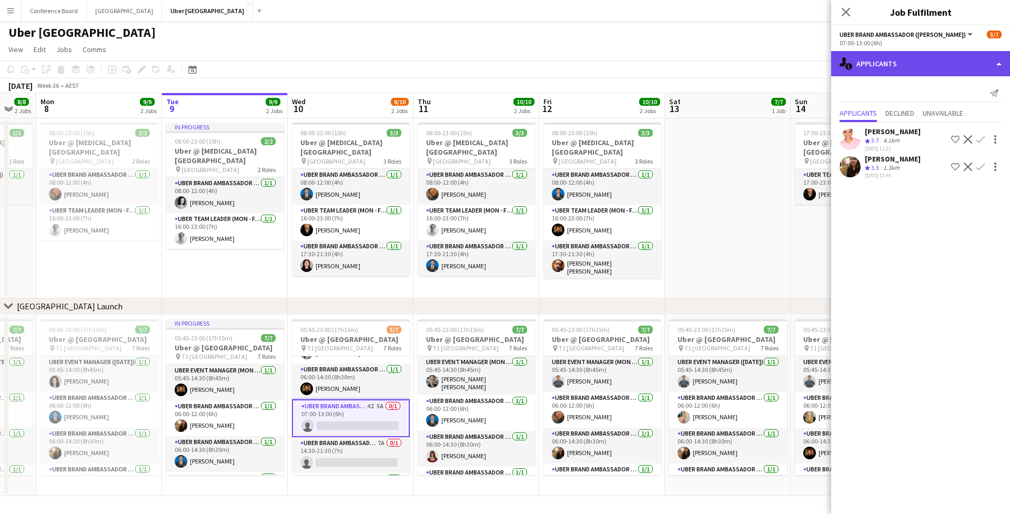
click at [891, 70] on div "single-neutral-actions-information Applicants" at bounding box center [920, 63] width 179 height 25
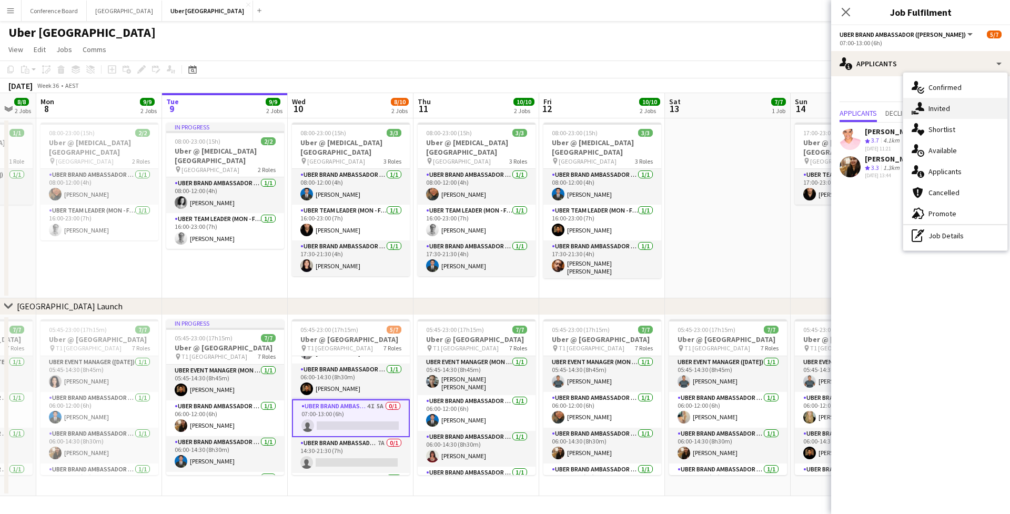
click at [934, 107] on span "Invited" at bounding box center [939, 108] width 22 height 9
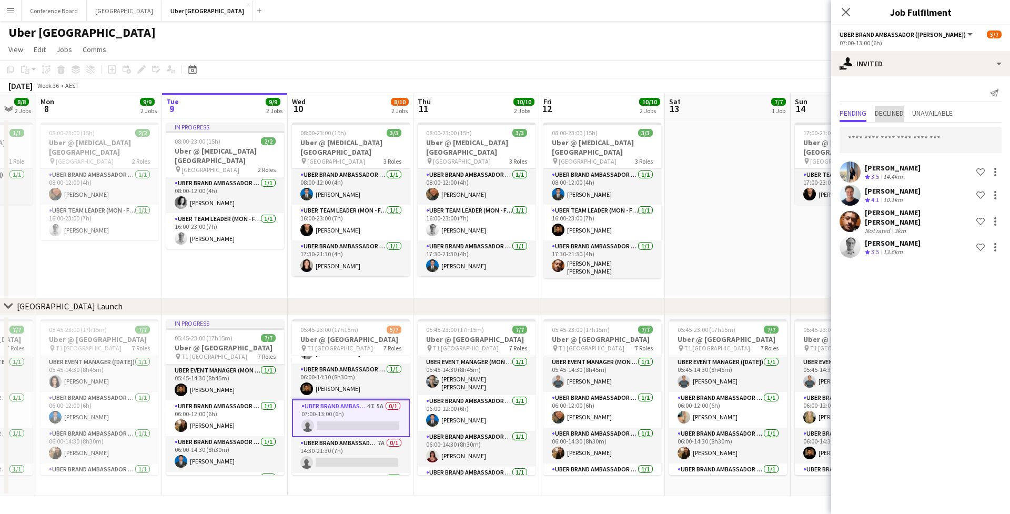
click at [904, 115] on span "Declined" at bounding box center [889, 112] width 29 height 7
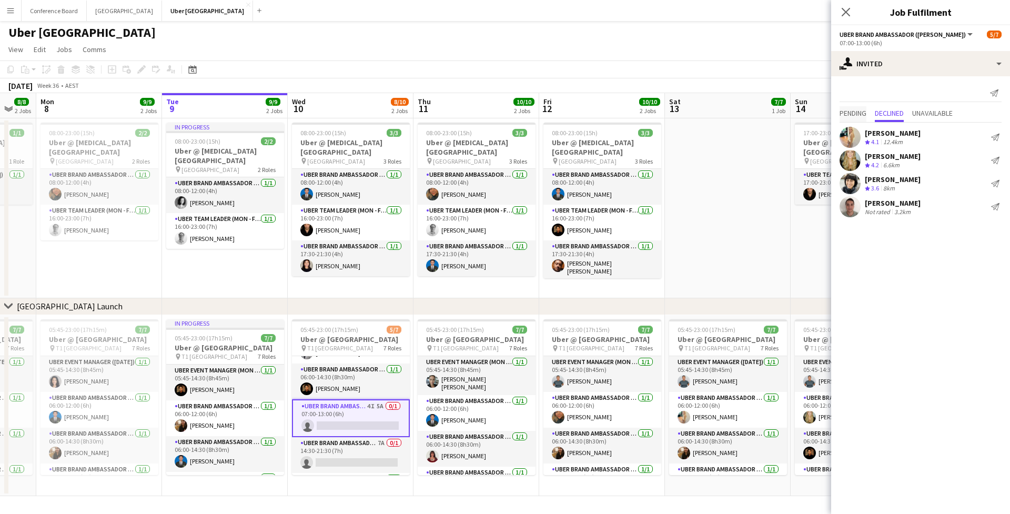
click at [856, 113] on span "Pending" at bounding box center [852, 112] width 27 height 7
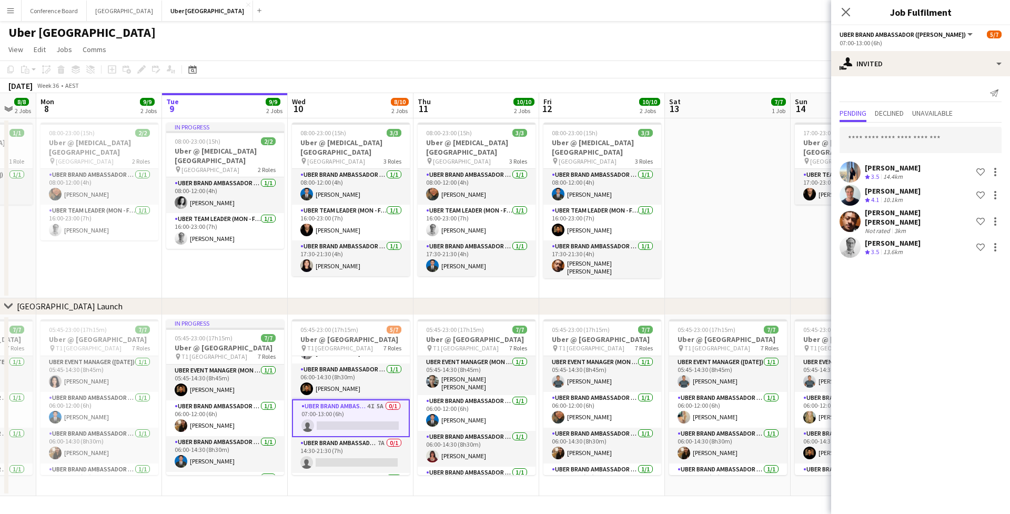
drag, startPoint x: 331, startPoint y: 454, endPoint x: 361, endPoint y: 442, distance: 31.8
click at [331, 454] on app-card-role "UBER Brand Ambassador (Mon - Fri) 7A 0/1 14:30-21:30 (7h) single-neutral-actions" at bounding box center [351, 455] width 118 height 36
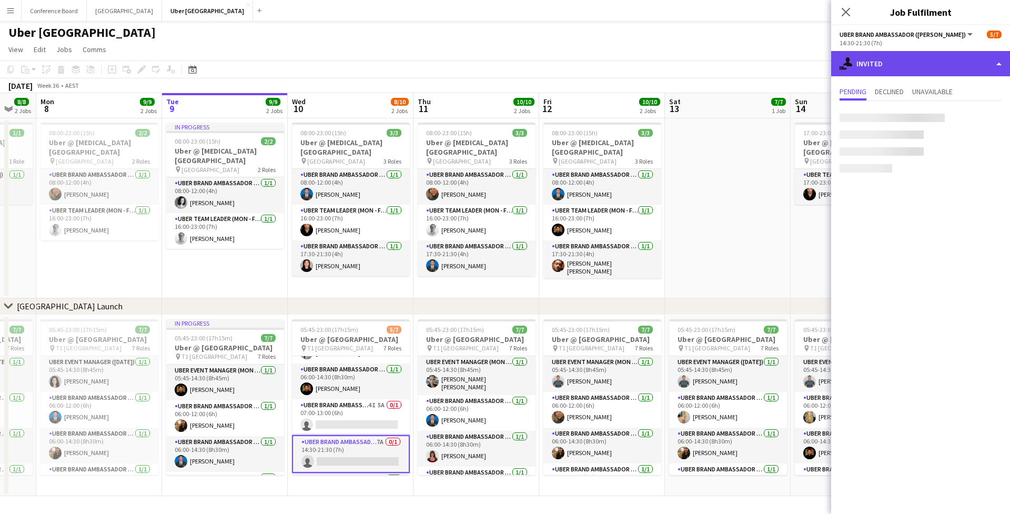
click at [921, 64] on div "single-neutral-actions-share-1 Invited" at bounding box center [920, 63] width 179 height 25
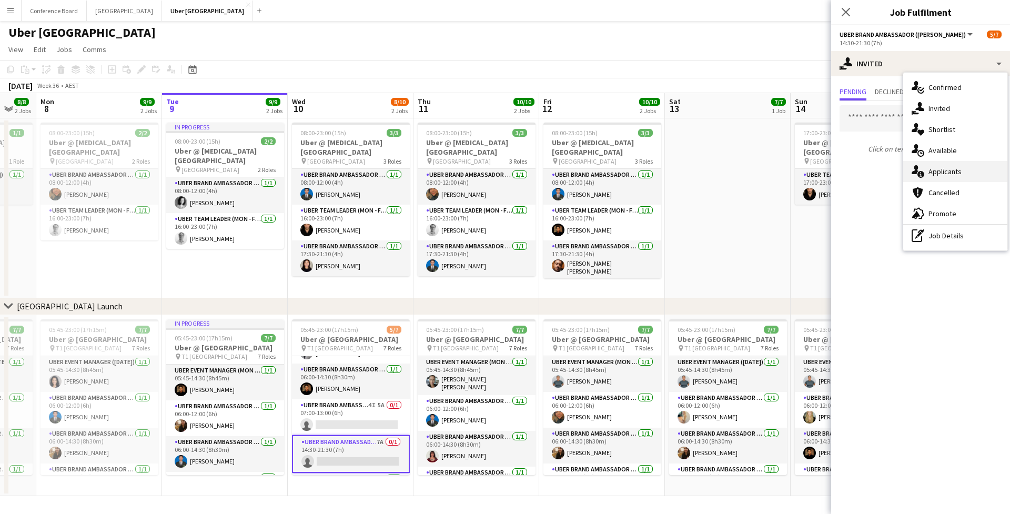
click at [954, 178] on div "single-neutral-actions-information Applicants" at bounding box center [955, 171] width 104 height 21
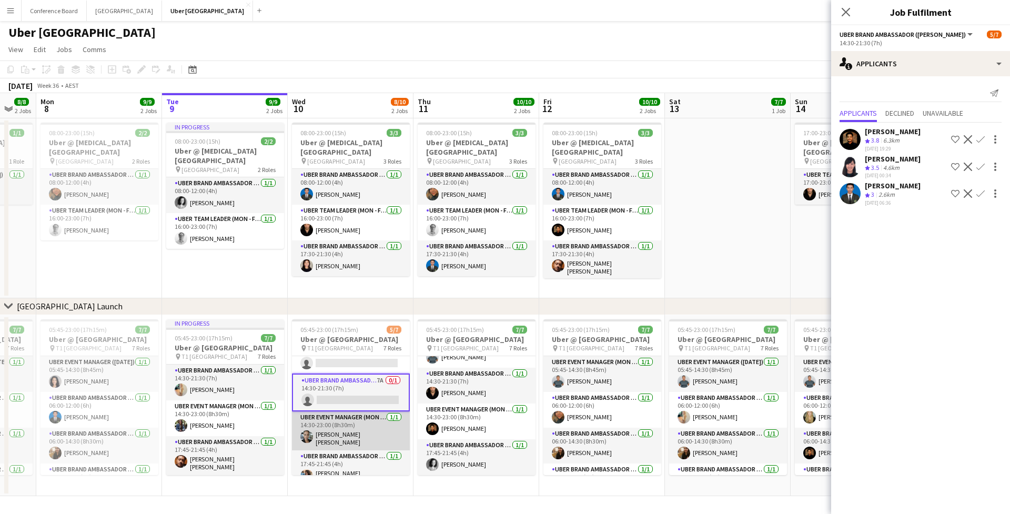
scroll to position [135, 0]
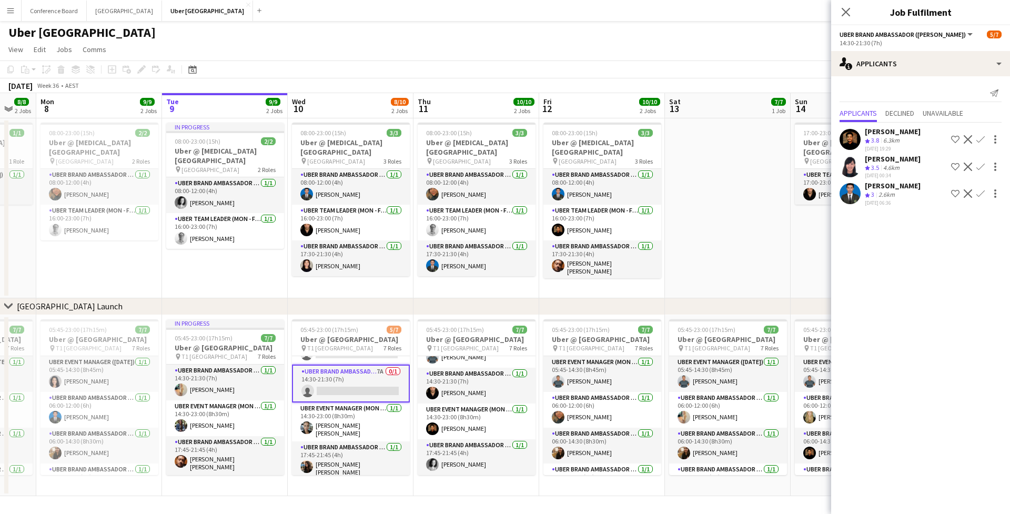
click at [982, 196] on app-icon "Confirm" at bounding box center [980, 193] width 8 height 8
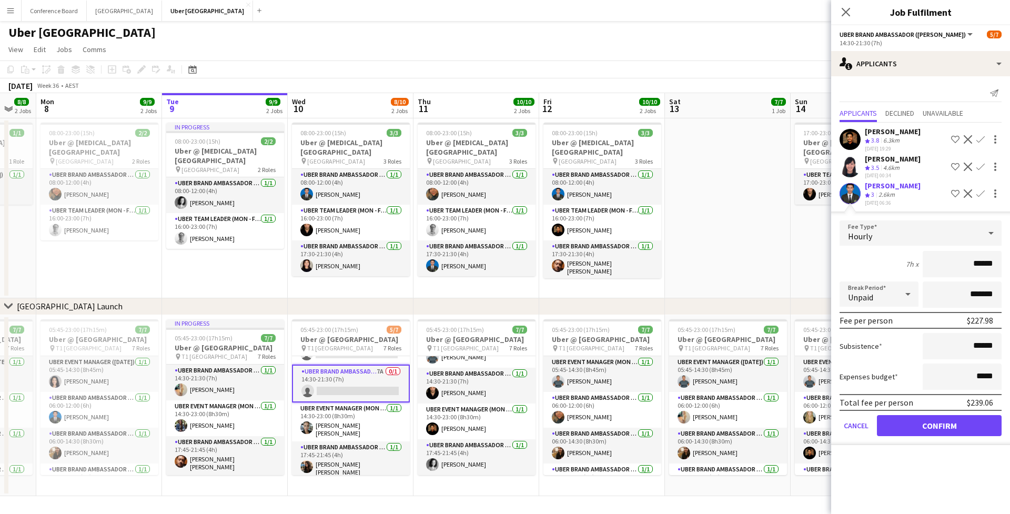
click at [946, 421] on button "Confirm" at bounding box center [939, 425] width 125 height 21
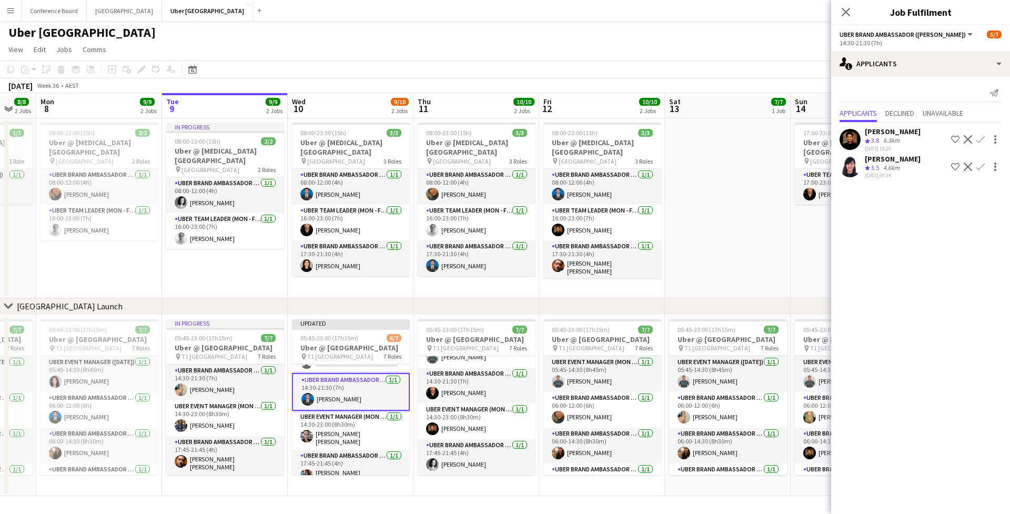
click at [852, 12] on app-icon "Close pop-in" at bounding box center [845, 12] width 13 height 13
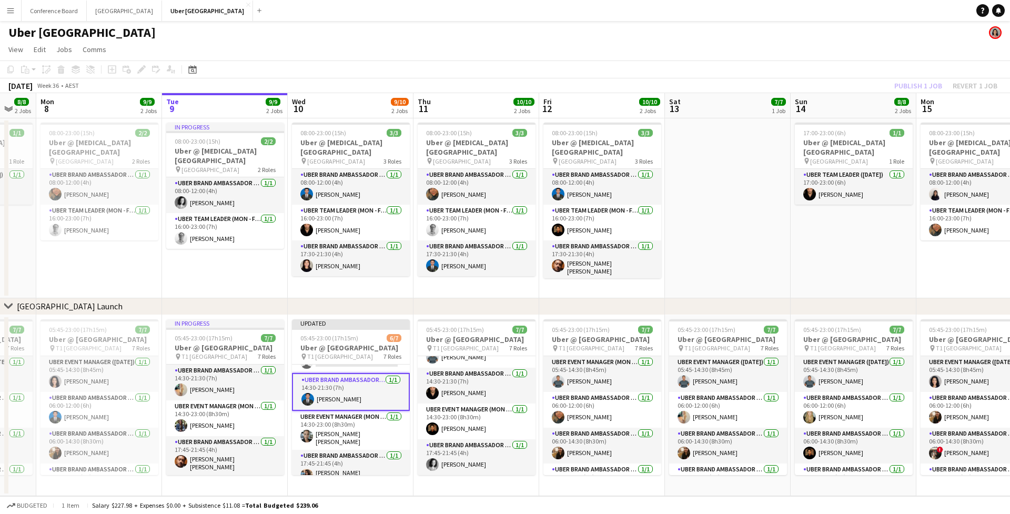
click at [942, 87] on div "Publish 1 job Revert 1 job" at bounding box center [945, 86] width 128 height 14
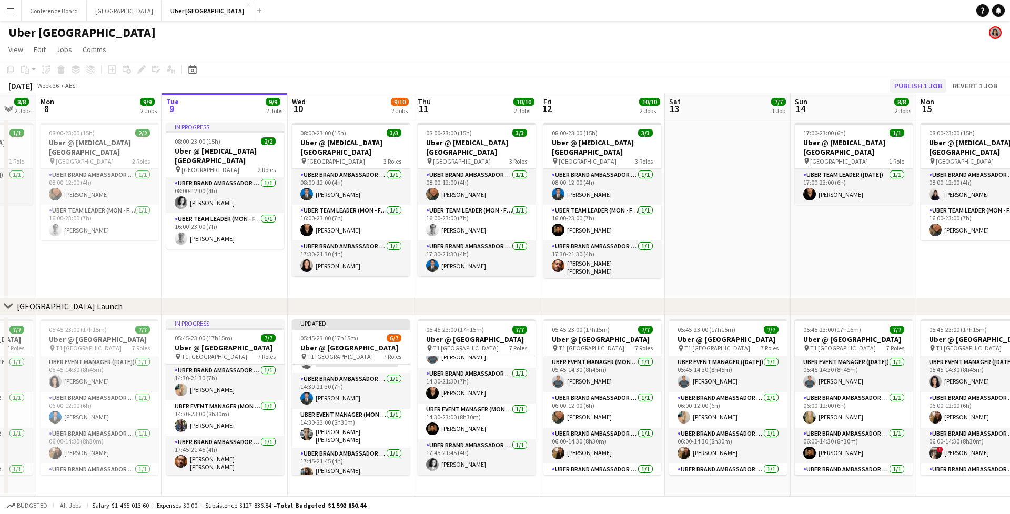
click at [936, 87] on button "Publish 1 job" at bounding box center [918, 86] width 56 height 14
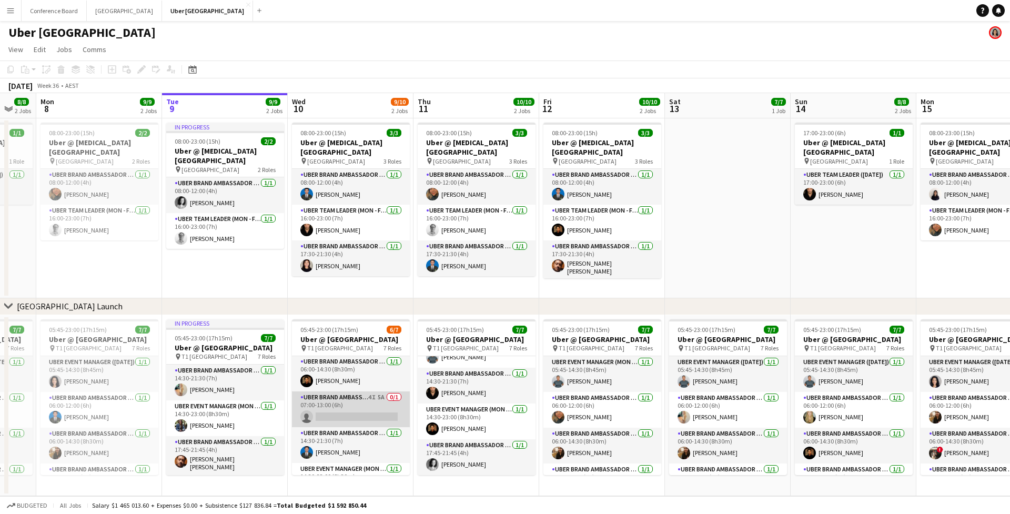
scroll to position [67, 0]
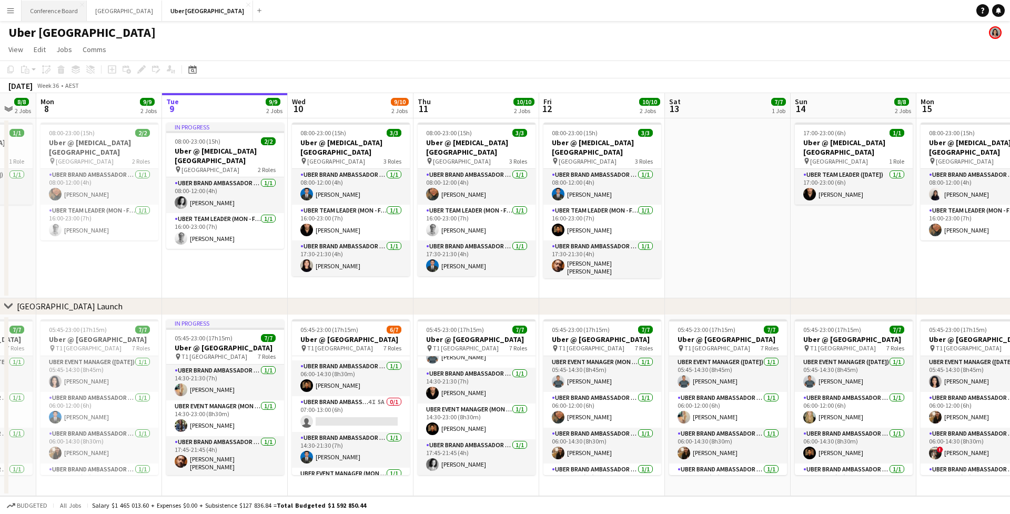
click at [45, 10] on button "Conference Board Close" at bounding box center [54, 11] width 65 height 21
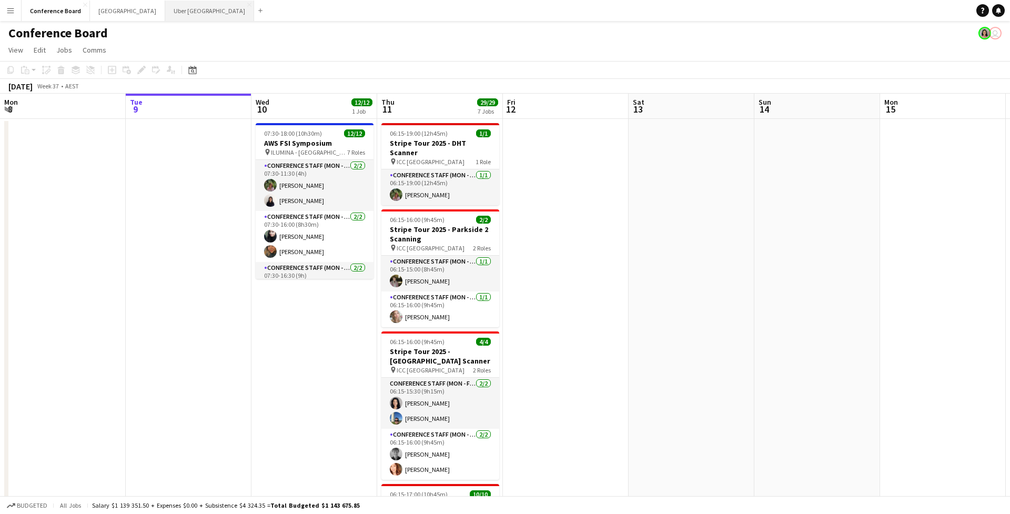
click at [165, 12] on button "Uber Sydney Close" at bounding box center [209, 11] width 89 height 21
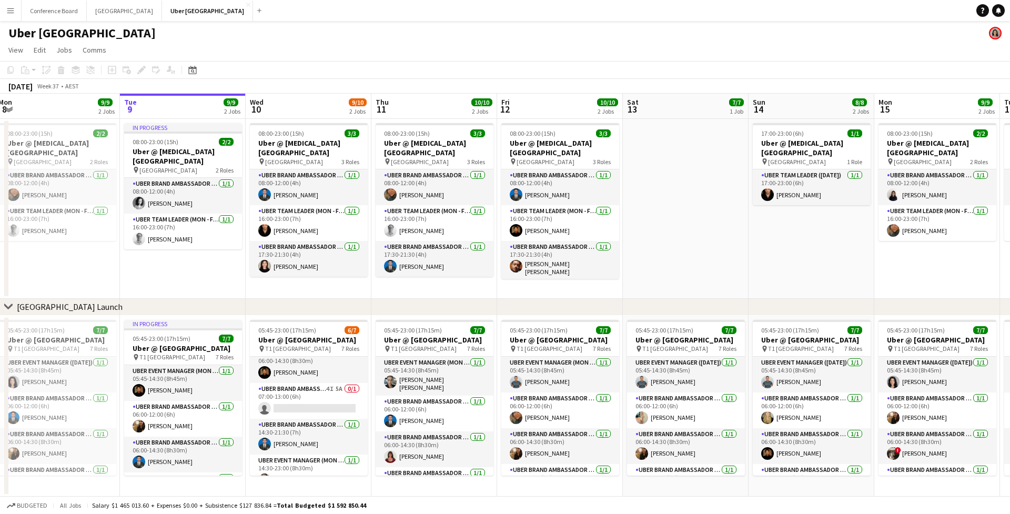
scroll to position [0, 326]
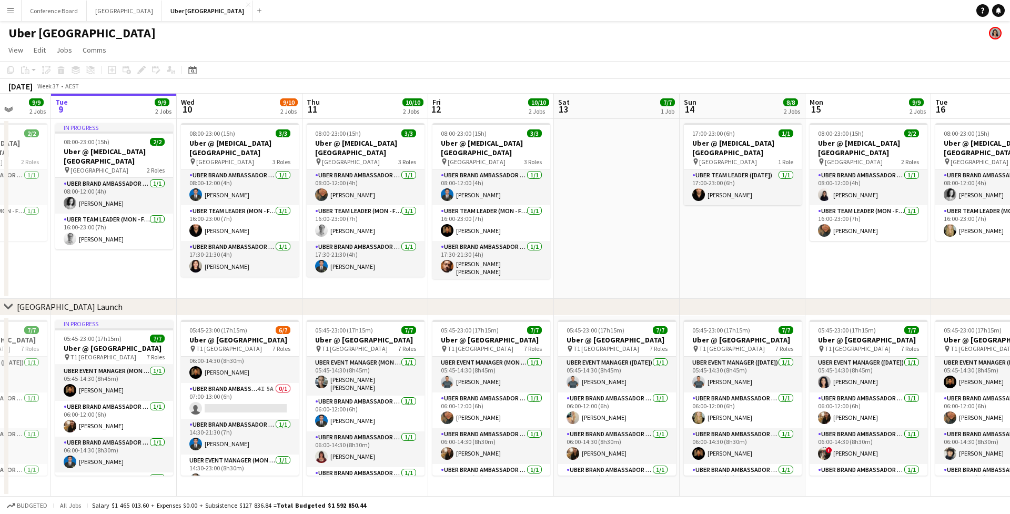
drag, startPoint x: 988, startPoint y: 293, endPoint x: 603, endPoint y: 300, distance: 385.1
click at [603, 300] on div "chevron-right [GEOGRAPHIC_DATA] Launch Sat 6 7/7 1 Job Sun 7 8/8 2 Jobs Mon 8 9…" at bounding box center [505, 295] width 1010 height 403
click at [618, 293] on app-date-cell at bounding box center [617, 209] width 126 height 180
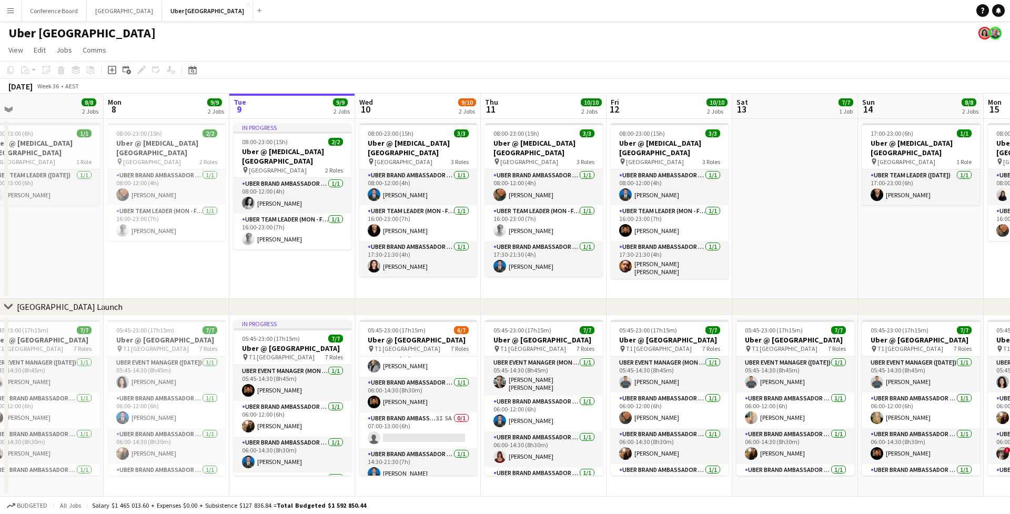
scroll to position [55, 0]
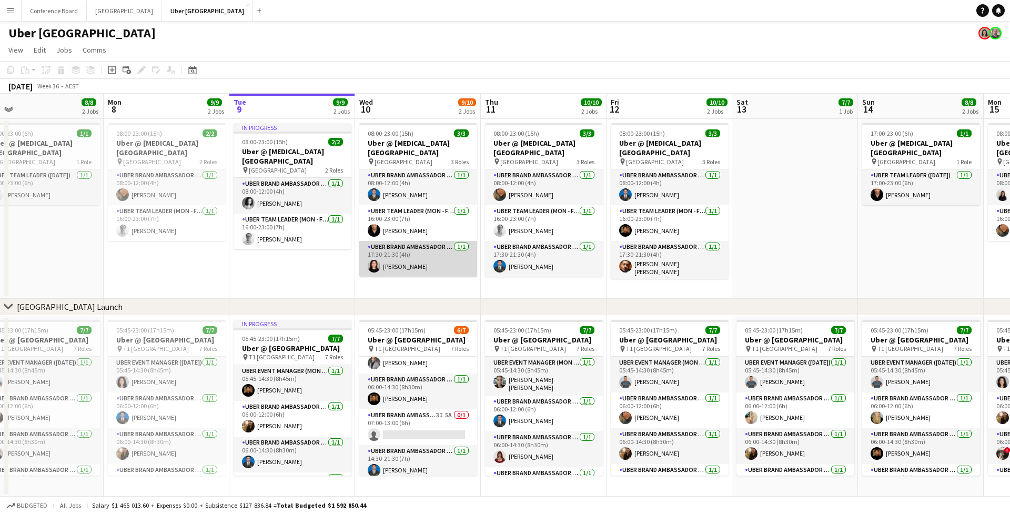
click at [408, 246] on app-card-role "UBER Brand Ambassador (Mon - Fri) [DATE] 17:30-21:30 (4h) [PERSON_NAME]" at bounding box center [418, 259] width 118 height 36
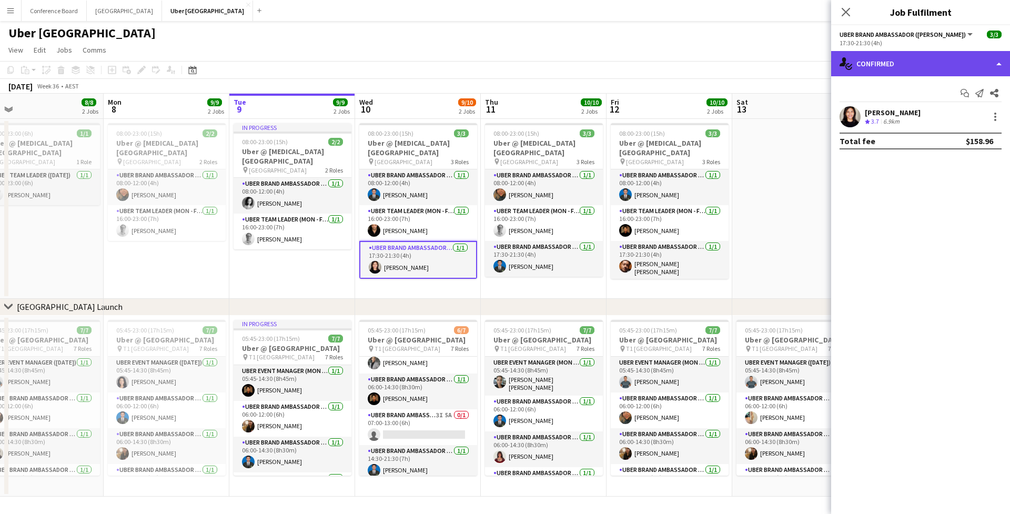
click at [960, 59] on div "single-neutral-actions-check-2 Confirmed" at bounding box center [920, 63] width 179 height 25
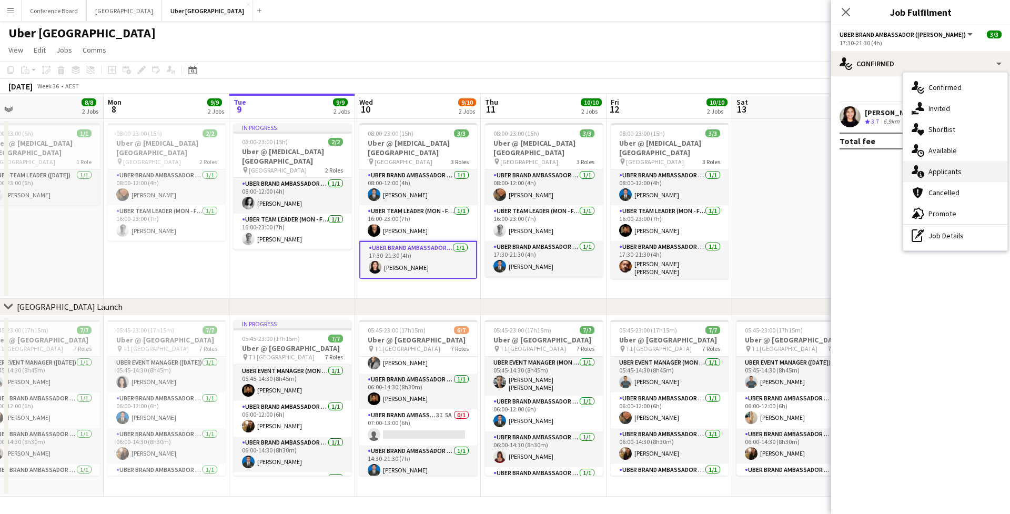
click at [958, 179] on div "single-neutral-actions-information Applicants" at bounding box center [955, 171] width 104 height 21
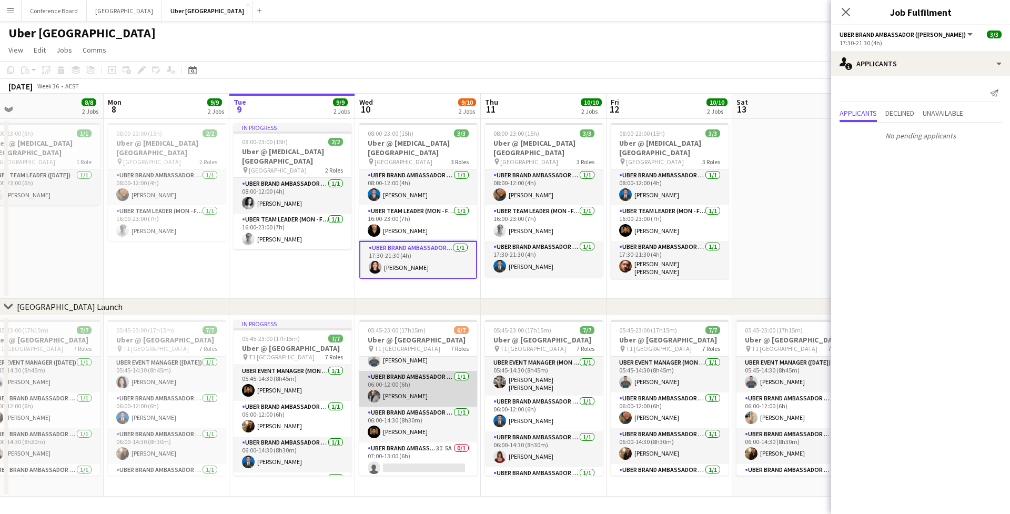
scroll to position [39, 0]
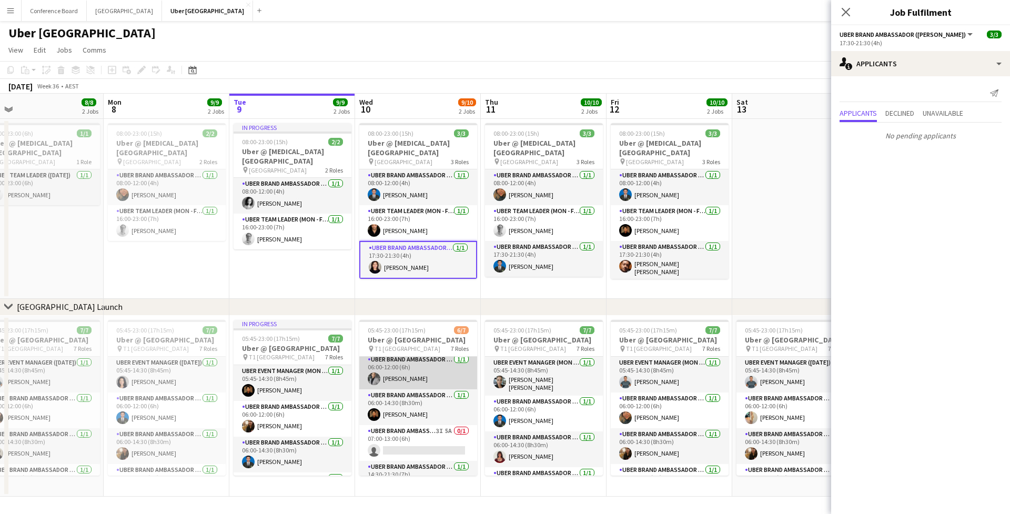
click at [407, 374] on app-card-role "UBER Brand Ambassador (Mon - Fri) [DATE] 06:00-12:00 (6h) [PERSON_NAME]" at bounding box center [418, 371] width 118 height 36
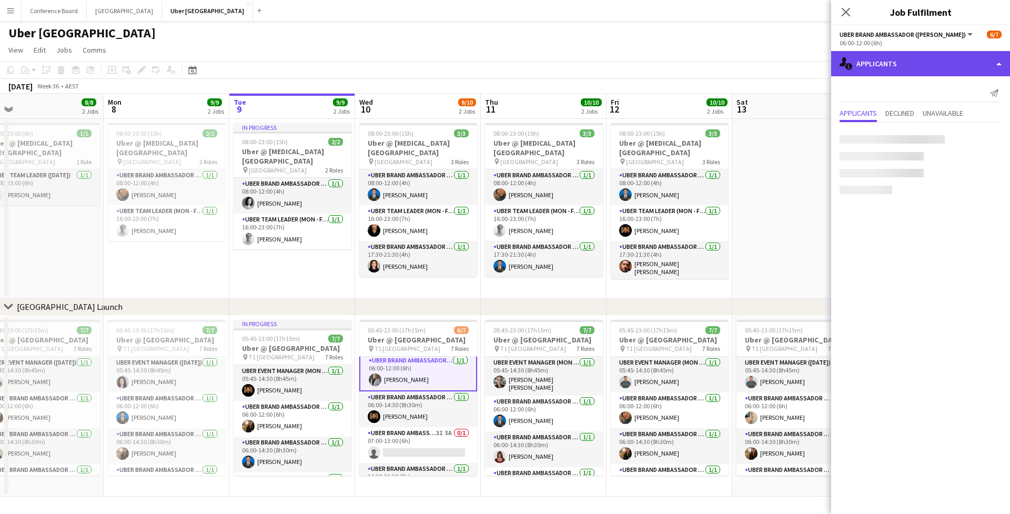
click at [949, 63] on div "single-neutral-actions-information Applicants" at bounding box center [920, 63] width 179 height 25
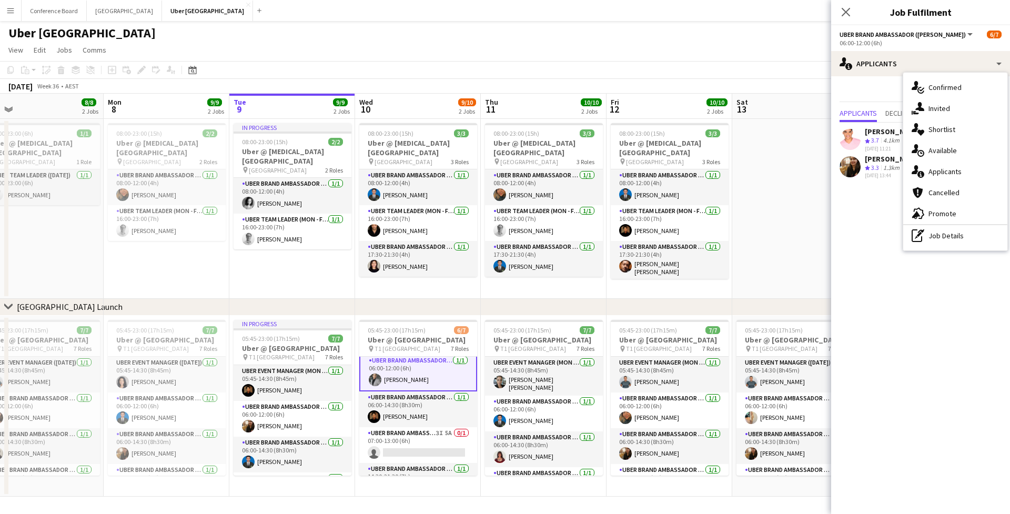
click at [398, 385] on app-card-role "UBER Brand Ambassador (Mon - Fri) [DATE] 06:00-12:00 (6h) [PERSON_NAME]" at bounding box center [418, 372] width 118 height 38
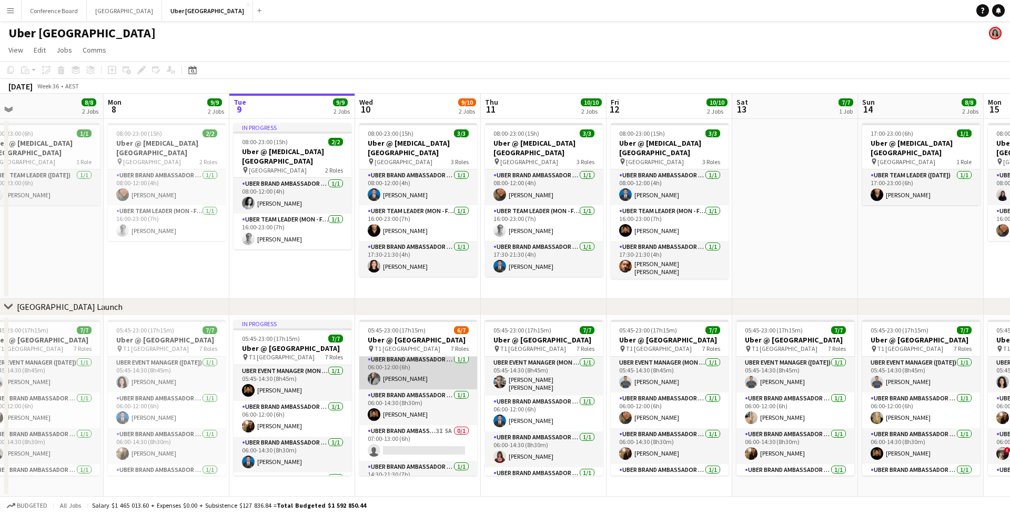
click at [414, 381] on app-card-role "UBER Brand Ambassador (Mon - Fri) [DATE] 06:00-12:00 (6h) [PERSON_NAME]" at bounding box center [418, 371] width 118 height 36
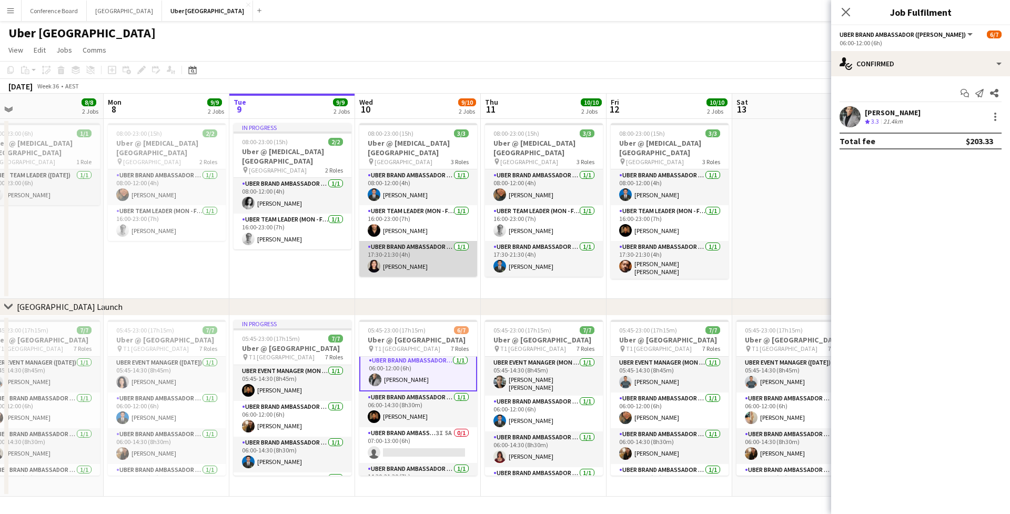
click at [406, 254] on app-card-role "UBER Brand Ambassador (Mon - Fri) [DATE] 17:30-21:30 (4h) [PERSON_NAME]" at bounding box center [418, 259] width 118 height 36
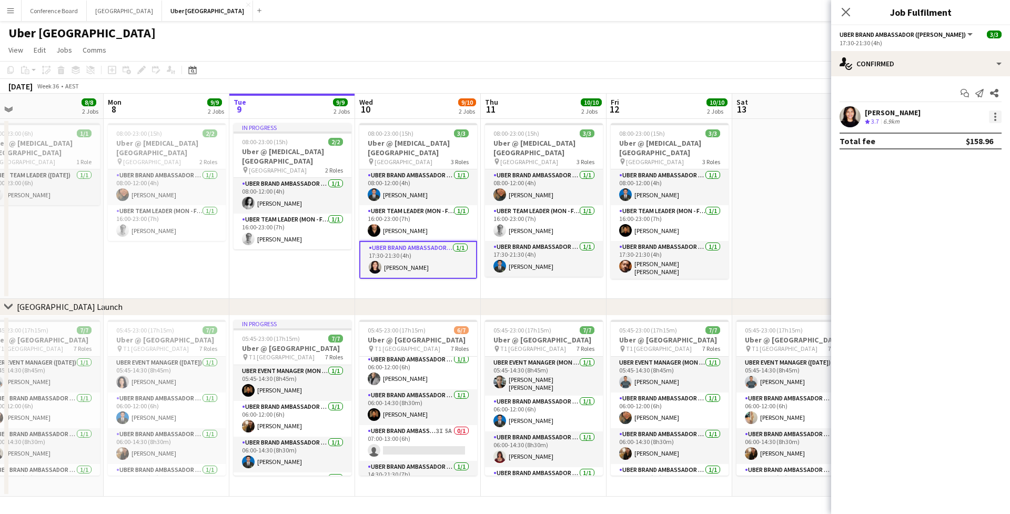
click at [995, 114] on div at bounding box center [995, 114] width 2 height 2
click at [941, 246] on button "Remove" at bounding box center [960, 237] width 82 height 25
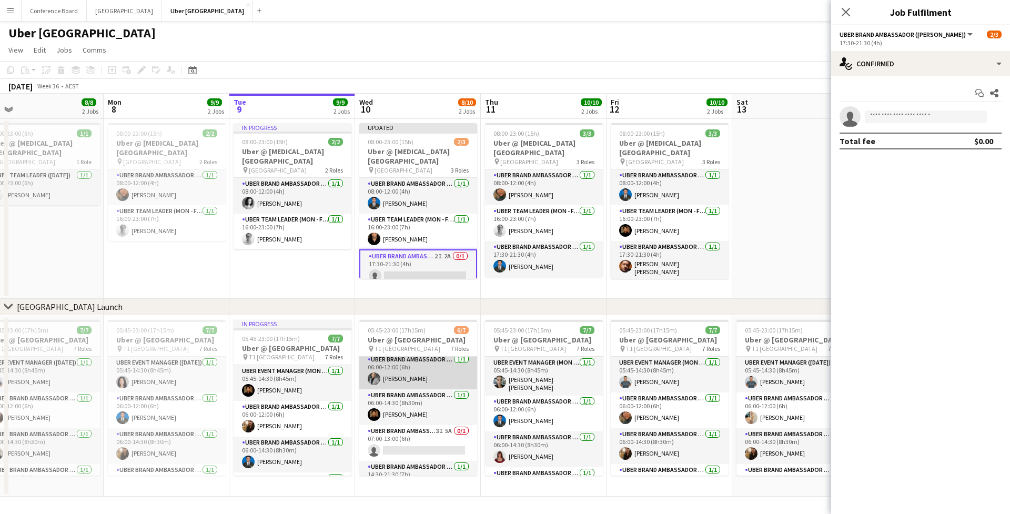
click at [415, 374] on app-card-role "UBER Brand Ambassador (Mon - Fri) [DATE] 06:00-12:00 (6h) [PERSON_NAME]" at bounding box center [418, 371] width 118 height 36
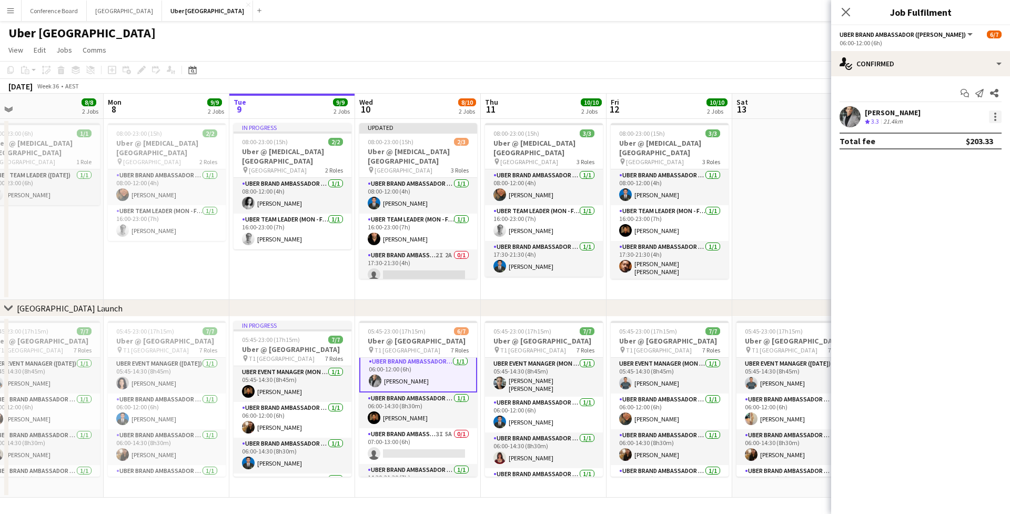
click at [996, 119] on div at bounding box center [995, 120] width 2 height 2
click at [978, 237] on span "Remove" at bounding box center [960, 236] width 65 height 9
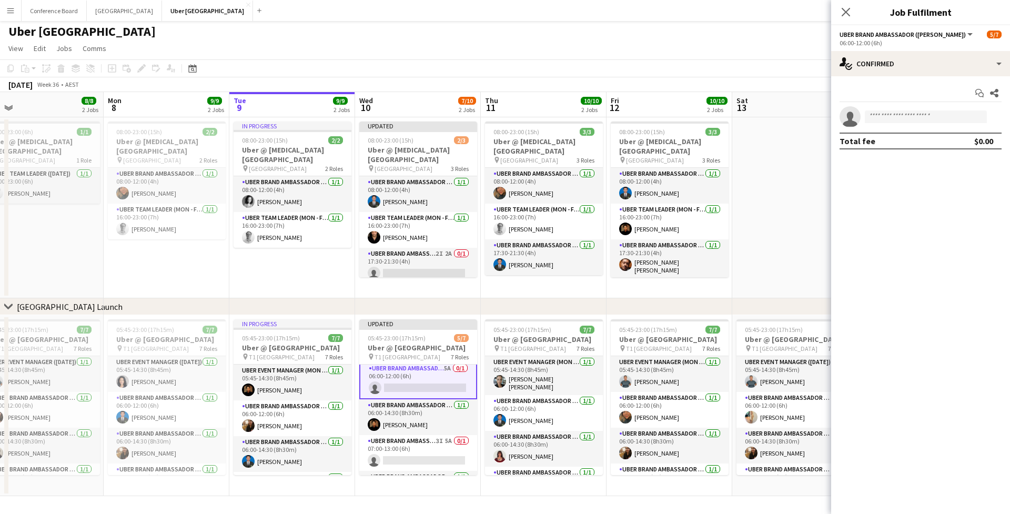
scroll to position [2, 0]
click at [848, 16] on icon "Close pop-in" at bounding box center [846, 12] width 8 height 8
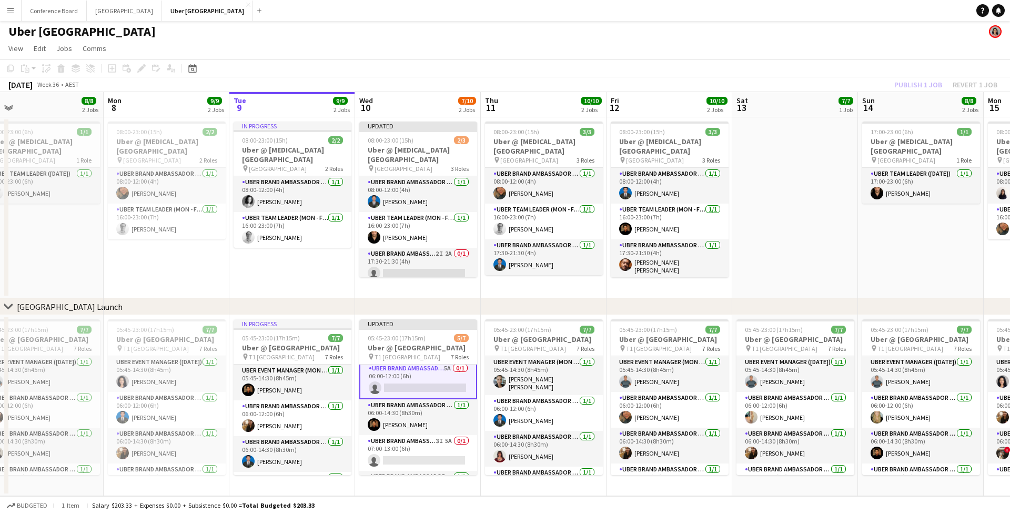
click at [925, 86] on div "Publish 1 job Revert 1 job" at bounding box center [945, 85] width 128 height 14
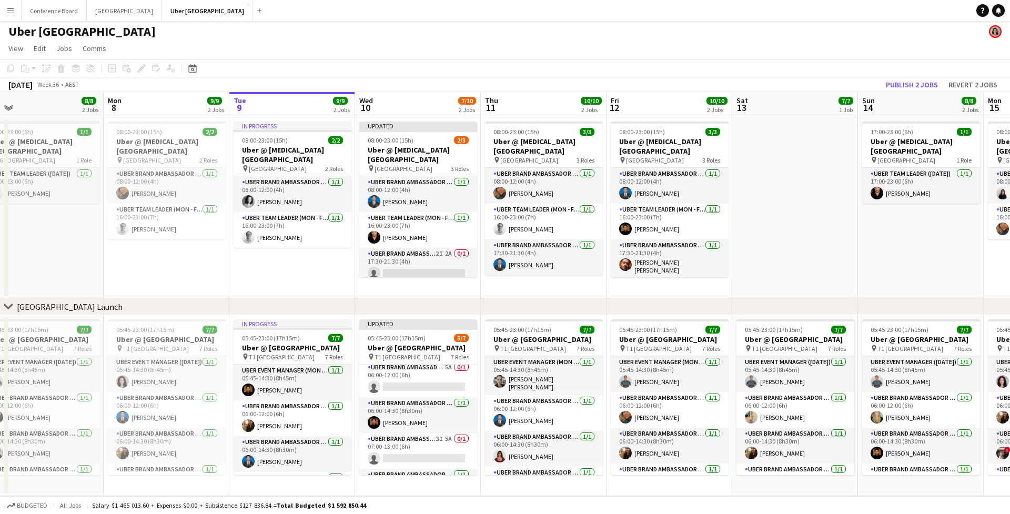
click at [924, 86] on button "Publish 2 jobs" at bounding box center [911, 85] width 60 height 14
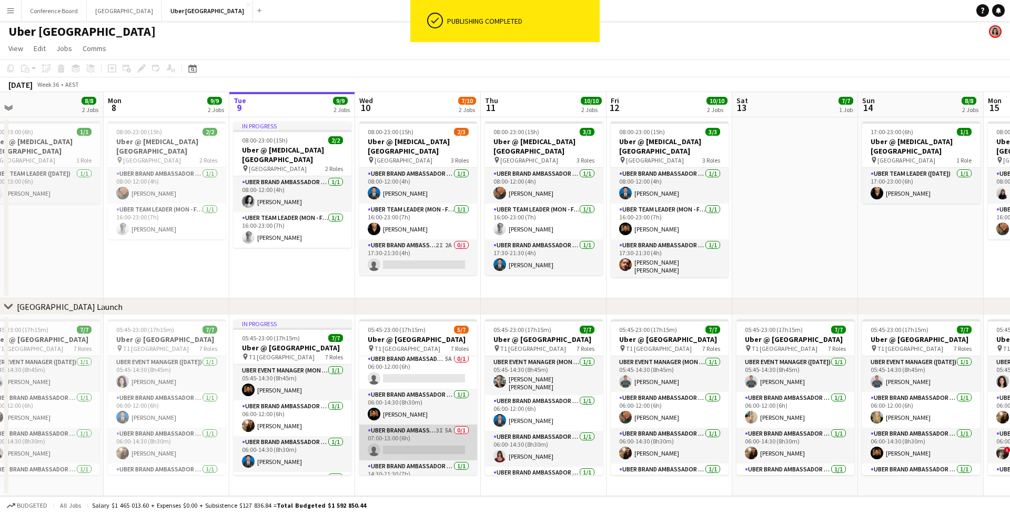
click at [400, 449] on app-card-role "UBER Brand Ambassador (Mon - Fri) 3I 5A 0/1 07:00-13:00 (6h) single-neutral-act…" at bounding box center [418, 442] width 118 height 36
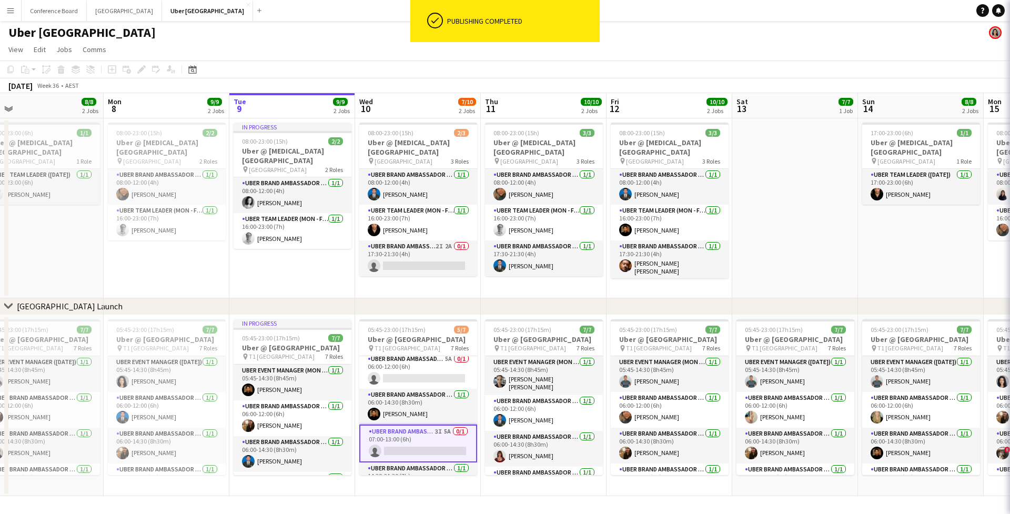
scroll to position [1, 0]
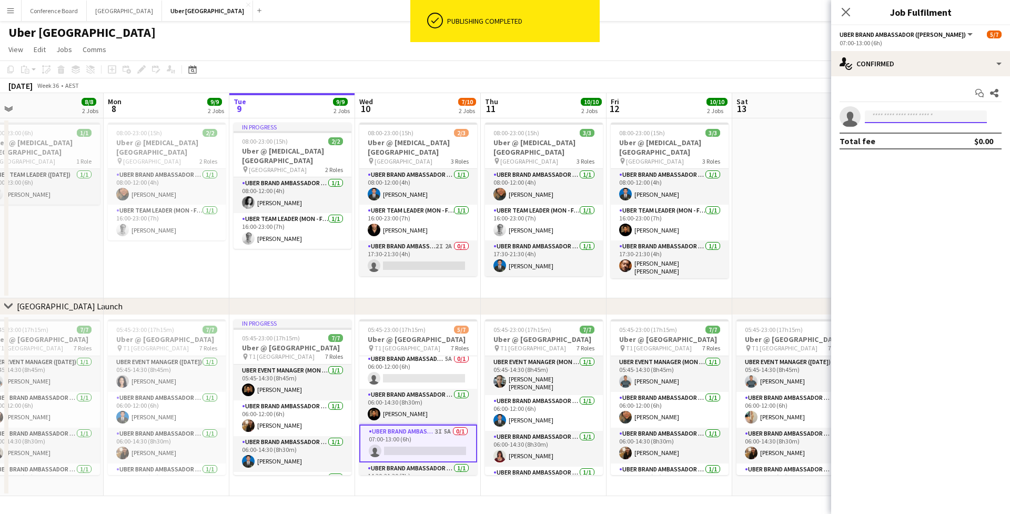
click at [877, 120] on input at bounding box center [926, 116] width 122 height 13
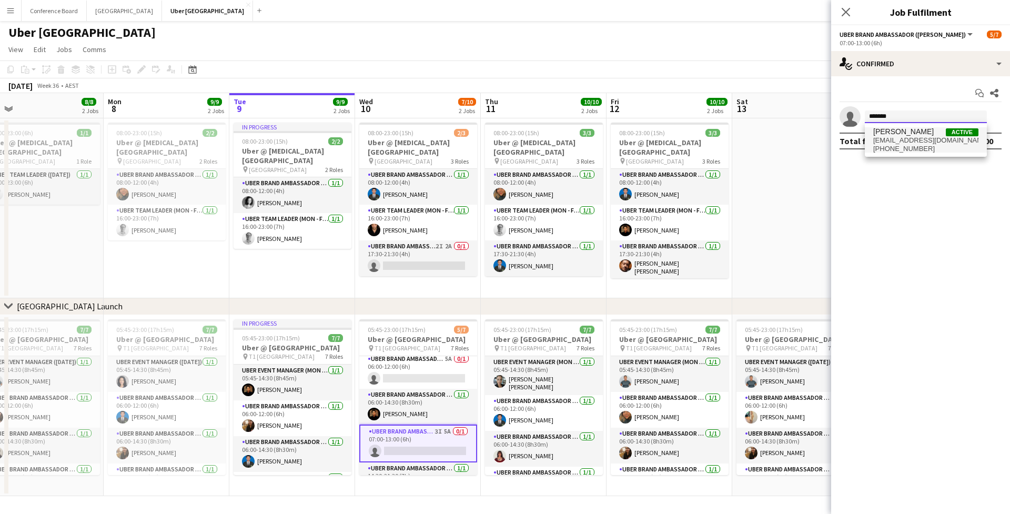
type input "*******"
click at [901, 138] on span "[EMAIL_ADDRESS][DOMAIN_NAME]" at bounding box center [925, 140] width 105 height 8
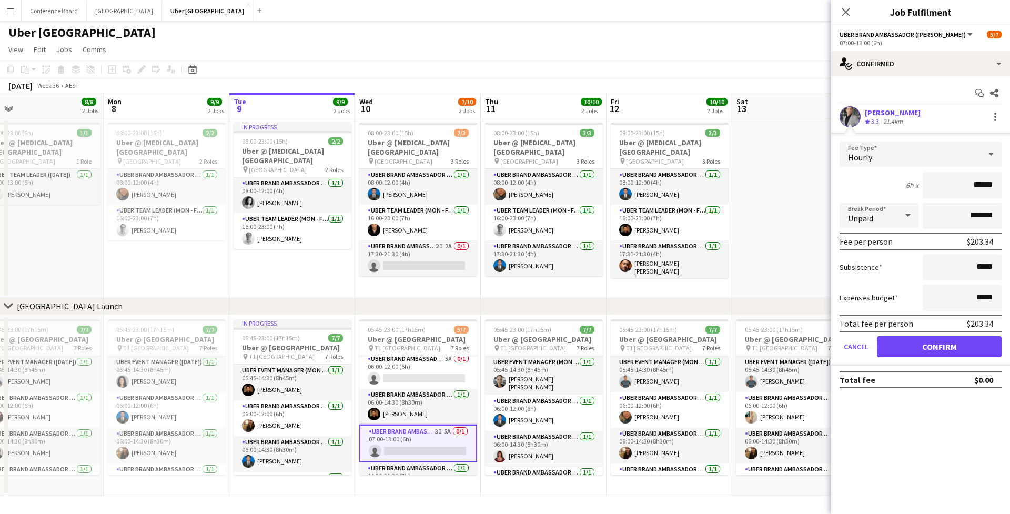
click at [931, 339] on button "Confirm" at bounding box center [939, 346] width 125 height 21
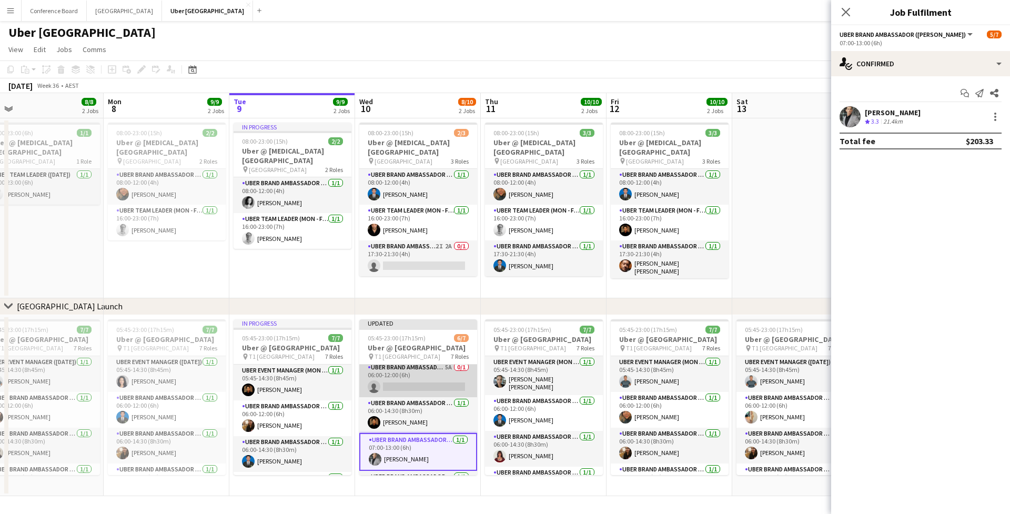
click at [376, 379] on app-card-role "UBER Brand Ambassador (Mon - Fri) 5A 0/1 06:00-12:00 (6h) single-neutral-actions" at bounding box center [418, 379] width 118 height 36
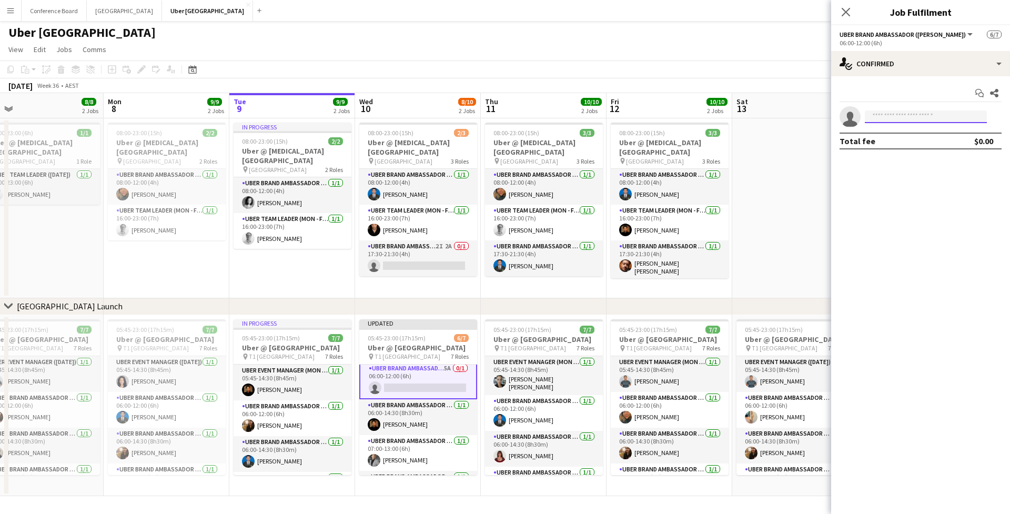
click at [879, 121] on input at bounding box center [926, 116] width 122 height 13
type input "*******"
click at [911, 138] on span "[EMAIL_ADDRESS][DOMAIN_NAME]" at bounding box center [925, 140] width 105 height 8
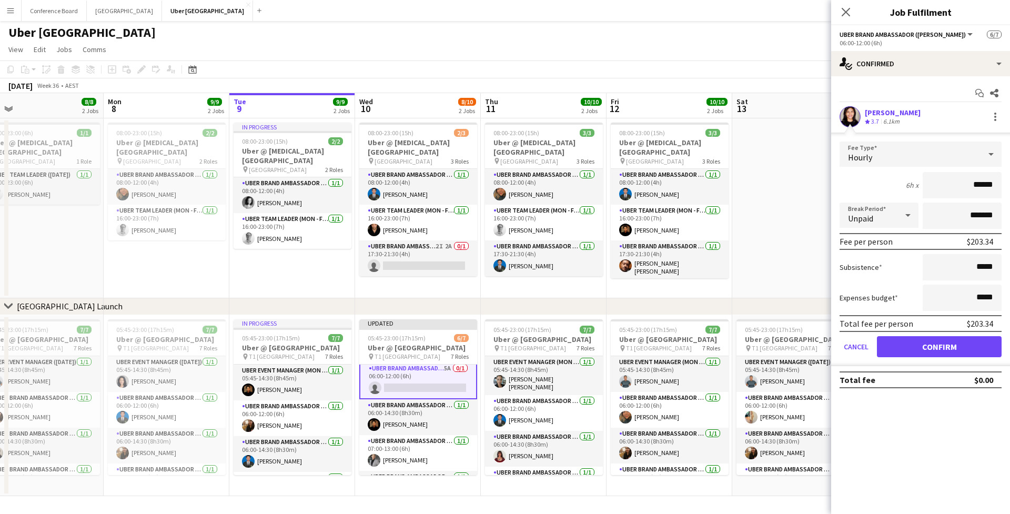
drag, startPoint x: 947, startPoint y: 348, endPoint x: 916, endPoint y: 344, distance: 30.7
click at [947, 348] on button "Confirm" at bounding box center [939, 346] width 125 height 21
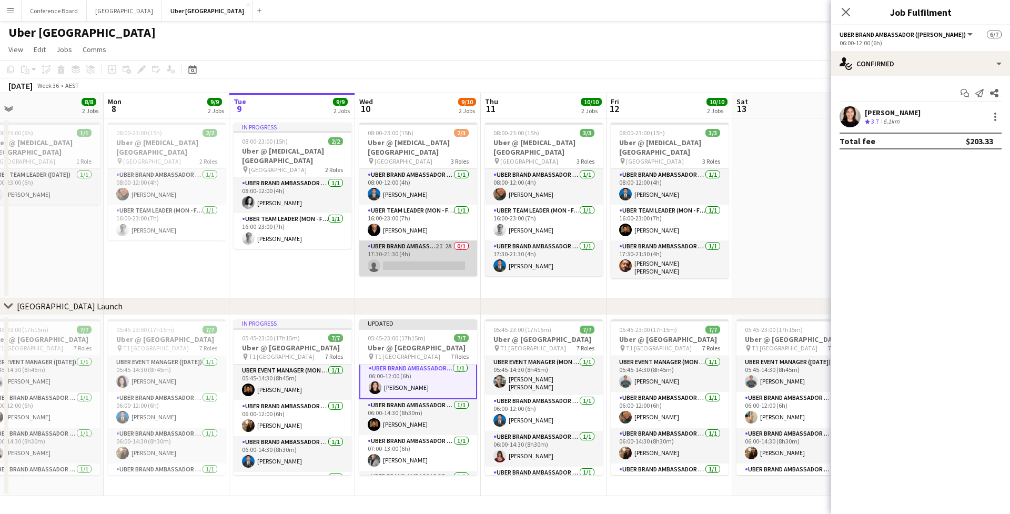
click at [449, 268] on app-card-role "UBER Brand Ambassador (Mon - Fri) 2I 2A 0/1 17:30-21:30 (4h) single-neutral-act…" at bounding box center [418, 258] width 118 height 36
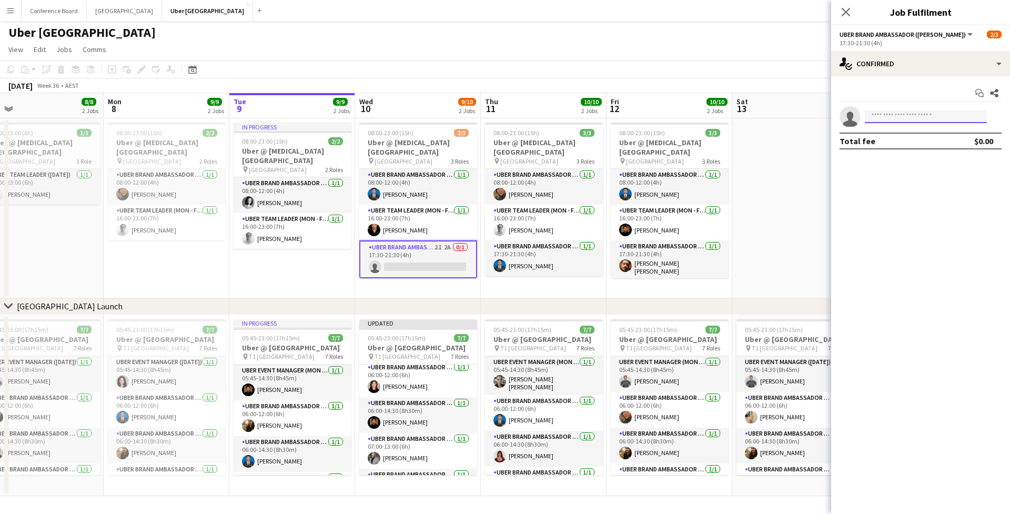
click at [898, 114] on input at bounding box center [926, 116] width 122 height 13
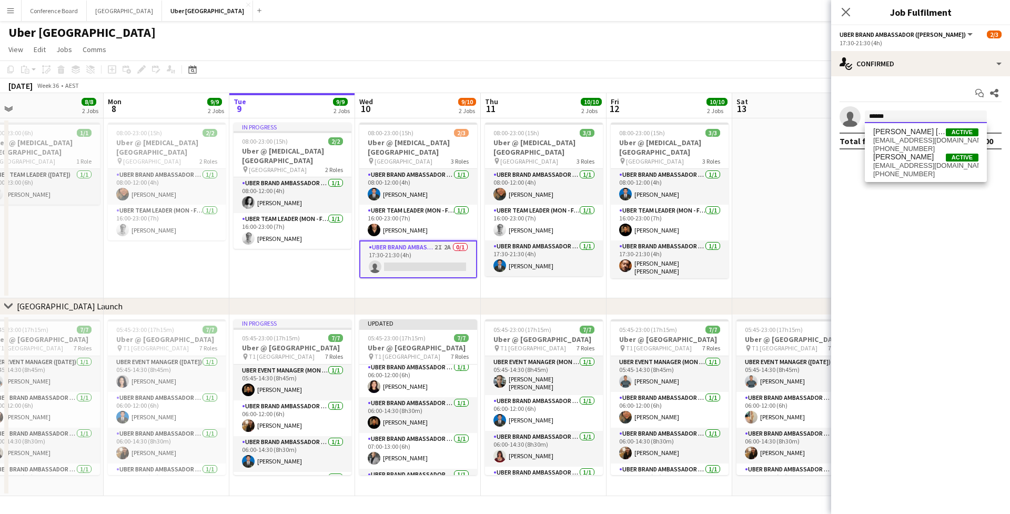
type input "******"
drag, startPoint x: 898, startPoint y: 114, endPoint x: 921, endPoint y: 144, distance: 37.6
click at [921, 145] on span "[PHONE_NUMBER]" at bounding box center [925, 149] width 105 height 8
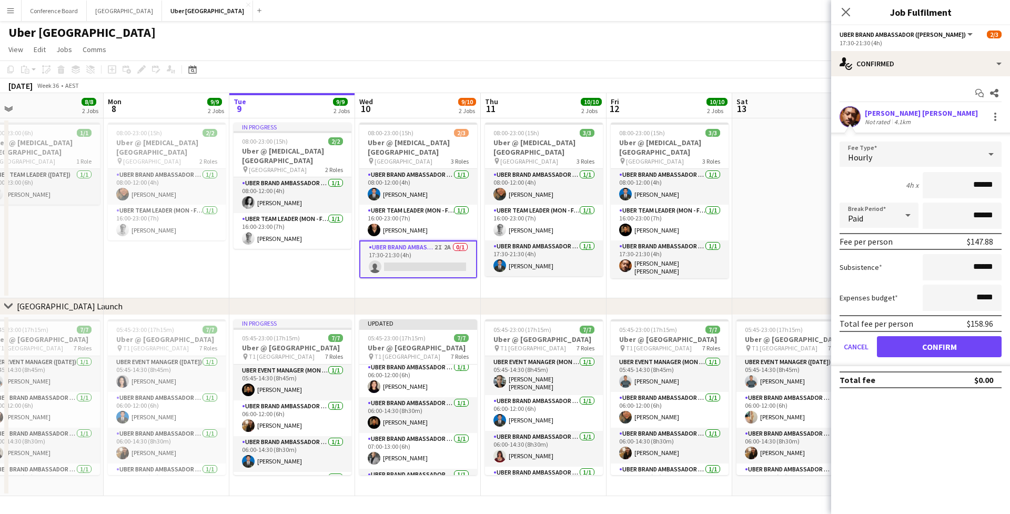
click at [967, 343] on button "Confirm" at bounding box center [939, 346] width 125 height 21
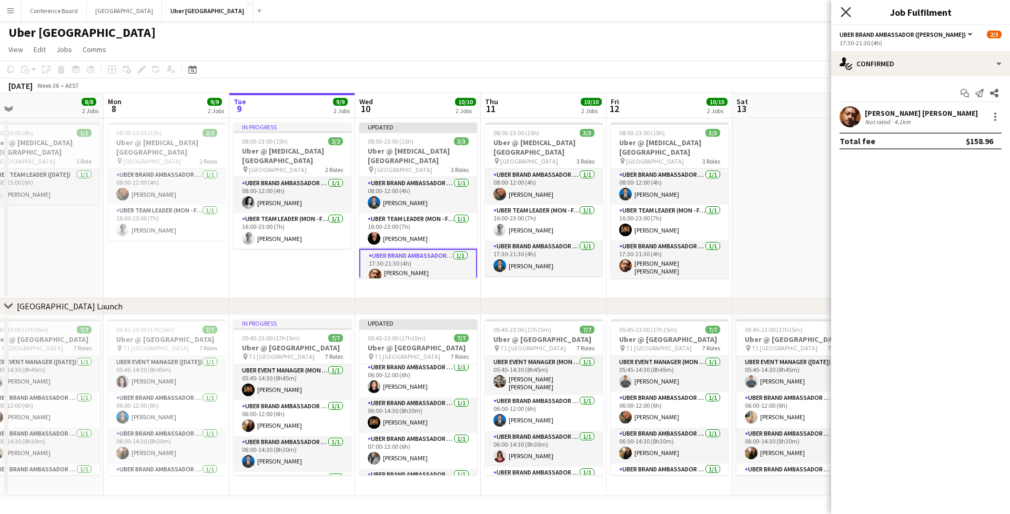
click at [845, 15] on icon "Close pop-in" at bounding box center [845, 12] width 10 height 10
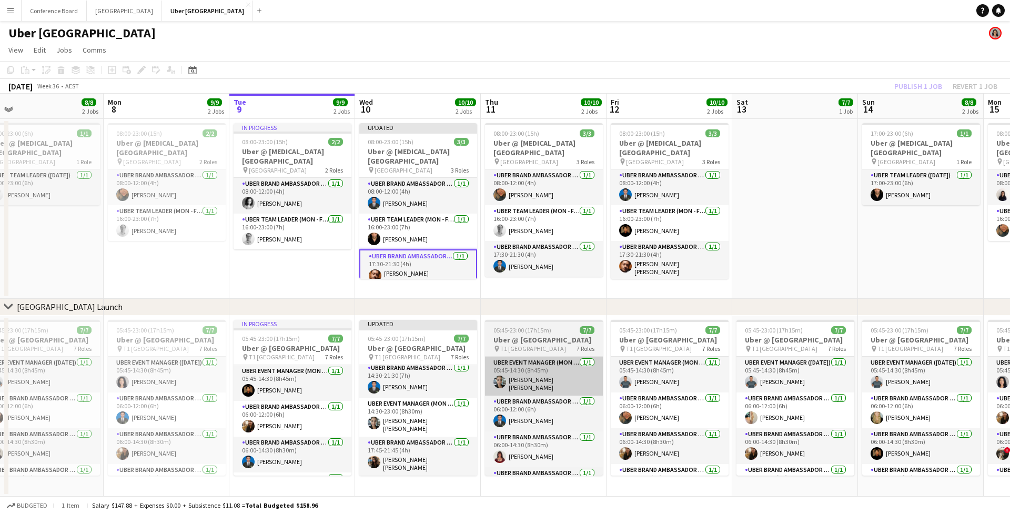
scroll to position [149, 0]
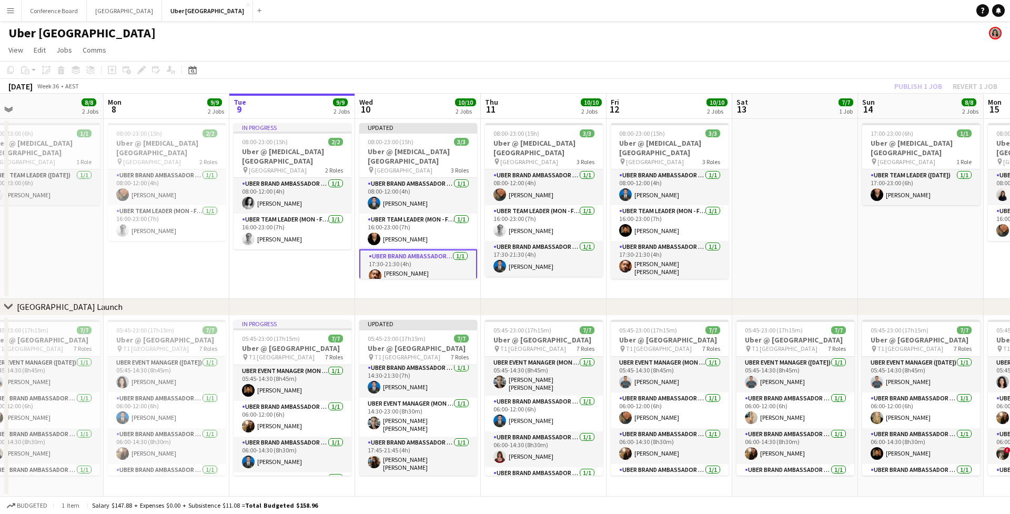
click at [925, 88] on div "Publish 1 job Revert 1 job" at bounding box center [945, 86] width 128 height 14
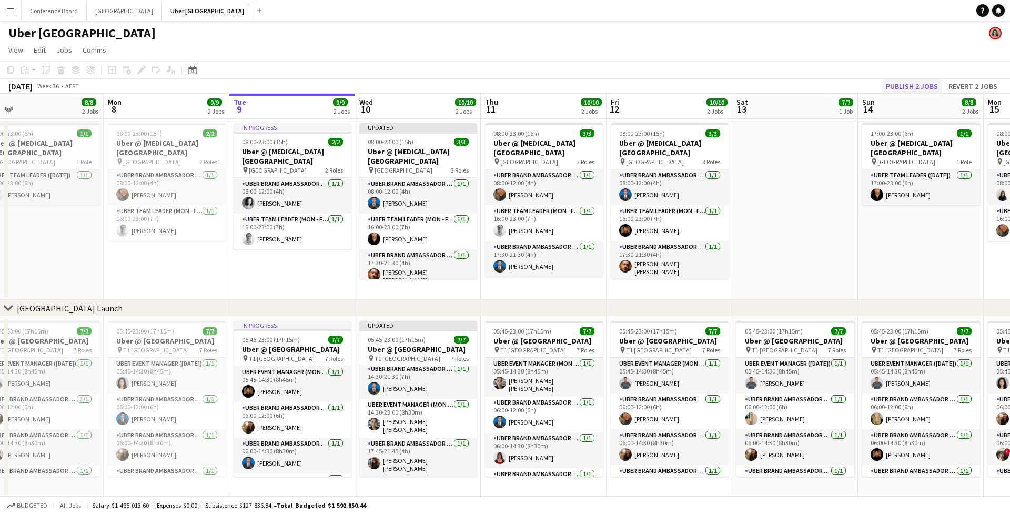
click at [925, 88] on button "Publish 2 jobs" at bounding box center [911, 86] width 60 height 14
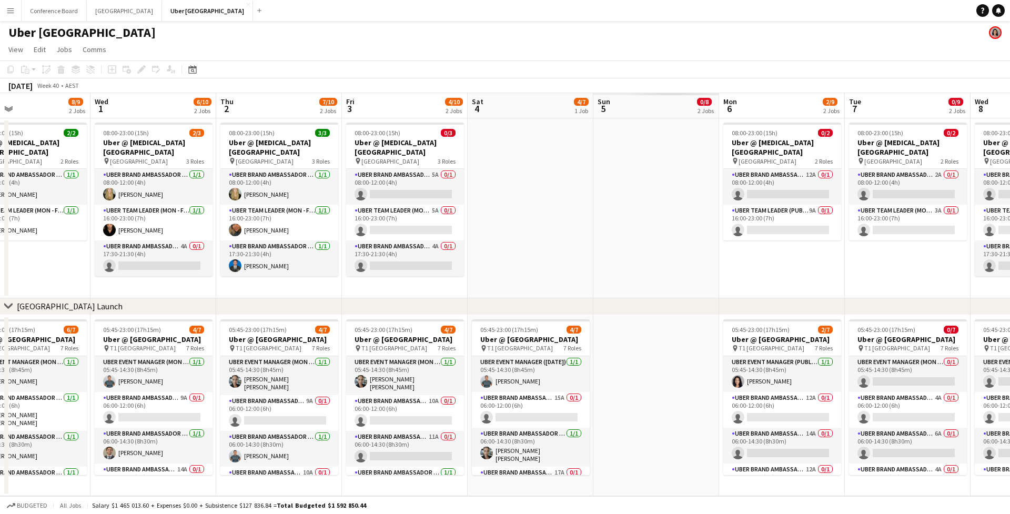
scroll to position [0, 413]
click at [381, 176] on app-card-role "UBER Brand Ambassador (Mon - Fri) 5A 0/1 08:00-12:00 (4h) single-neutral-actions" at bounding box center [404, 187] width 118 height 36
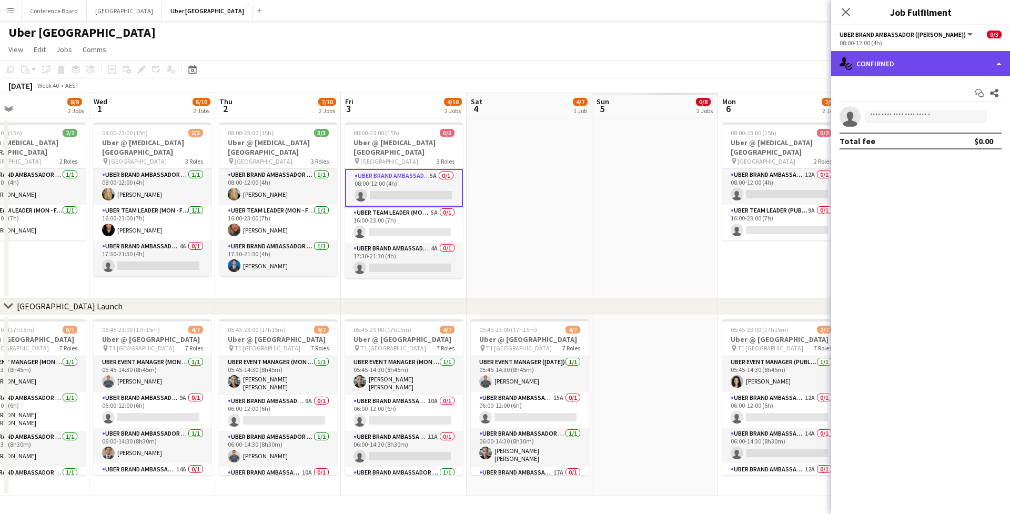
click at [890, 68] on div "single-neutral-actions-check-2 Confirmed" at bounding box center [920, 63] width 179 height 25
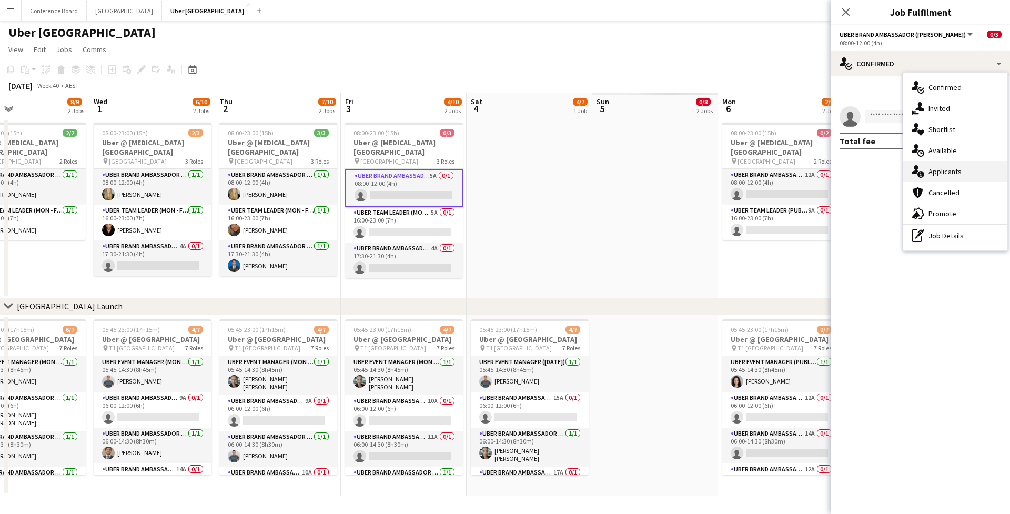
click at [957, 170] on span "Applicants" at bounding box center [944, 171] width 33 height 9
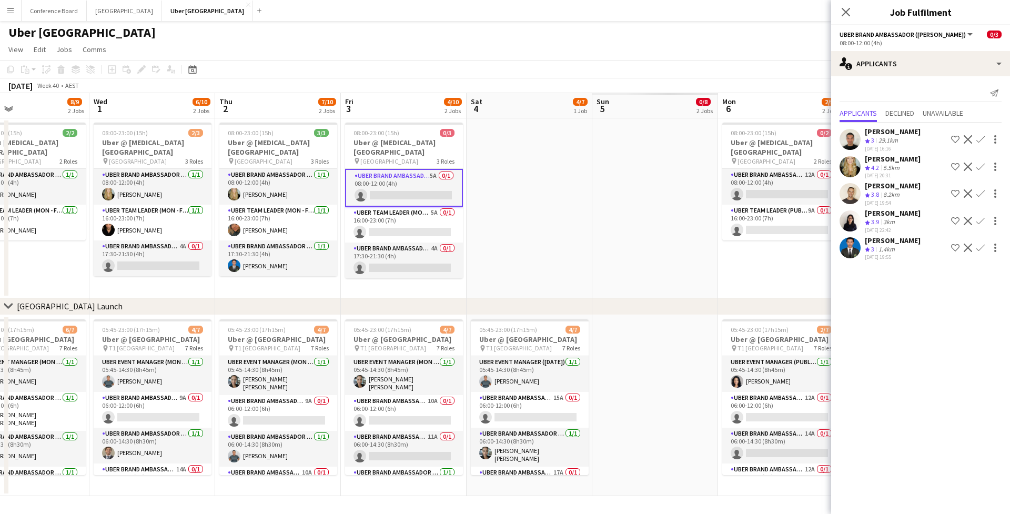
scroll to position [1, 0]
click at [857, 138] on app-user-avatar at bounding box center [849, 139] width 21 height 21
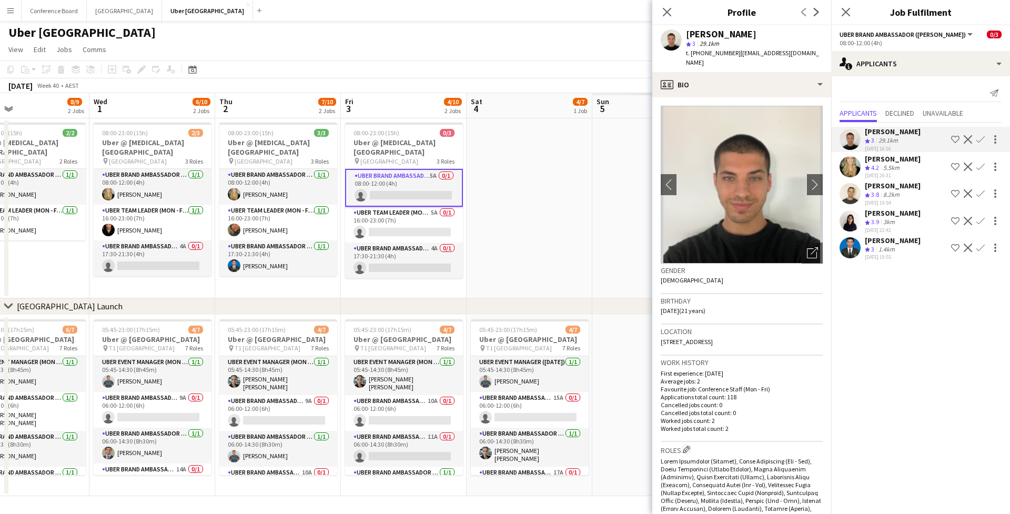
scroll to position [0, 0]
click at [666, 18] on div "Close pop-in" at bounding box center [666, 12] width 29 height 24
drag, startPoint x: 665, startPoint y: 14, endPoint x: 666, endPoint y: 19, distance: 5.9
click at [665, 14] on icon at bounding box center [667, 12] width 8 height 8
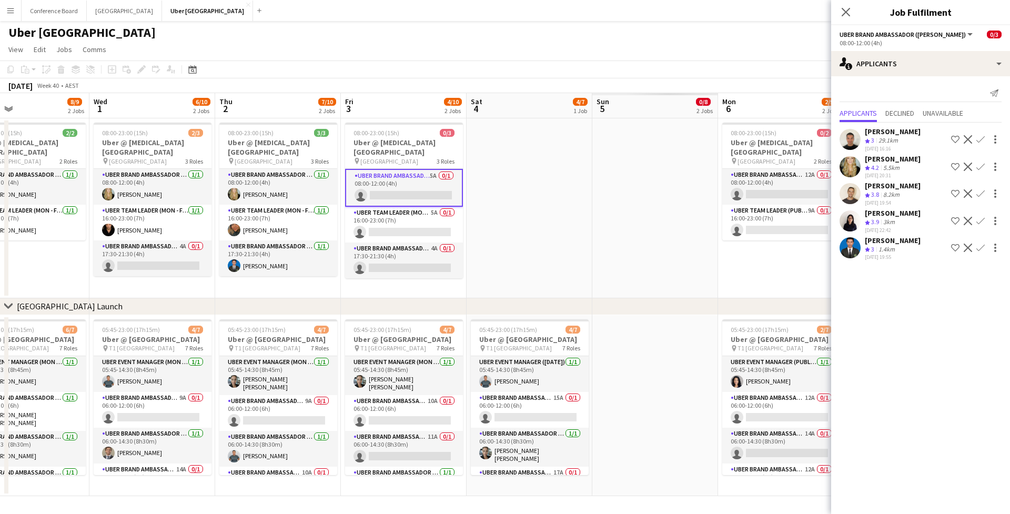
click at [869, 192] on icon "Crew rating" at bounding box center [867, 194] width 5 height 5
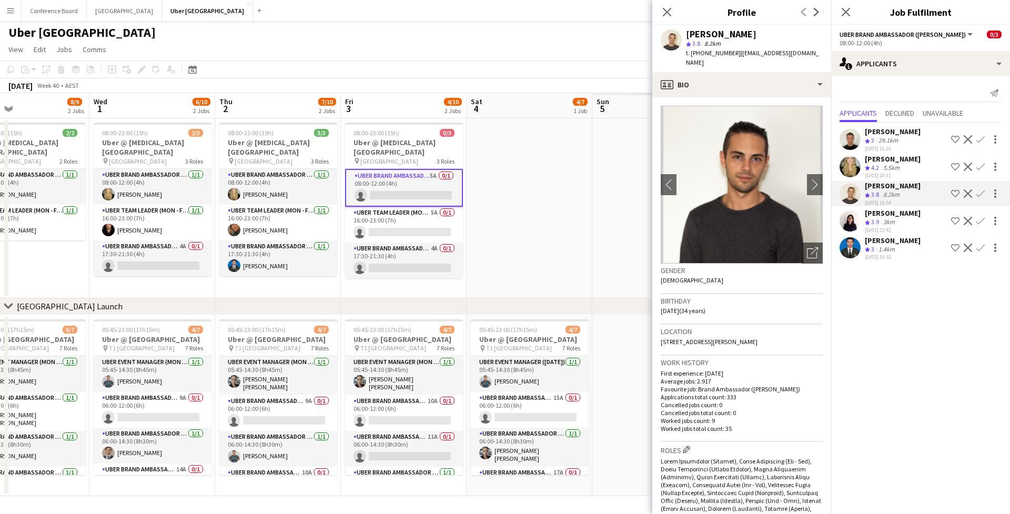
click at [671, 16] on icon "Close pop-in" at bounding box center [667, 12] width 8 height 8
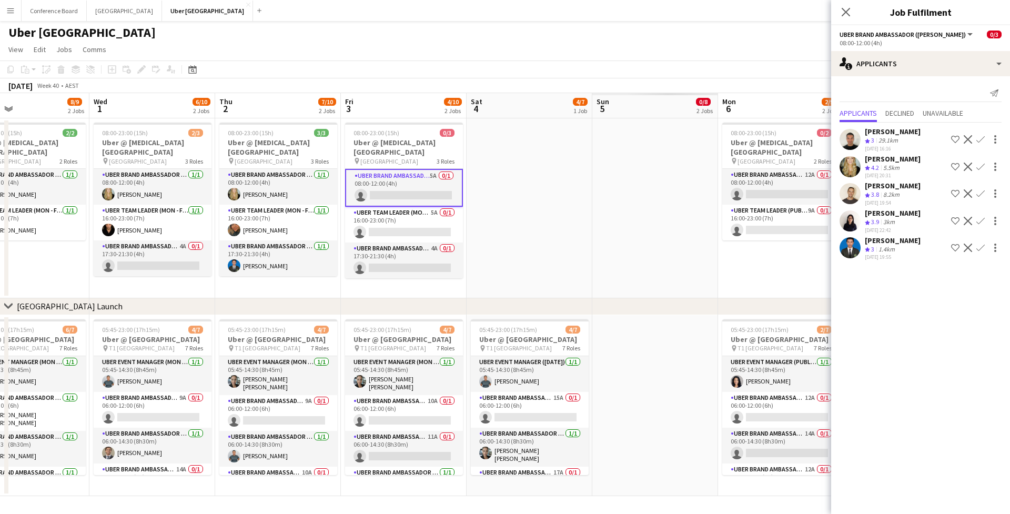
click at [858, 191] on app-user-avatar at bounding box center [849, 193] width 21 height 21
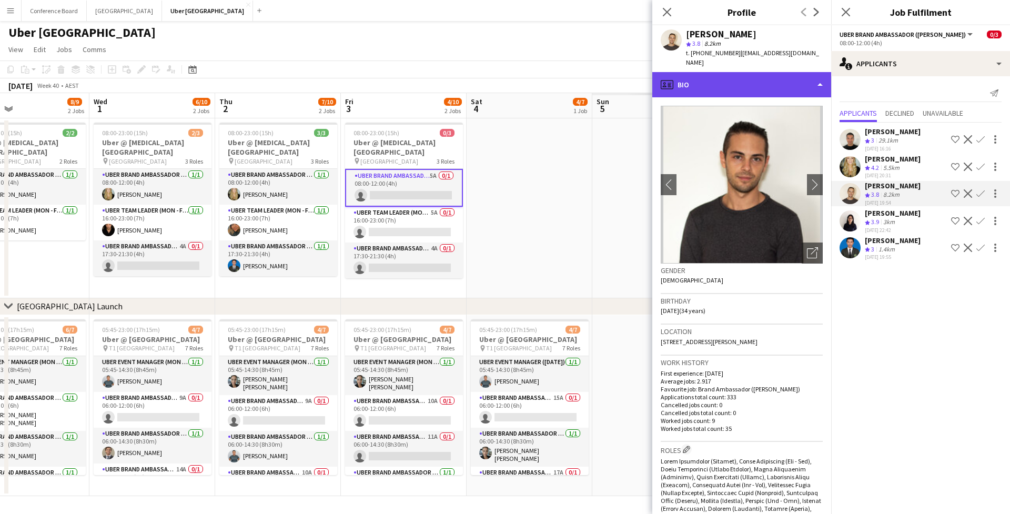
click at [689, 74] on div "profile Bio" at bounding box center [741, 84] width 179 height 25
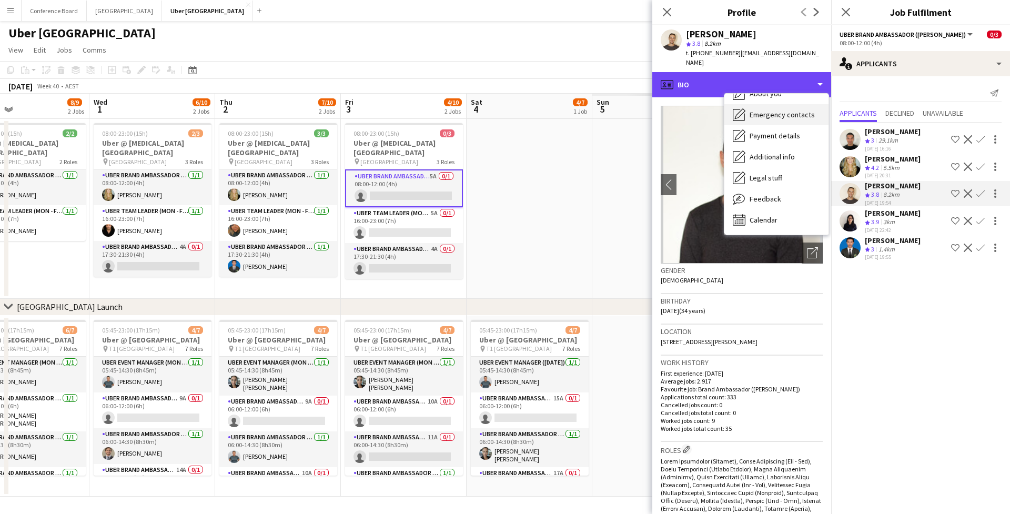
scroll to position [78, 0]
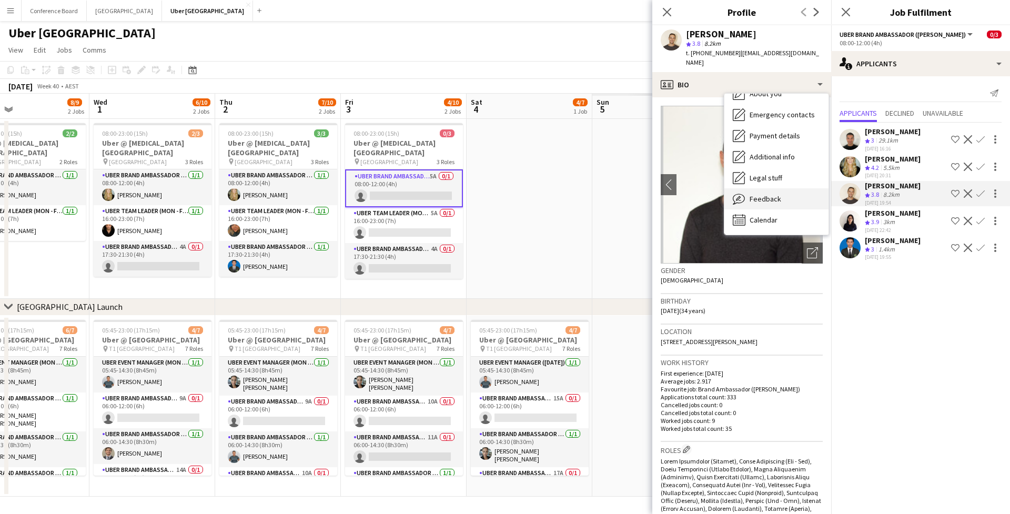
click at [744, 192] on icon "Feedback" at bounding box center [739, 198] width 13 height 13
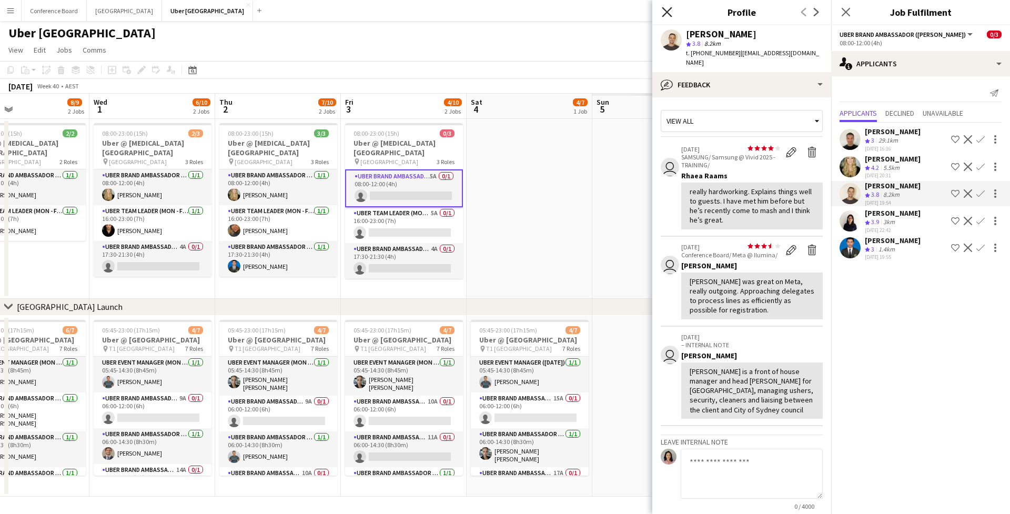
click at [667, 12] on icon at bounding box center [667, 12] width 10 height 10
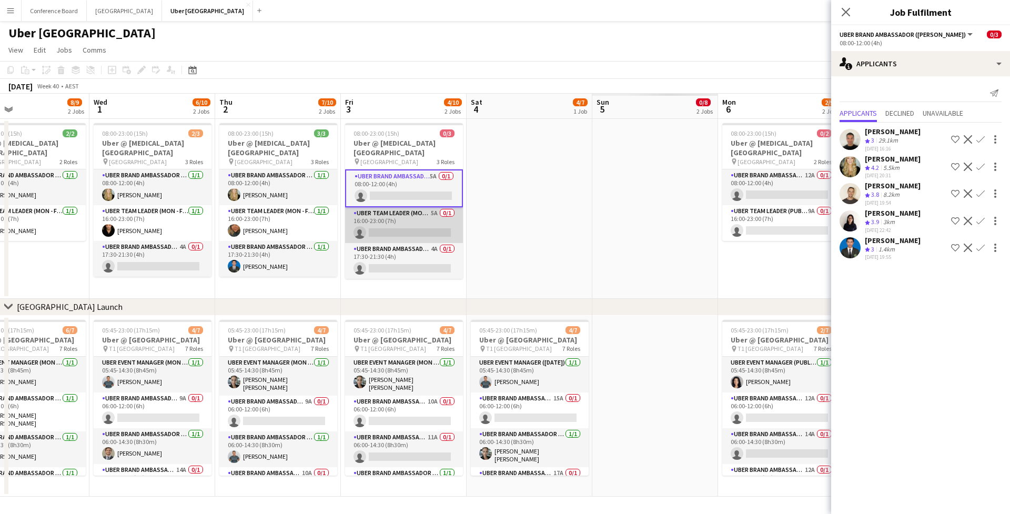
click at [400, 224] on app-card-role "Uber Team Leader (Mon - Fri) 5A 0/1 16:00-23:00 (7h) single-neutral-actions" at bounding box center [404, 225] width 118 height 36
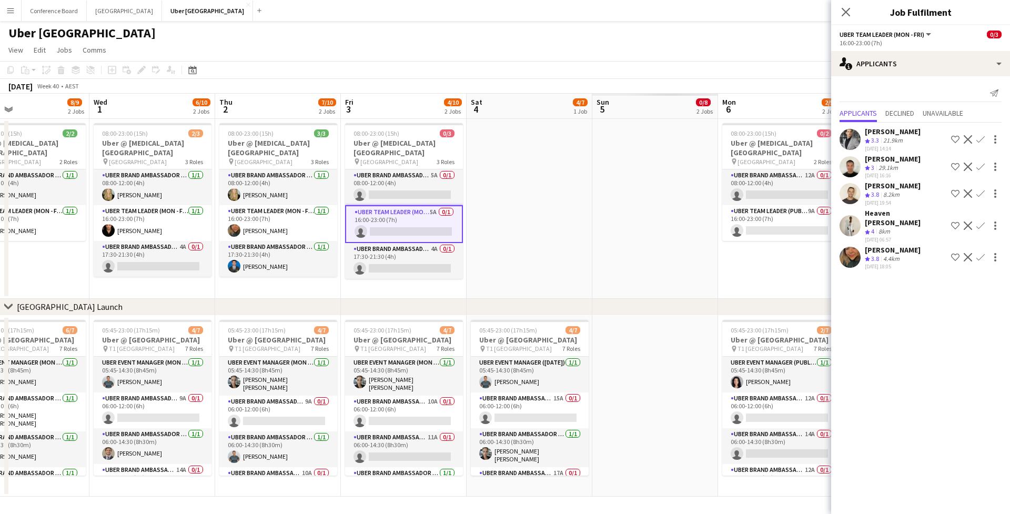
click at [859, 194] on app-user-avatar at bounding box center [849, 193] width 21 height 21
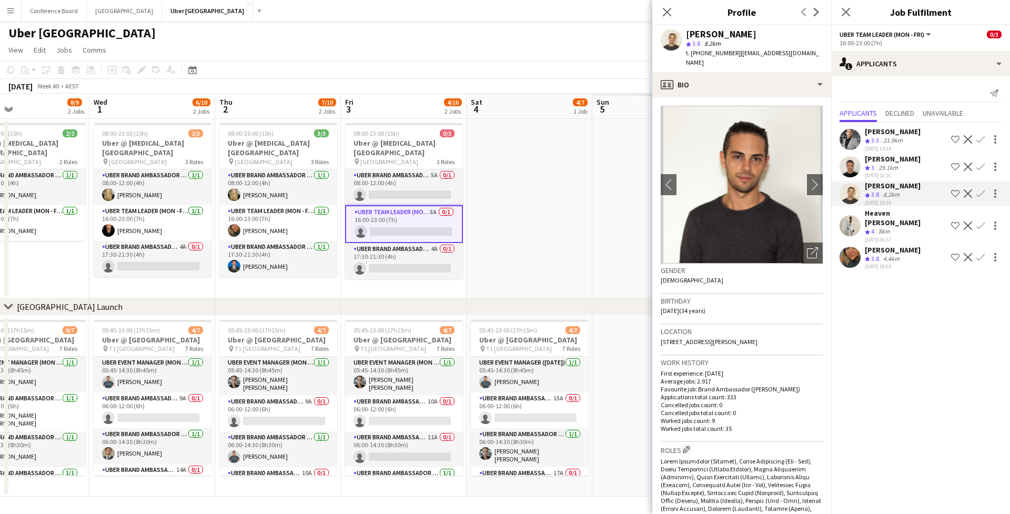
scroll to position [0, 0]
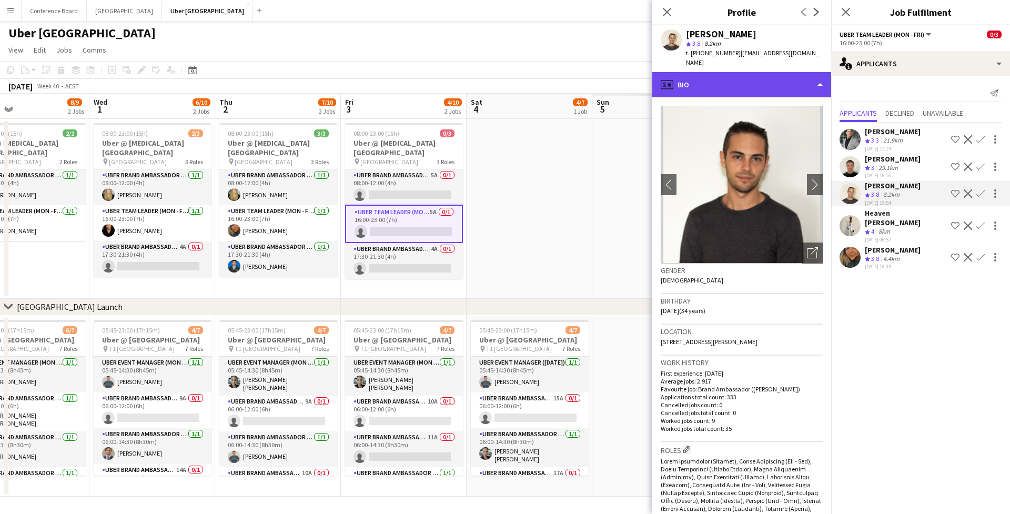
click at [710, 82] on div "profile Bio" at bounding box center [741, 84] width 179 height 25
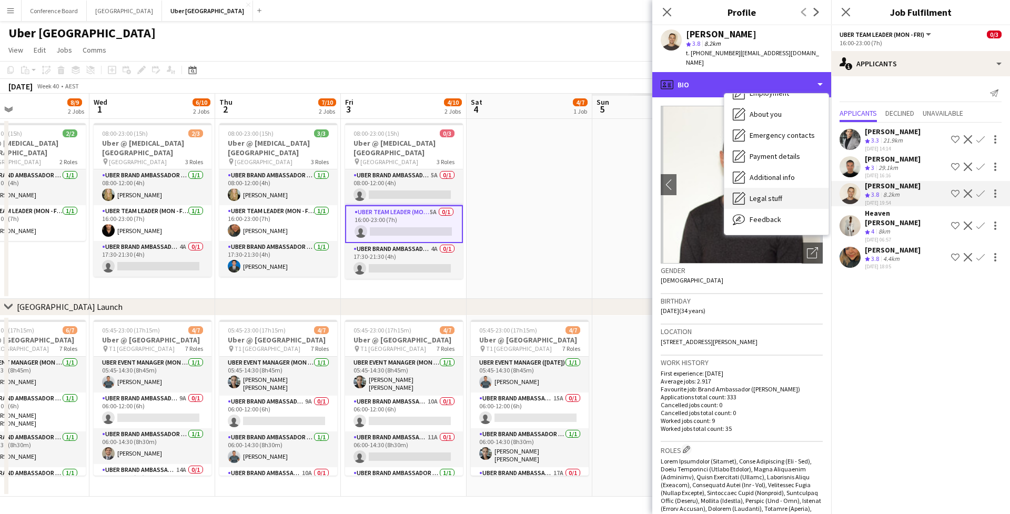
scroll to position [59, 0]
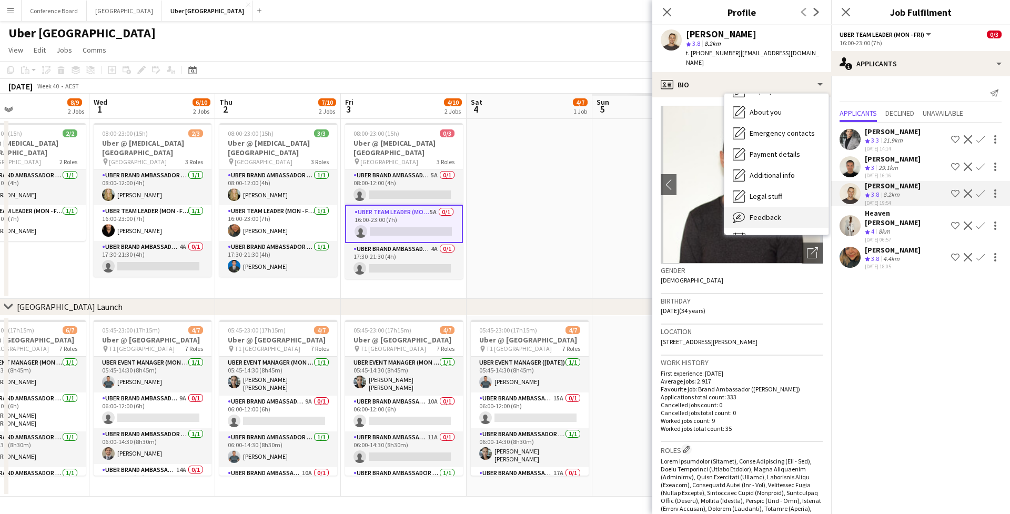
click at [764, 212] on span "Feedback" at bounding box center [765, 216] width 32 height 9
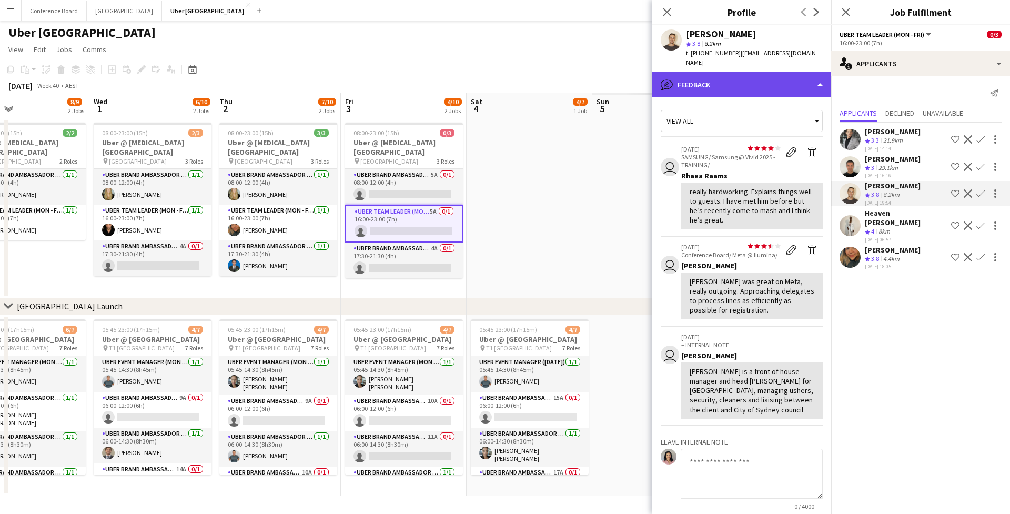
click at [718, 75] on div "bubble-pencil Feedback" at bounding box center [741, 84] width 179 height 25
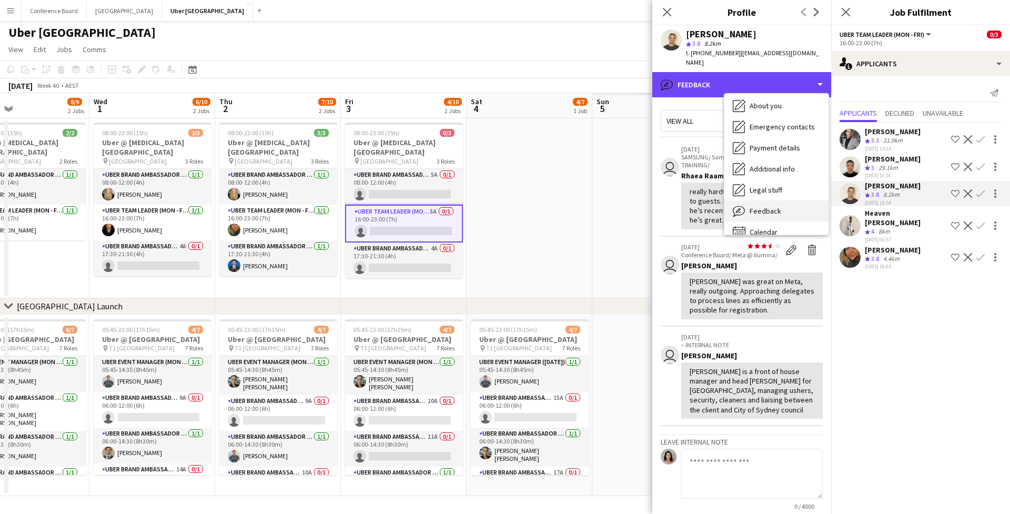
scroll to position [66, 0]
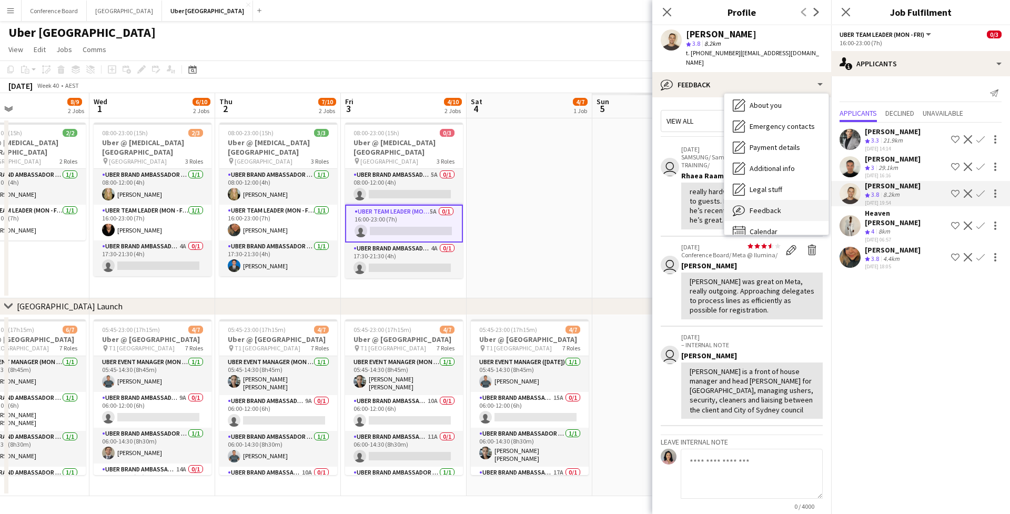
click at [756, 206] on span "Feedback" at bounding box center [765, 210] width 32 height 9
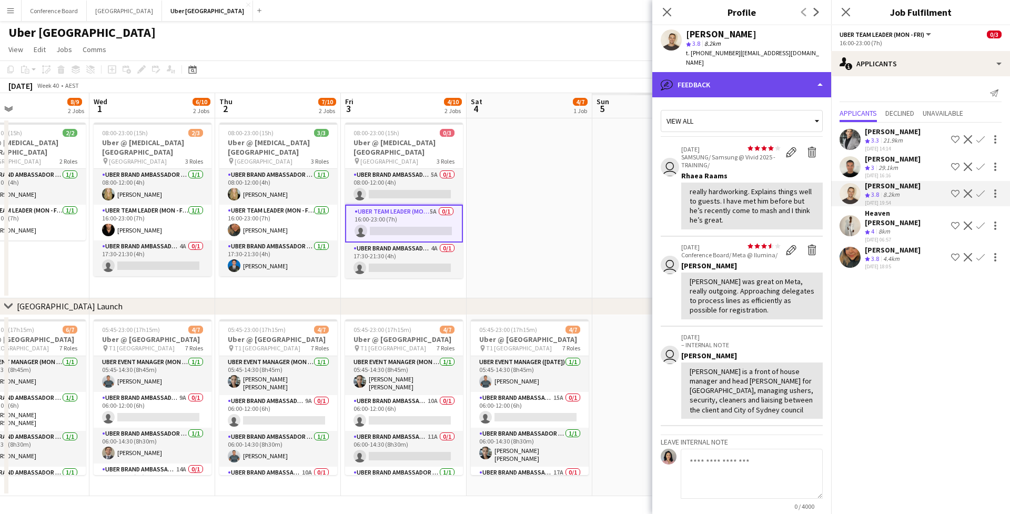
click at [745, 77] on div "bubble-pencil Feedback" at bounding box center [741, 84] width 179 height 25
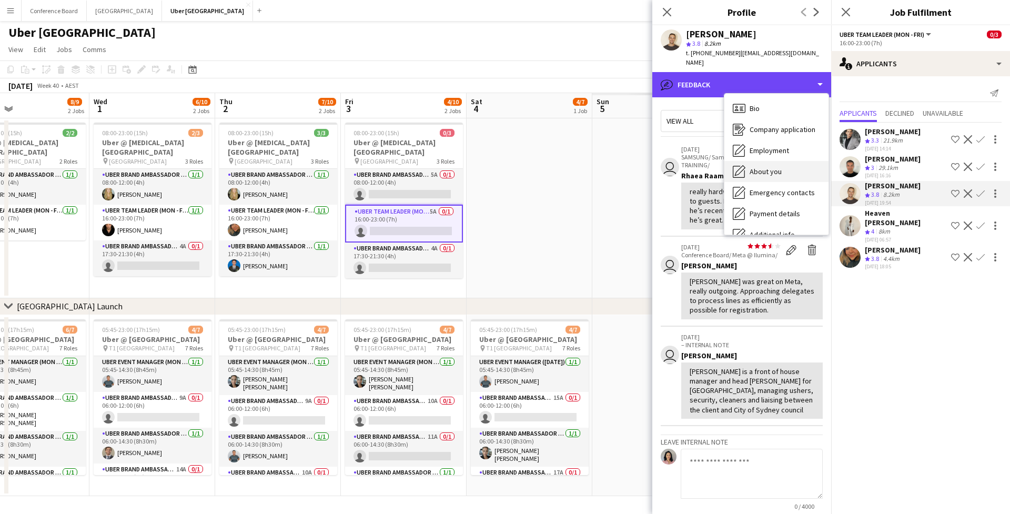
scroll to position [0, 0]
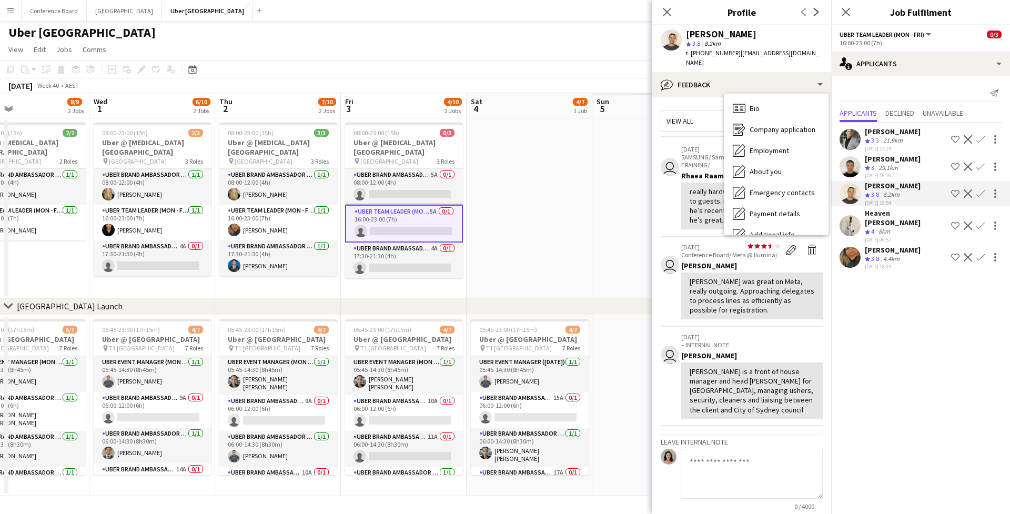
click at [860, 162] on div "[PERSON_NAME] Crew rating 3 29.1km [DATE] 16:16 Shortlist crew Decline Confirm" at bounding box center [920, 166] width 179 height 25
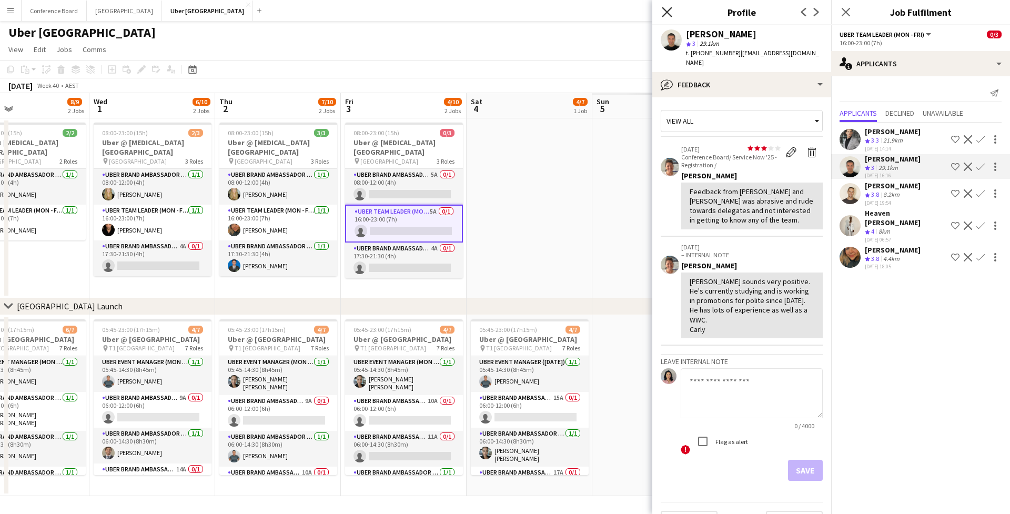
click at [667, 15] on icon "Close pop-in" at bounding box center [667, 12] width 10 height 10
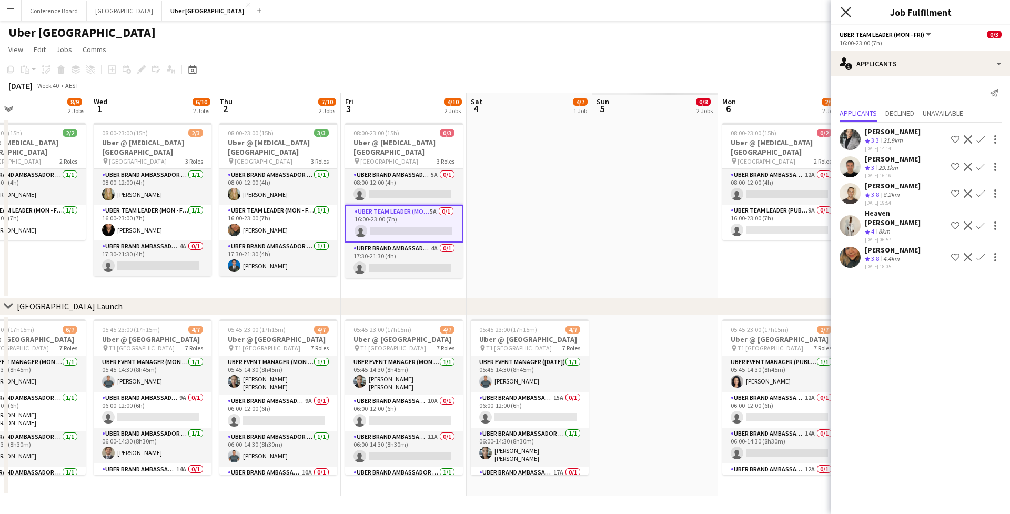
click at [843, 12] on icon "Close pop-in" at bounding box center [845, 12] width 10 height 10
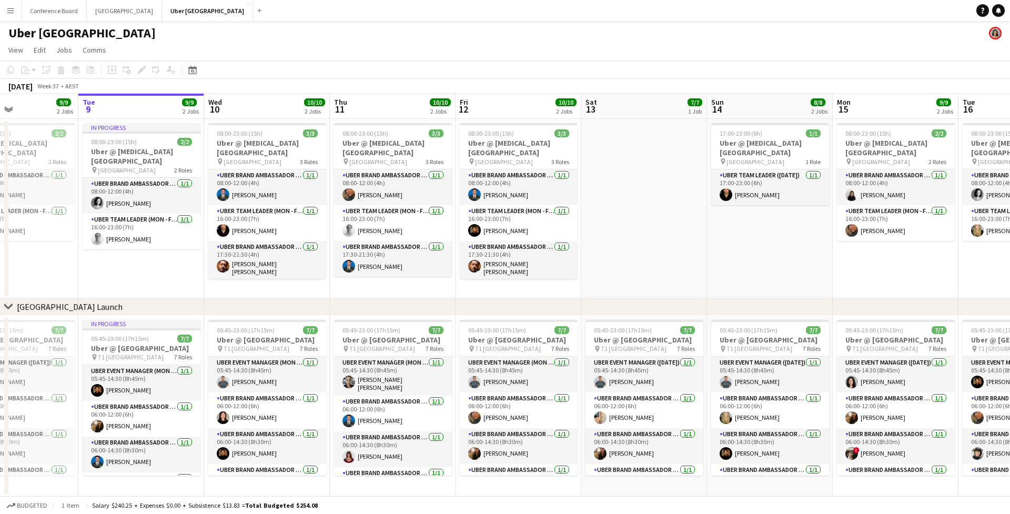
scroll to position [0, 317]
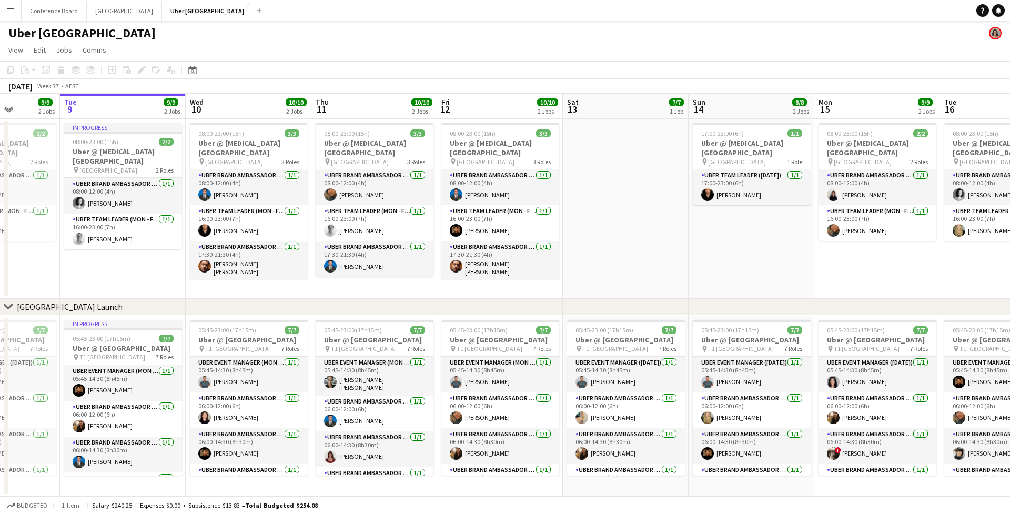
click at [12, 12] on app-icon "Menu" at bounding box center [10, 10] width 8 height 8
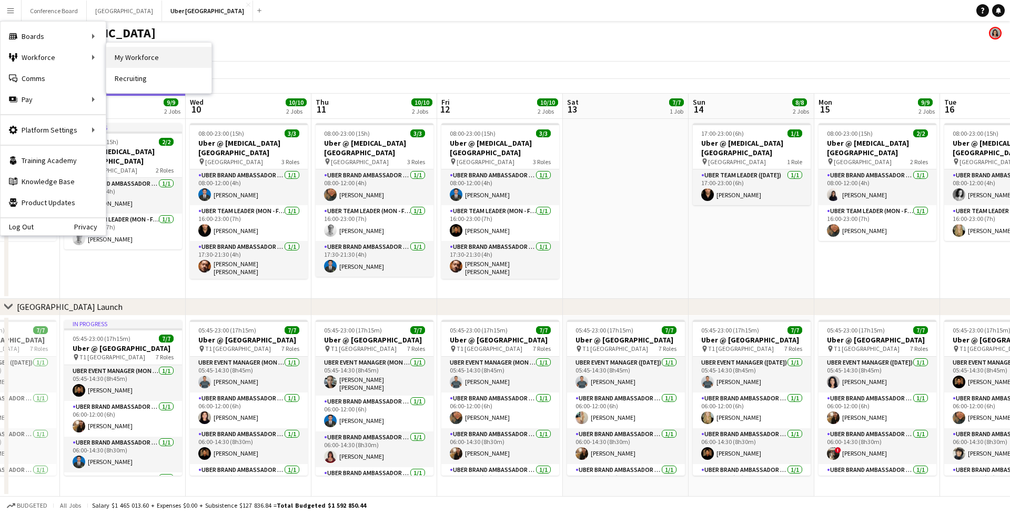
click at [146, 56] on link "My Workforce" at bounding box center [158, 57] width 105 height 21
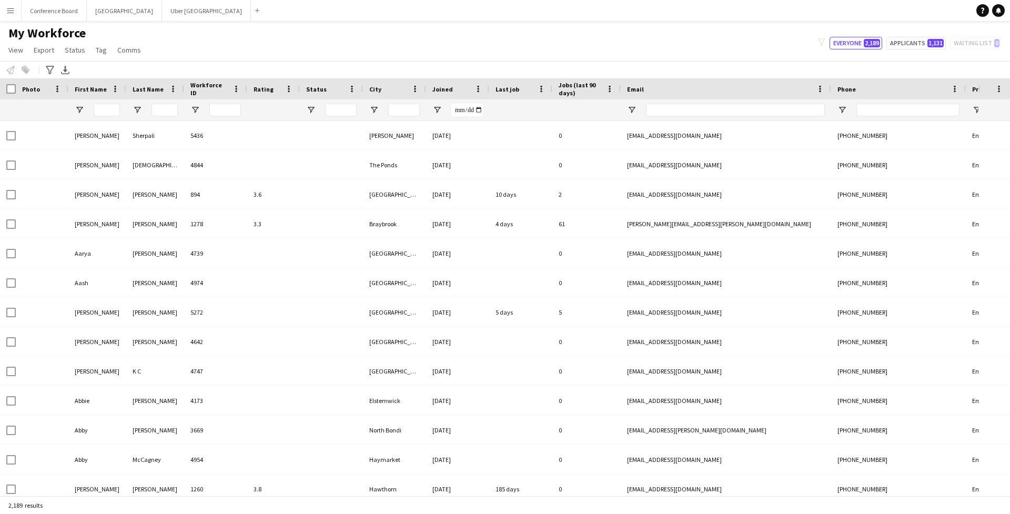
type input "******"
type input "**********"
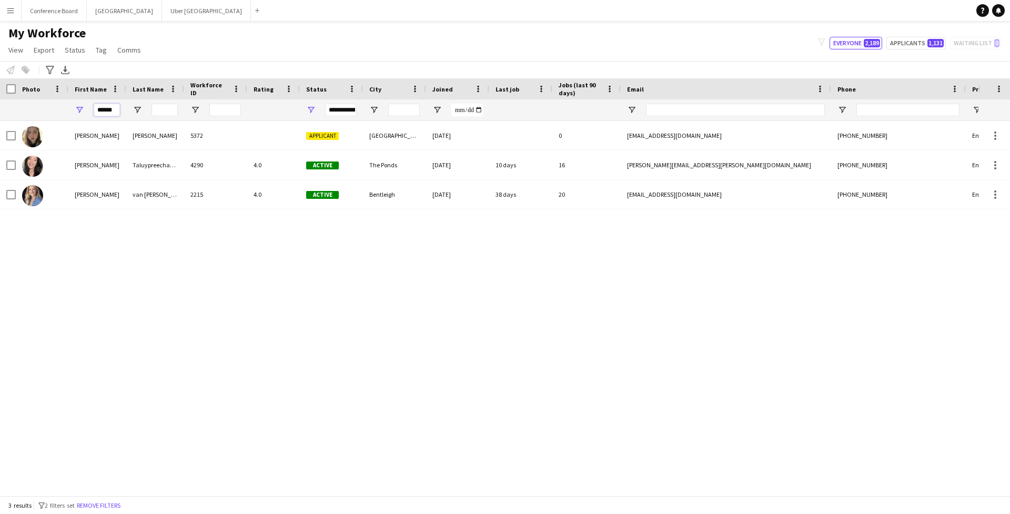
drag, startPoint x: 98, startPoint y: 109, endPoint x: 83, endPoint y: 109, distance: 14.7
click at [83, 109] on div "******" at bounding box center [97, 109] width 58 height 21
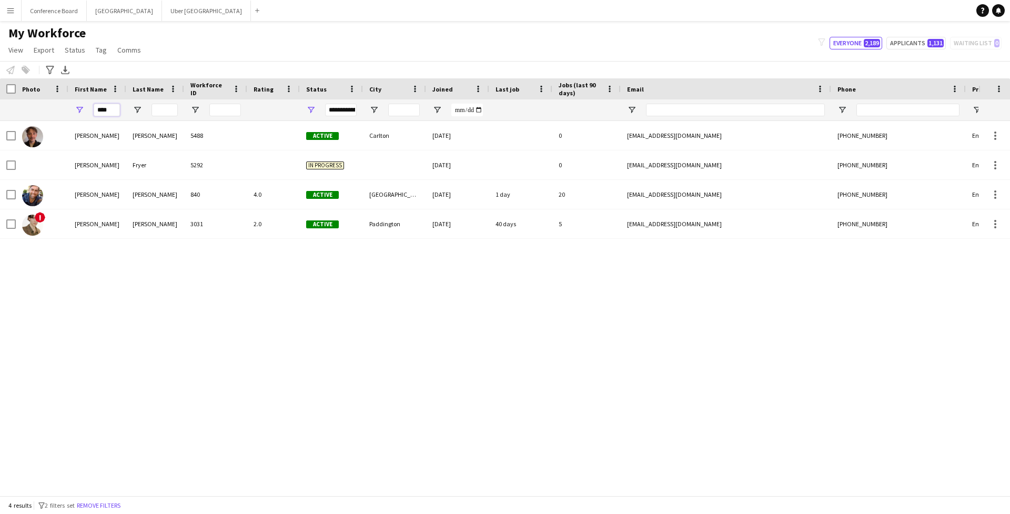
type input "****"
drag, startPoint x: 83, startPoint y: 109, endPoint x: 96, endPoint y: 197, distance: 88.8
click at [96, 197] on div "[PERSON_NAME]" at bounding box center [97, 194] width 58 height 29
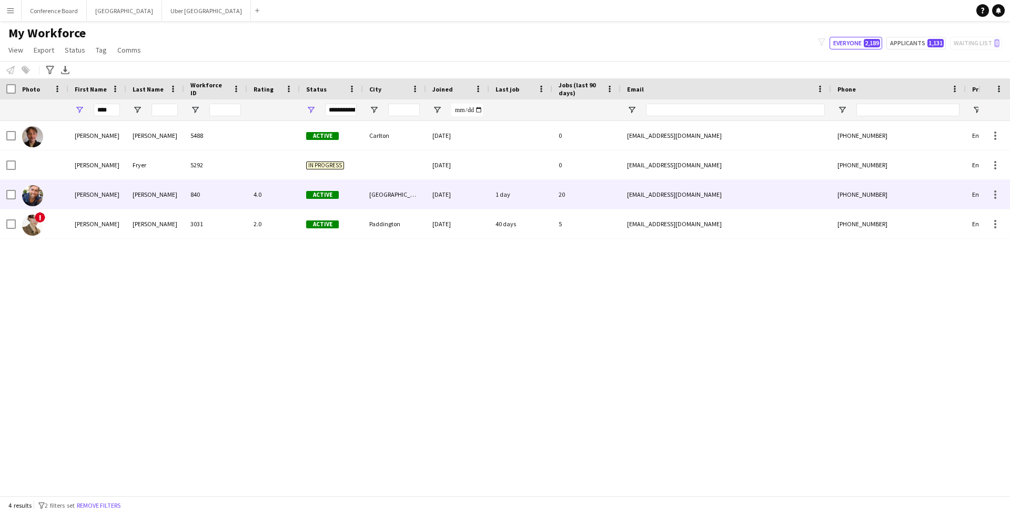
click at [96, 197] on div "[PERSON_NAME]" at bounding box center [97, 194] width 58 height 29
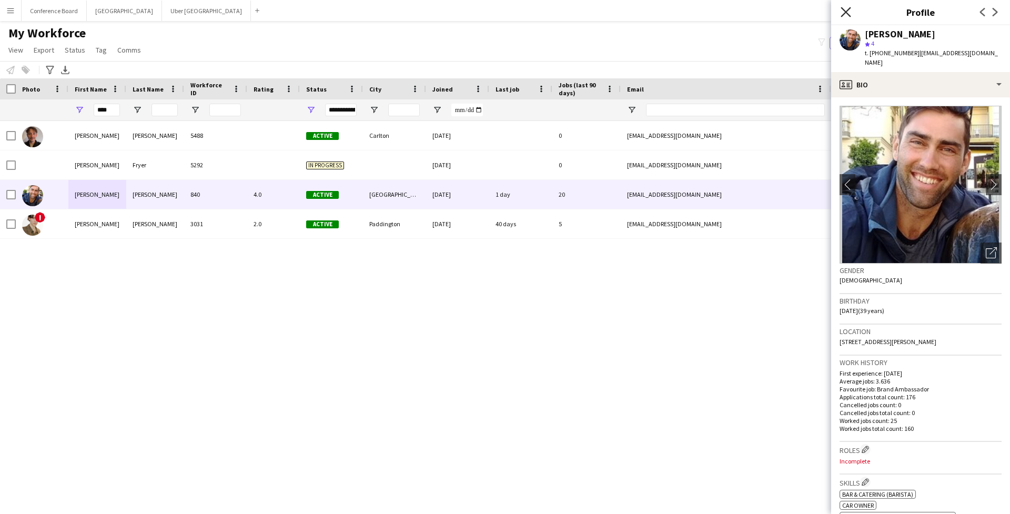
click at [845, 11] on icon "Close pop-in" at bounding box center [845, 12] width 10 height 10
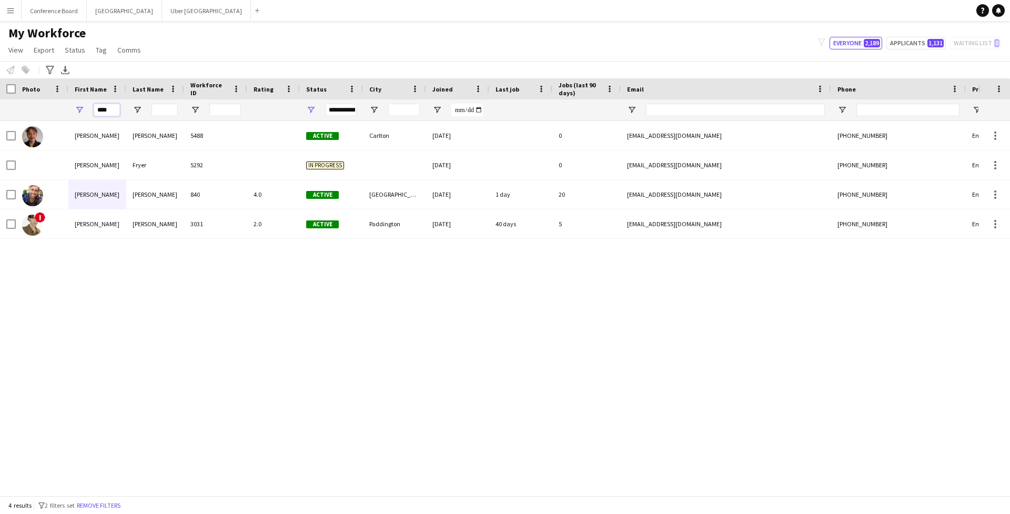
drag, startPoint x: 110, startPoint y: 110, endPoint x: 92, endPoint y: 112, distance: 19.0
click at [92, 112] on div "****" at bounding box center [97, 109] width 58 height 21
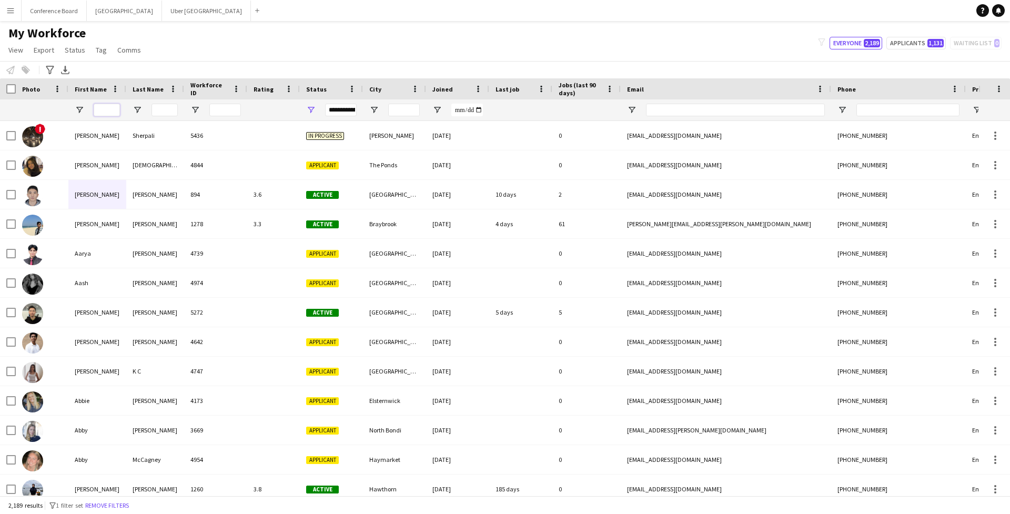
click at [106, 109] on input "First Name Filter Input" at bounding box center [107, 110] width 26 height 13
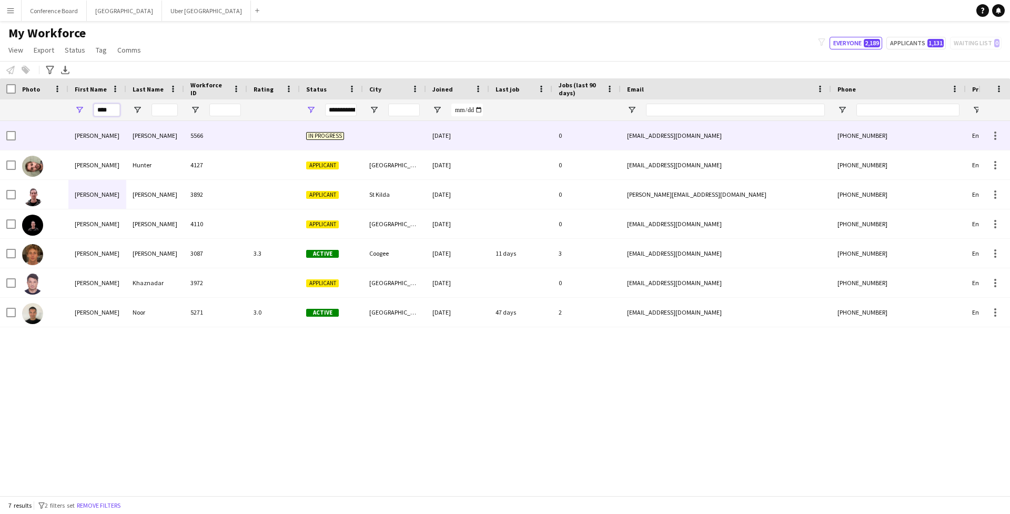
type input "****"
drag, startPoint x: 118, startPoint y: 129, endPoint x: 145, endPoint y: 318, distance: 190.7
click at [145, 318] on div "Noor" at bounding box center [155, 312] width 58 height 29
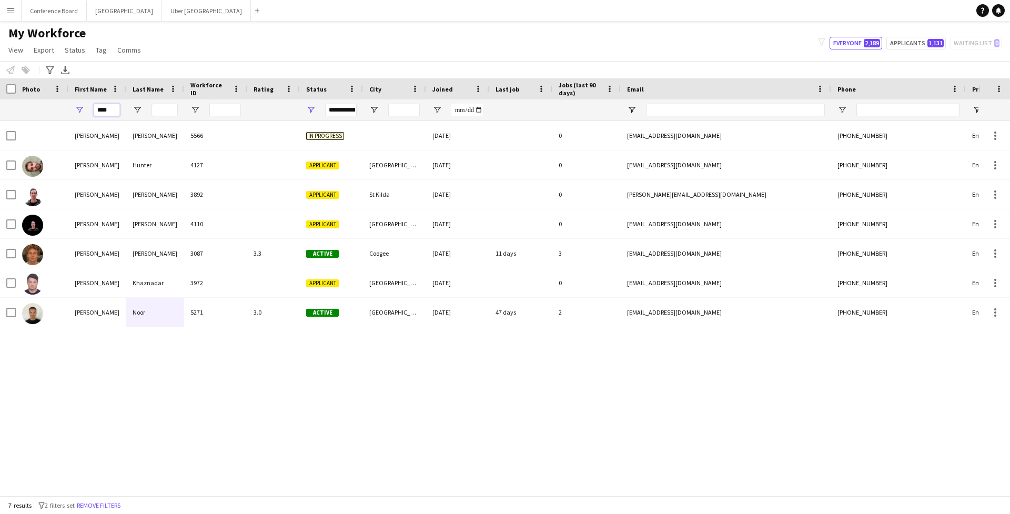
drag, startPoint x: 116, startPoint y: 112, endPoint x: 94, endPoint y: 112, distance: 22.1
click at [94, 112] on input "****" at bounding box center [107, 110] width 26 height 13
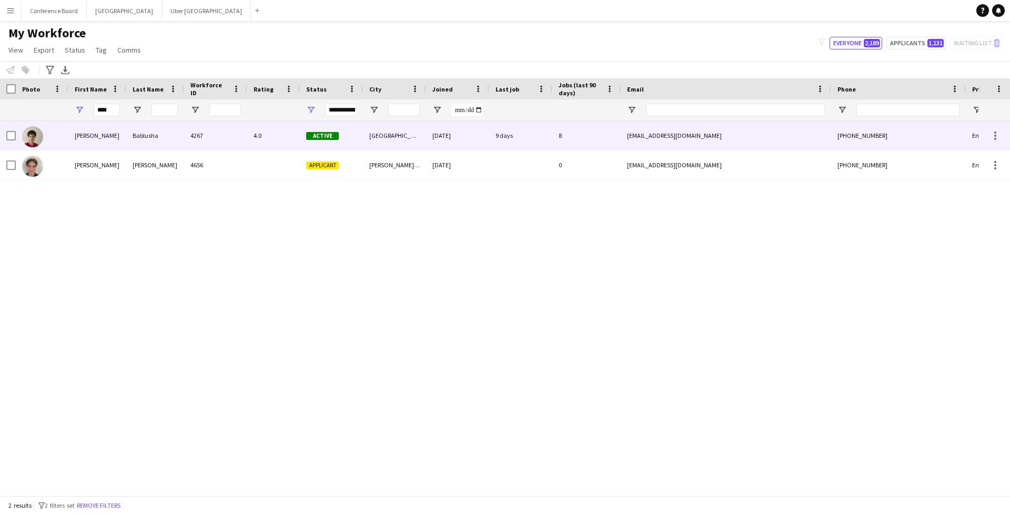
click at [119, 136] on div "[PERSON_NAME]" at bounding box center [97, 135] width 58 height 29
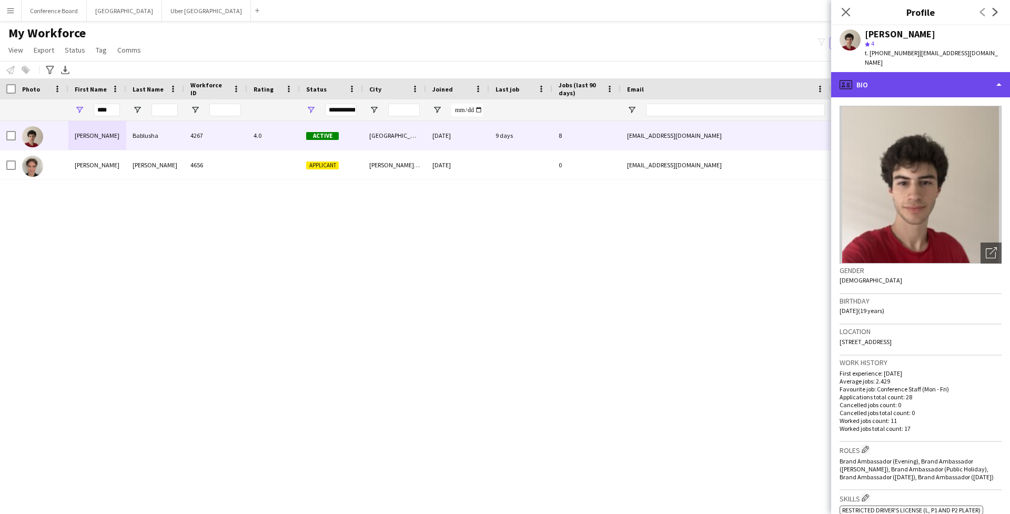
click at [888, 74] on div "profile Bio" at bounding box center [920, 84] width 179 height 25
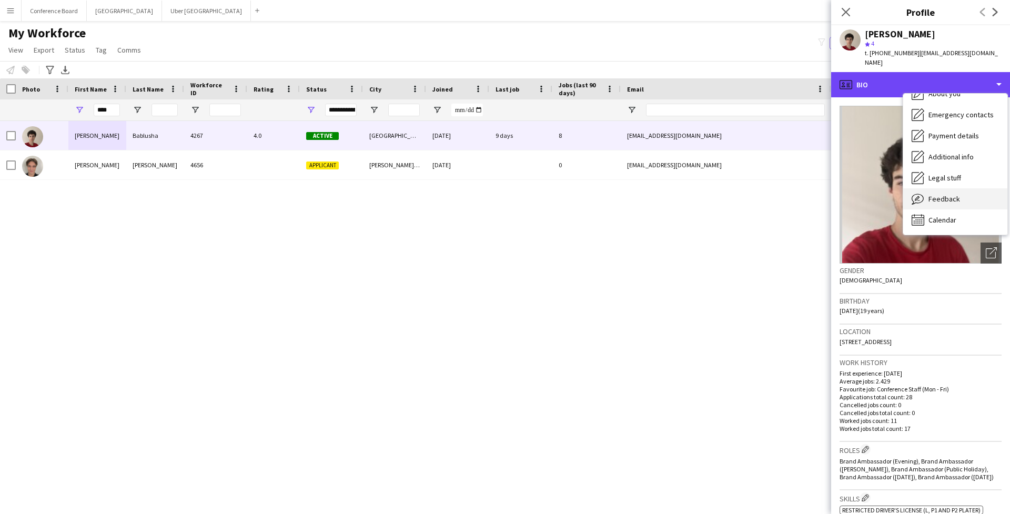
scroll to position [78, 0]
click at [948, 194] on span "Feedback" at bounding box center [944, 198] width 32 height 9
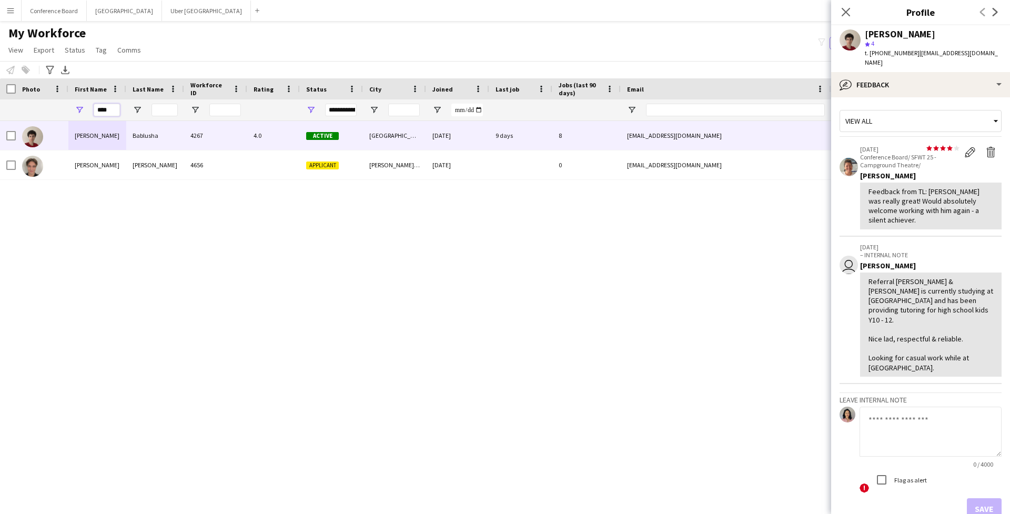
drag, startPoint x: 117, startPoint y: 111, endPoint x: 98, endPoint y: 109, distance: 19.1
click at [97, 109] on input "****" at bounding box center [107, 110] width 26 height 13
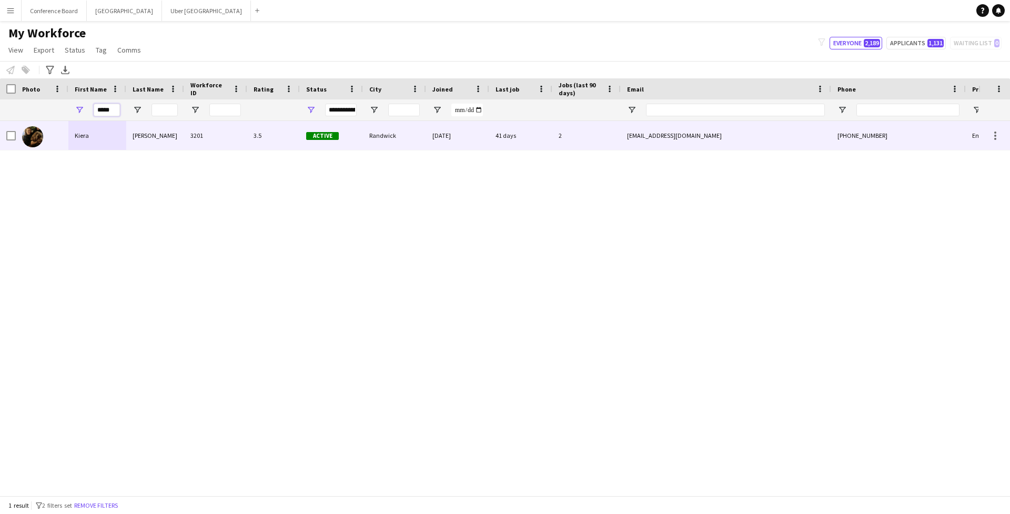
type input "*****"
click at [108, 139] on div "Kiera" at bounding box center [97, 135] width 58 height 29
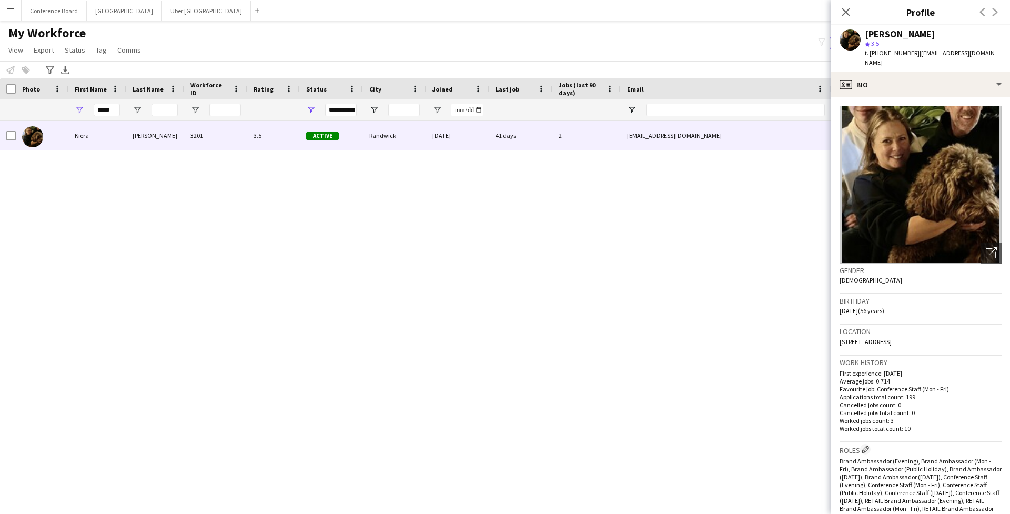
scroll to position [0, 0]
click at [844, 15] on icon "Close pop-in" at bounding box center [845, 12] width 10 height 10
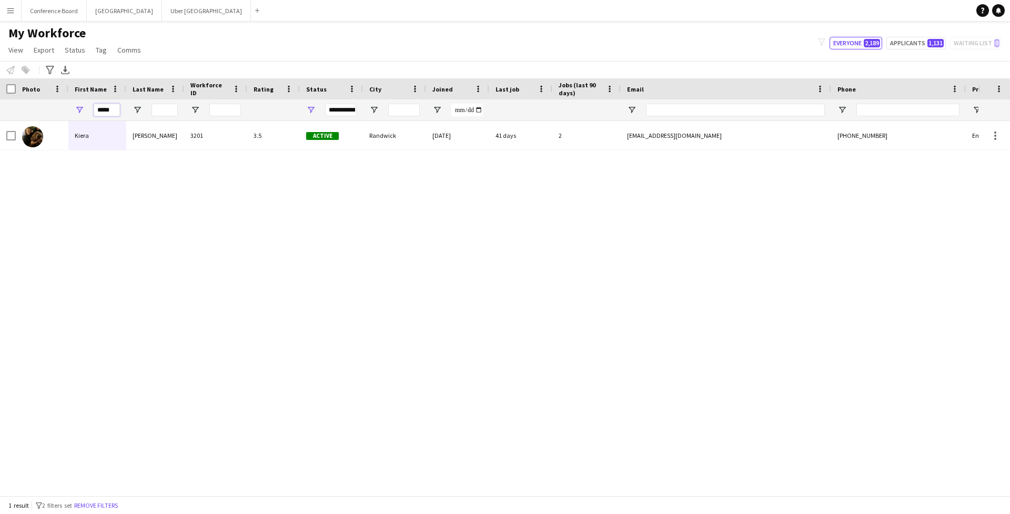
drag, startPoint x: 115, startPoint y: 112, endPoint x: 87, endPoint y: 112, distance: 27.9
click at [87, 112] on div "*****" at bounding box center [97, 109] width 58 height 21
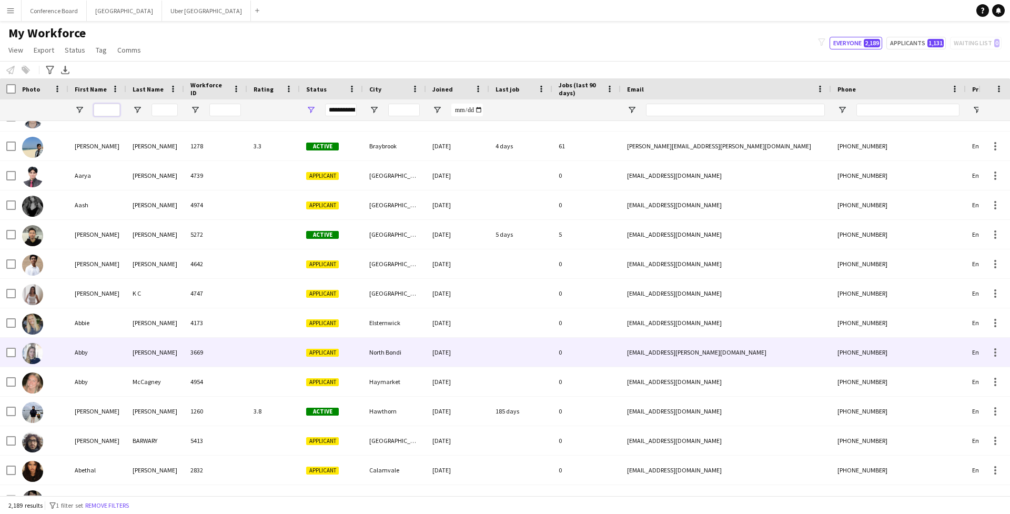
scroll to position [94, 0]
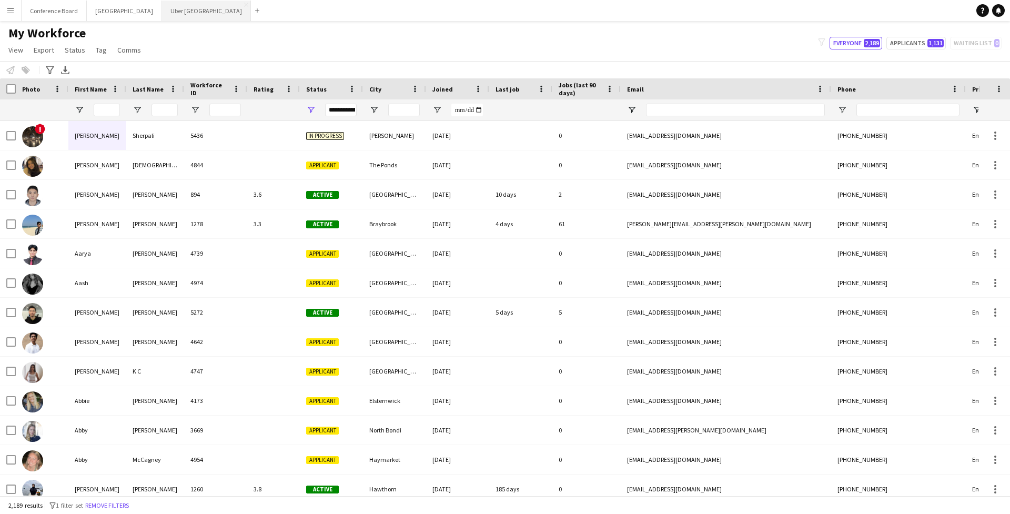
click at [162, 17] on button "Uber Sydney Close" at bounding box center [206, 11] width 89 height 21
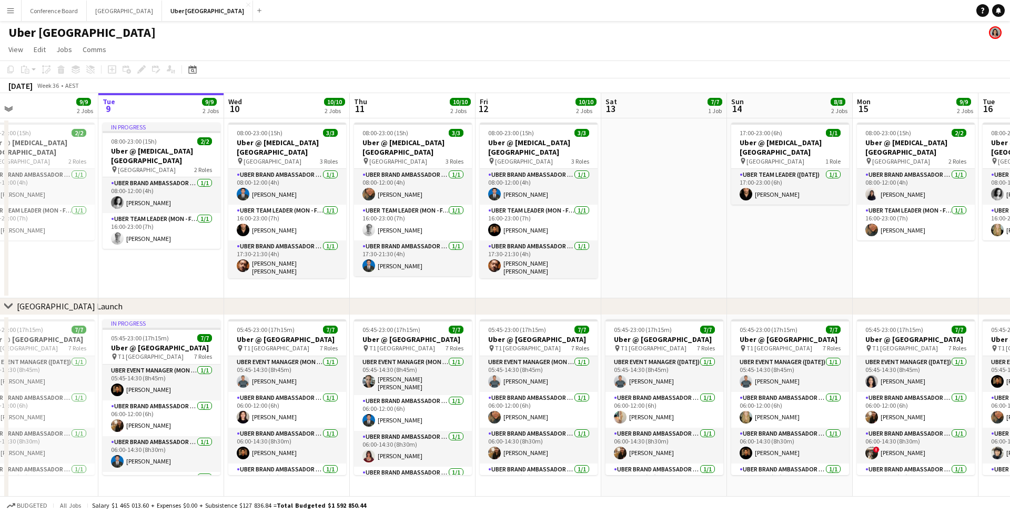
scroll to position [0, 532]
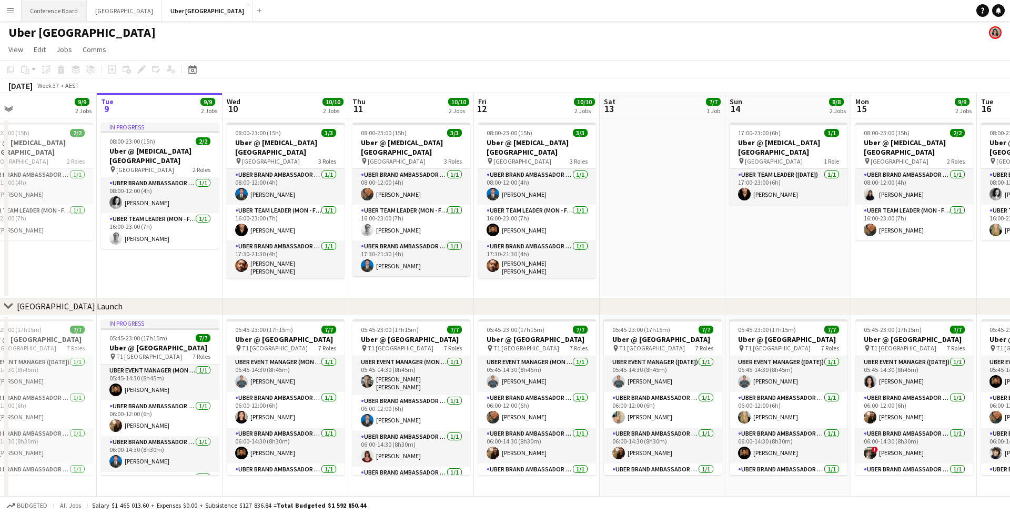
click at [52, 19] on button "Conference Board Close" at bounding box center [54, 11] width 65 height 21
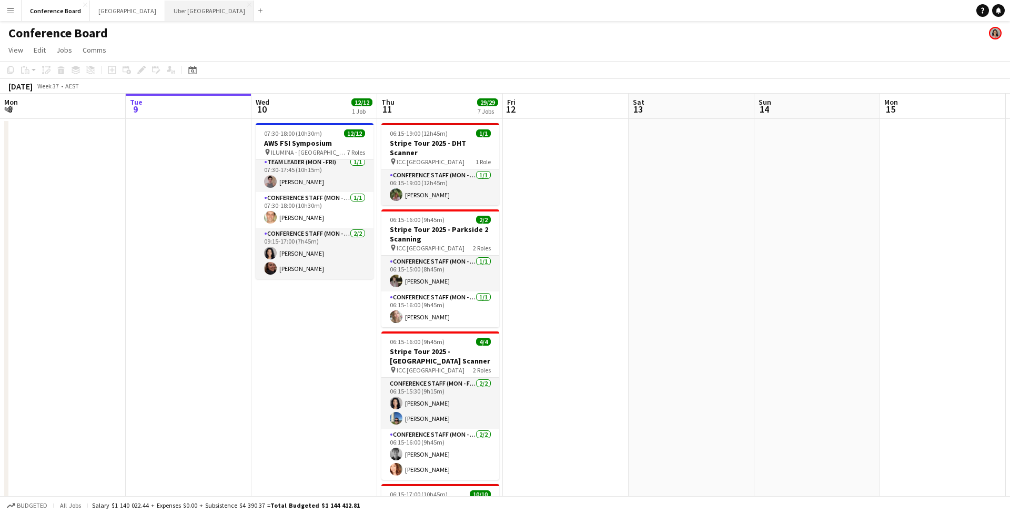
scroll to position [208, 0]
click at [165, 16] on button "Uber Sydney Close" at bounding box center [209, 11] width 89 height 21
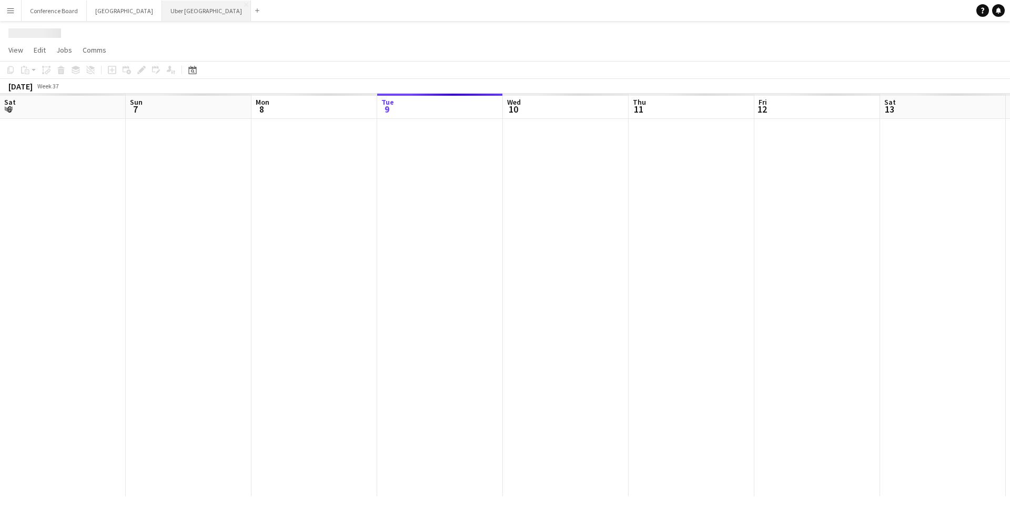
scroll to position [0, 251]
